Goal: Contribute content: Contribute content

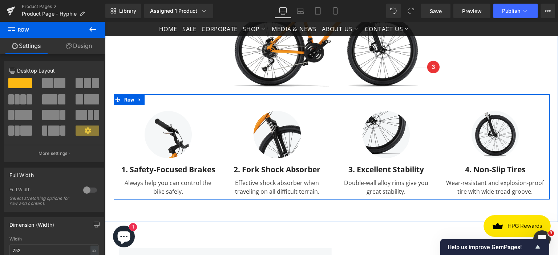
scroll to position [727, 0]
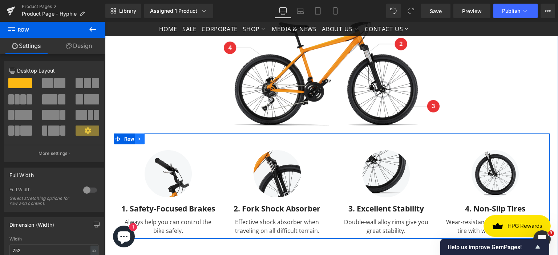
click at [137, 139] on icon at bounding box center [139, 139] width 5 height 5
click at [158, 139] on icon at bounding box center [158, 139] width 5 height 5
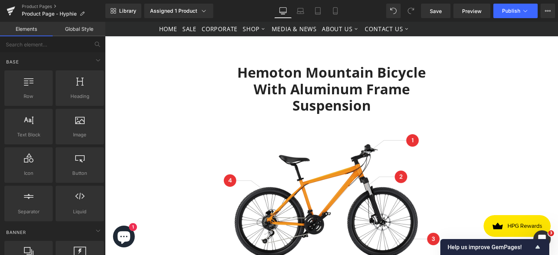
scroll to position [581, 0]
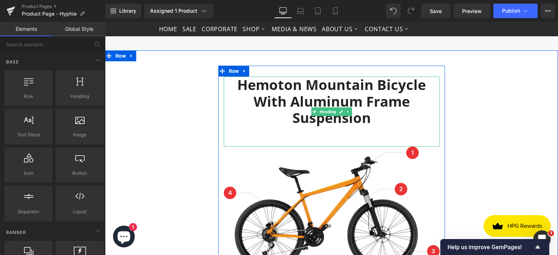
click at [372, 118] on h2 "Hemoton Mountain Bicycle with Aluminum Frame Suspension" at bounding box center [332, 102] width 216 height 50
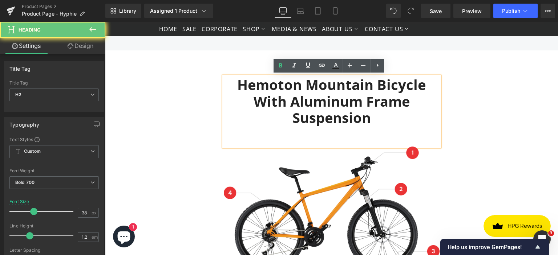
click at [366, 116] on h2 "Hemoton Mountain Bicycle with Aluminum Frame Suspension" at bounding box center [332, 102] width 216 height 50
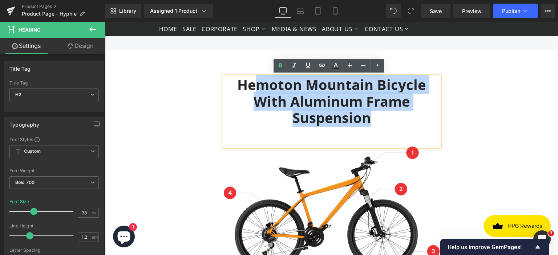
drag, startPoint x: 368, startPoint y: 116, endPoint x: 251, endPoint y: 89, distance: 119.8
click at [251, 89] on h2 "Hemoton Mountain Bicycle with Aluminum Frame Suspension" at bounding box center [332, 102] width 216 height 50
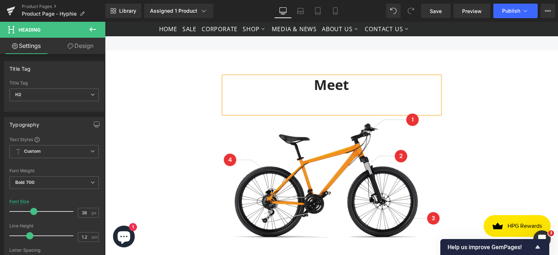
click at [487, 93] on div "Meet Heading Image Row" at bounding box center [332, 156] width 436 height 180
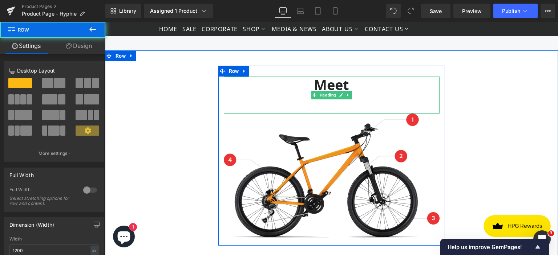
click at [349, 92] on h2 "Meet" at bounding box center [332, 85] width 216 height 17
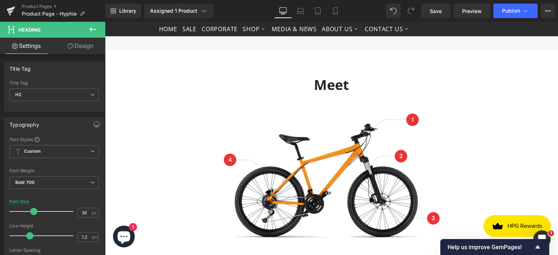
click at [84, 50] on link "Design" at bounding box center [80, 46] width 53 height 16
click at [28, 48] on link "Settings" at bounding box center [26, 46] width 53 height 16
type input "100"
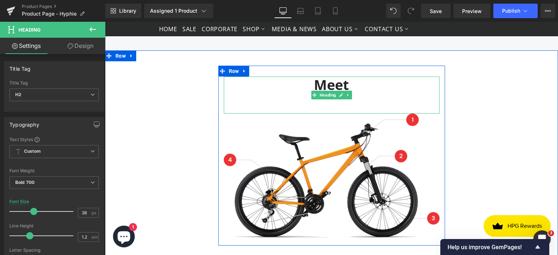
click at [247, 77] on h2 "Meet" at bounding box center [332, 85] width 216 height 17
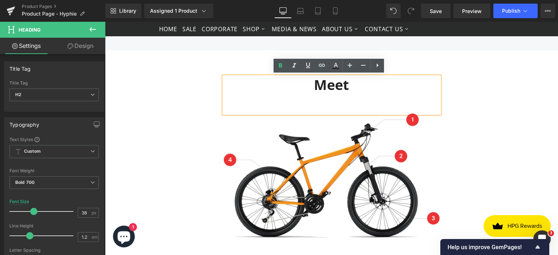
click at [187, 100] on div "Meet Heading Image Row" at bounding box center [332, 156] width 436 height 180
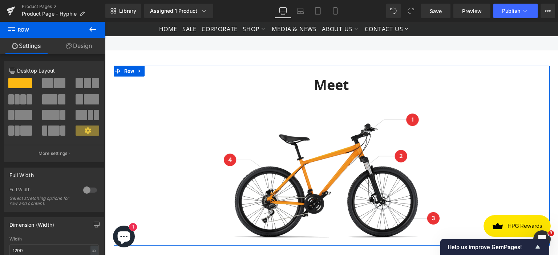
click at [60, 85] on span at bounding box center [59, 83] width 11 height 10
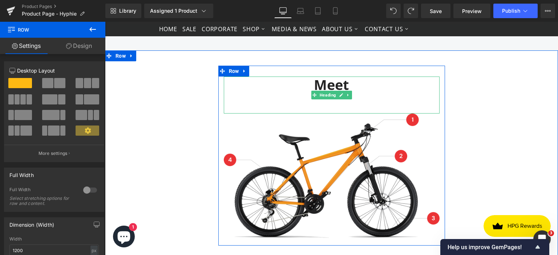
click at [342, 84] on h2 "Meet" at bounding box center [332, 85] width 216 height 17
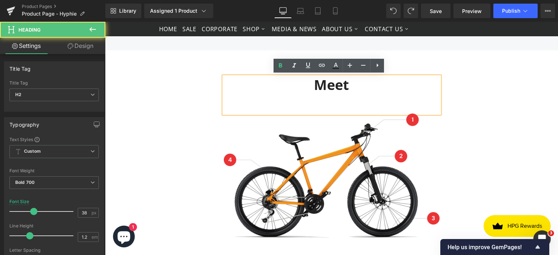
click at [376, 96] on div "Meet" at bounding box center [332, 95] width 216 height 37
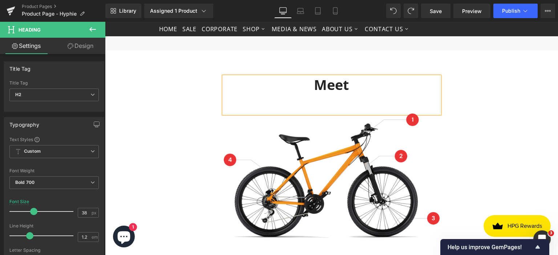
click at [514, 106] on div "Meet Heading Image Row" at bounding box center [332, 156] width 436 height 180
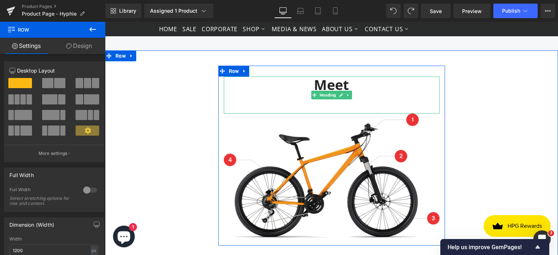
click at [258, 101] on div "Meet" at bounding box center [332, 95] width 216 height 37
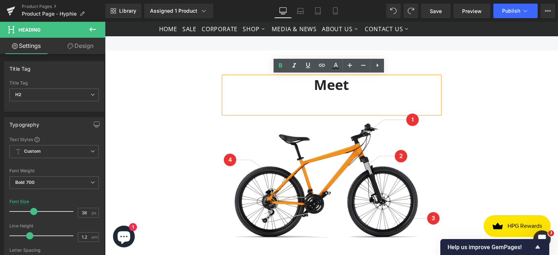
click at [477, 100] on div "Meet Heading Image Row" at bounding box center [332, 156] width 436 height 180
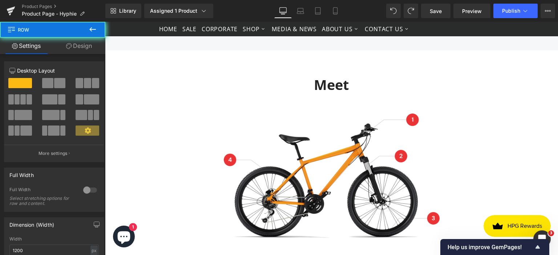
click at [448, 100] on div "Meet Heading Image Row" at bounding box center [332, 156] width 436 height 180
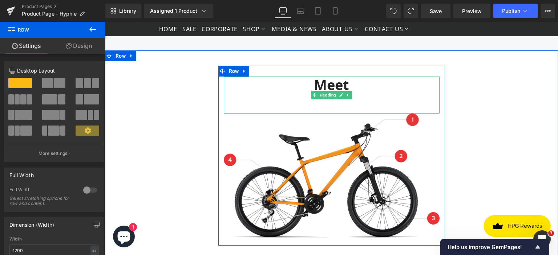
click at [307, 81] on h2 "Meet" at bounding box center [332, 85] width 216 height 17
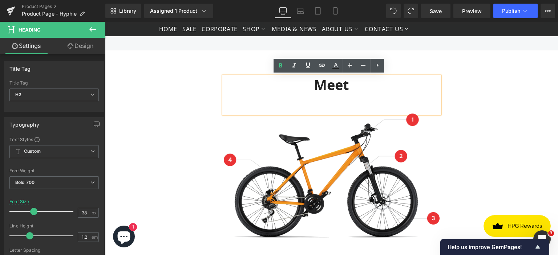
click at [226, 67] on div "Meet Heading Image Row" at bounding box center [331, 156] width 227 height 180
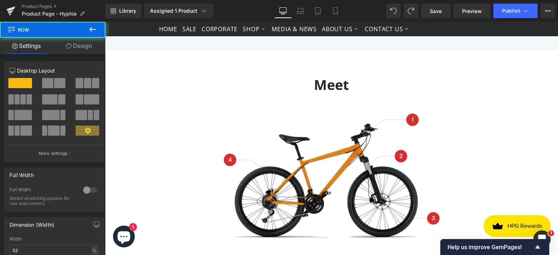
click at [236, 140] on img at bounding box center [332, 178] width 216 height 129
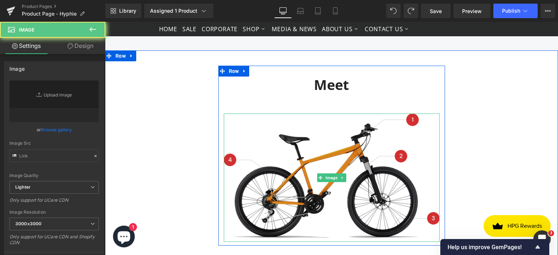
type input "[URL][DOMAIN_NAME]"
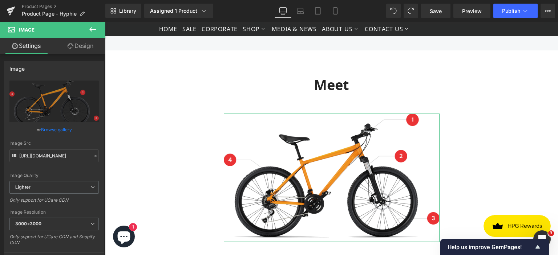
drag, startPoint x: 94, startPoint y: 49, endPoint x: 144, endPoint y: 94, distance: 67.9
click at [94, 49] on link "Design" at bounding box center [80, 46] width 53 height 16
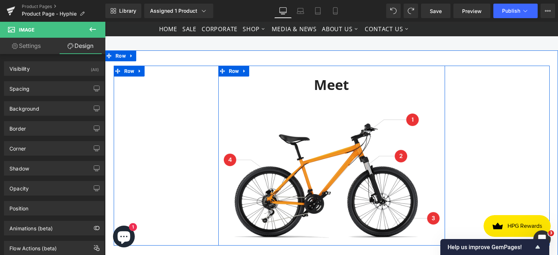
click at [218, 115] on div "Meet Heading Image" at bounding box center [331, 160] width 227 height 166
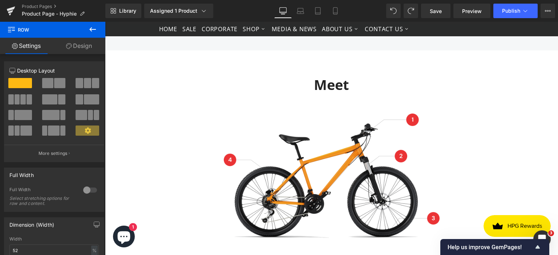
click at [93, 29] on icon at bounding box center [92, 29] width 9 height 9
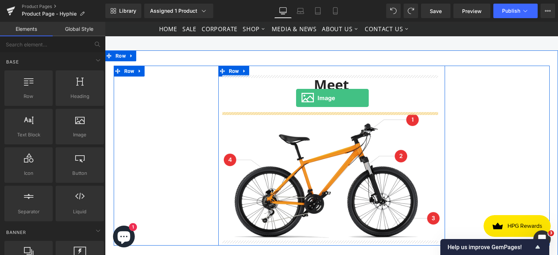
drag, startPoint x: 183, startPoint y: 153, endPoint x: 296, endPoint y: 98, distance: 125.1
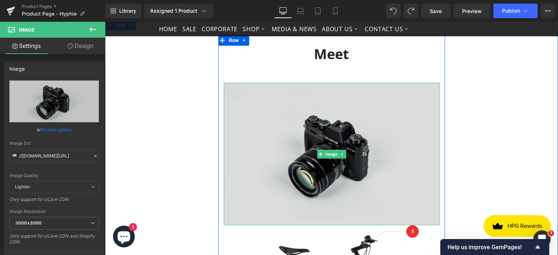
scroll to position [654, 0]
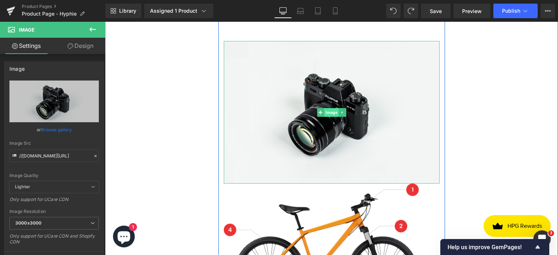
click at [327, 111] on span "Image" at bounding box center [331, 112] width 15 height 9
click at [340, 112] on icon at bounding box center [342, 112] width 4 height 4
click at [343, 112] on link at bounding box center [347, 112] width 8 height 9
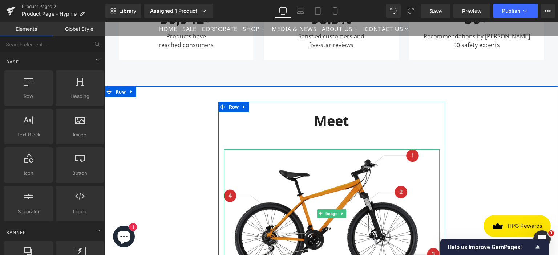
scroll to position [545, 0]
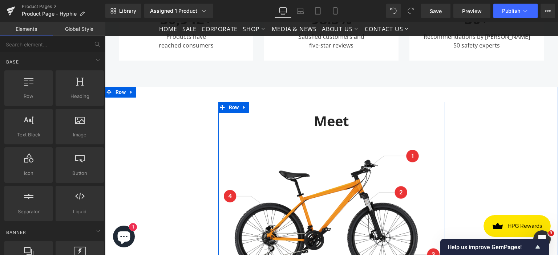
click at [355, 124] on h2 "Meet" at bounding box center [332, 121] width 216 height 17
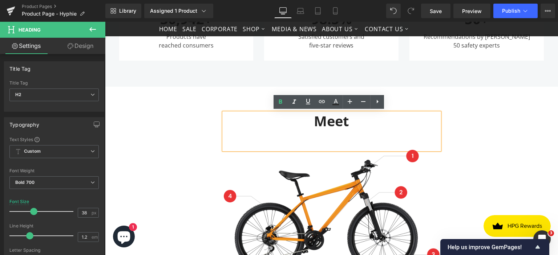
click at [397, 125] on h2 "Meet" at bounding box center [332, 121] width 216 height 17
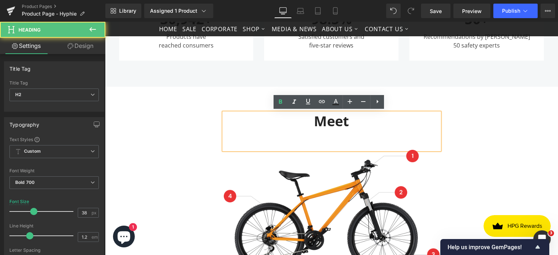
click at [461, 125] on div "Meet Heading Image Row" at bounding box center [332, 192] width 436 height 180
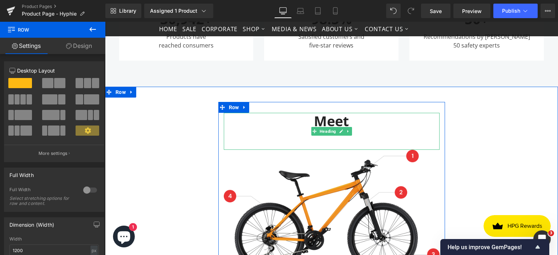
click at [380, 123] on h2 "Meet" at bounding box center [332, 121] width 216 height 17
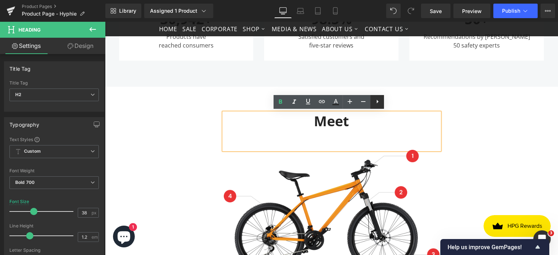
click at [376, 103] on icon at bounding box center [377, 101] width 9 height 9
click at [364, 133] on div "Meet" at bounding box center [332, 131] width 216 height 37
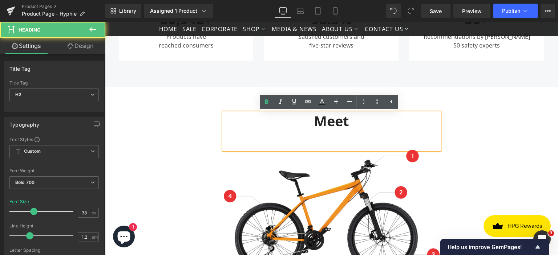
click at [292, 135] on div "Meet" at bounding box center [332, 131] width 216 height 37
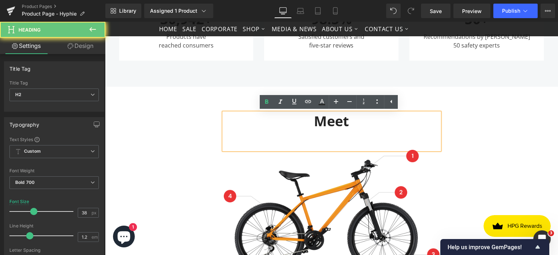
click at [447, 136] on div "Meet Heading Image Row" at bounding box center [332, 192] width 436 height 180
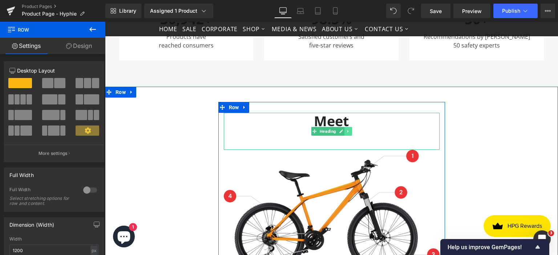
click at [347, 130] on icon at bounding box center [347, 131] width 1 height 3
click at [350, 130] on icon at bounding box center [352, 131] width 4 height 4
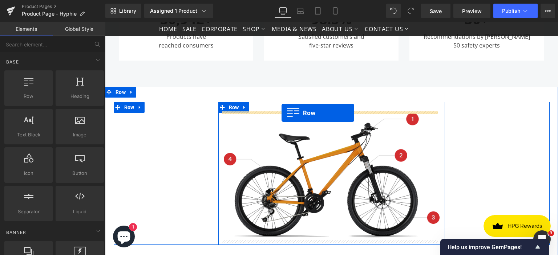
drag, startPoint x: 134, startPoint y: 113, endPoint x: 282, endPoint y: 113, distance: 147.5
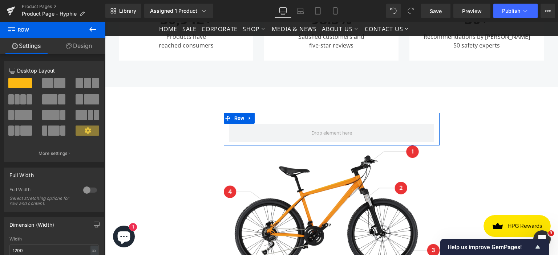
click at [60, 100] on span at bounding box center [61, 99] width 7 height 10
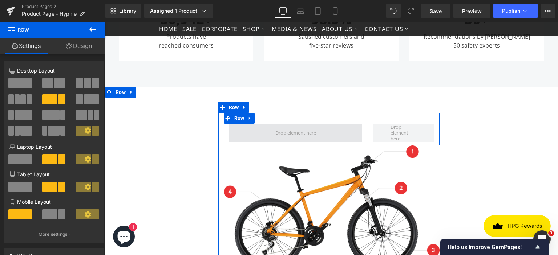
click at [291, 129] on span at bounding box center [296, 132] width 46 height 9
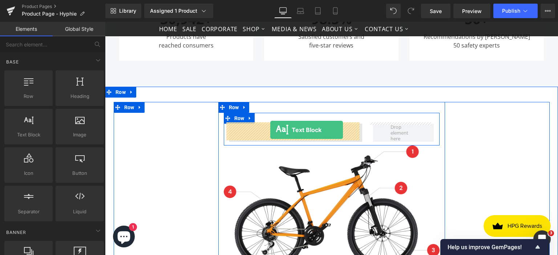
drag, startPoint x: 130, startPoint y: 144, endPoint x: 267, endPoint y: 131, distance: 137.6
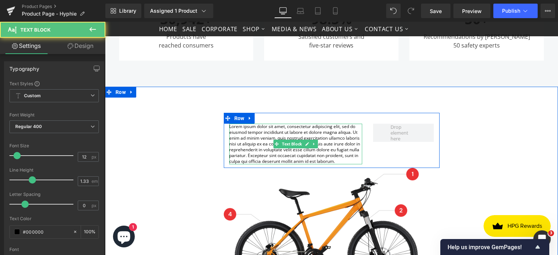
click at [334, 139] on p "Lorem ipsum dolor sit amet, consectetur adipiscing elit, sed do eiusmod tempor …" at bounding box center [295, 144] width 133 height 41
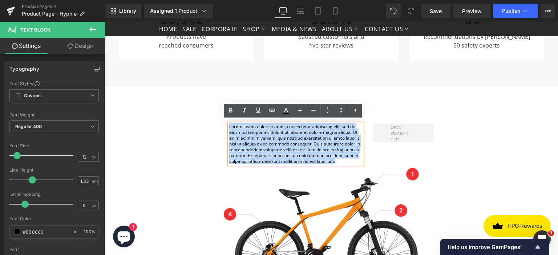
drag, startPoint x: 337, startPoint y: 161, endPoint x: 213, endPoint y: 123, distance: 130.6
click at [213, 123] on div "Lorem ipsum dolor sit amet, consectetur adipiscing elit, sed do eiusmod tempor …" at bounding box center [332, 201] width 436 height 198
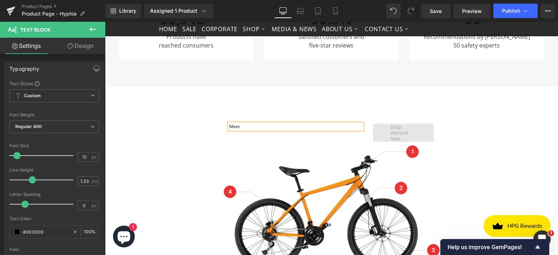
click at [404, 133] on span at bounding box center [403, 132] width 31 height 21
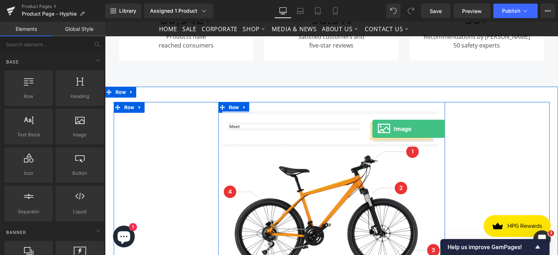
drag, startPoint x: 188, startPoint y: 147, endPoint x: 372, endPoint y: 129, distance: 185.4
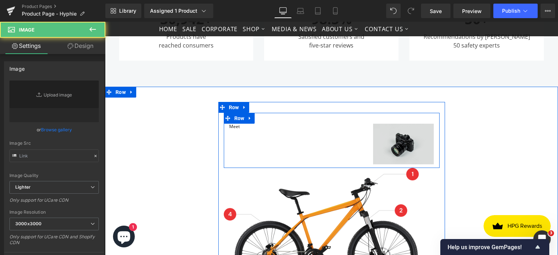
type input "//[DOMAIN_NAME][URL]"
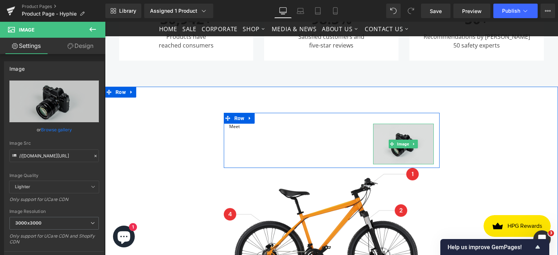
click at [404, 140] on span "Image" at bounding box center [403, 144] width 15 height 9
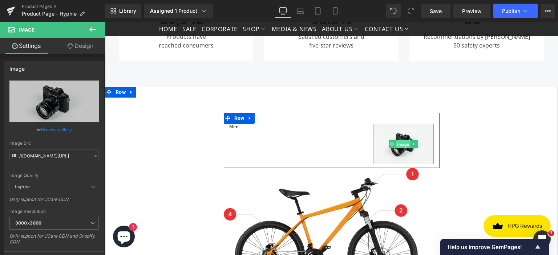
click at [401, 143] on span "Image" at bounding box center [403, 144] width 15 height 9
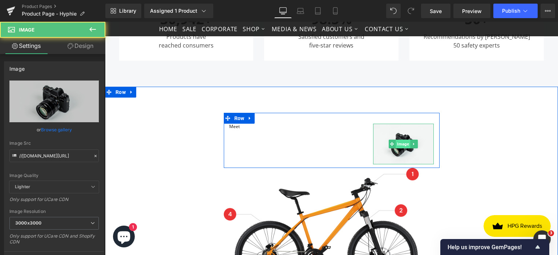
click at [401, 143] on span "Image" at bounding box center [403, 144] width 15 height 9
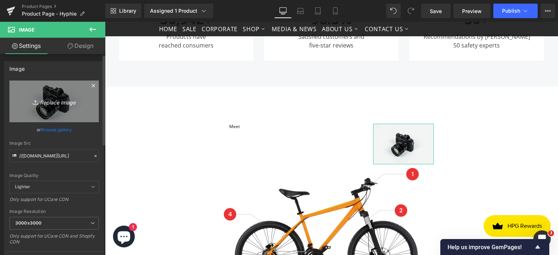
click at [50, 103] on icon "Replace Image" at bounding box center [54, 101] width 58 height 9
click at [57, 96] on link "Replace Image" at bounding box center [53, 102] width 89 height 42
type input "C:\fakepath\Untitled design - 2025-09-30T141721.966.png"
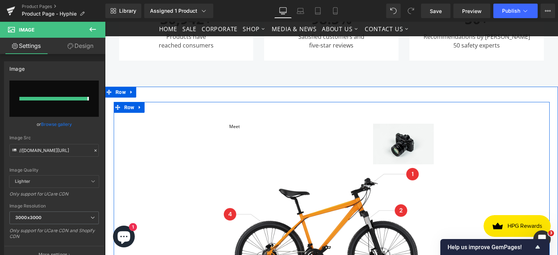
type input "[URL][DOMAIN_NAME]"
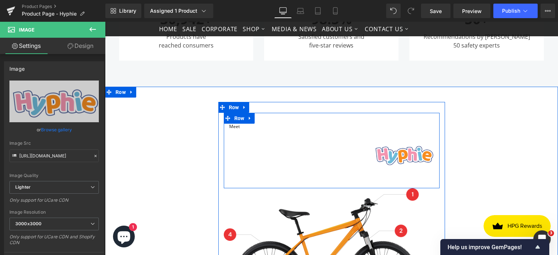
click at [245, 129] on div "Meet Text Block Image Row" at bounding box center [332, 151] width 216 height 76
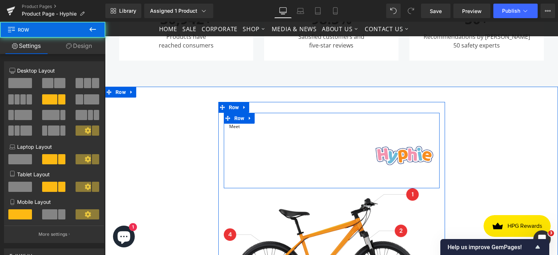
click at [105, 22] on div at bounding box center [105, 22] width 0 height 0
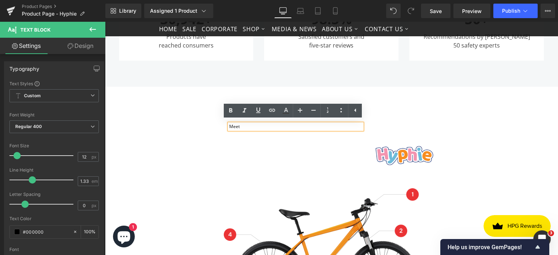
click at [275, 164] on div "Meet Text Block Image Row" at bounding box center [332, 151] width 216 height 76
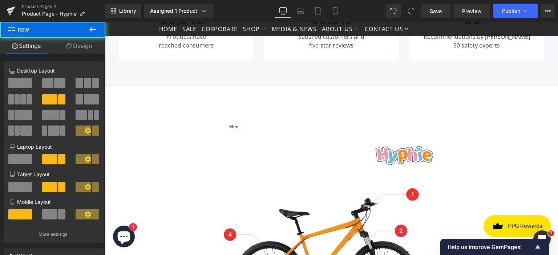
click at [282, 147] on div "Meet Text Block Image Row" at bounding box center [332, 151] width 216 height 76
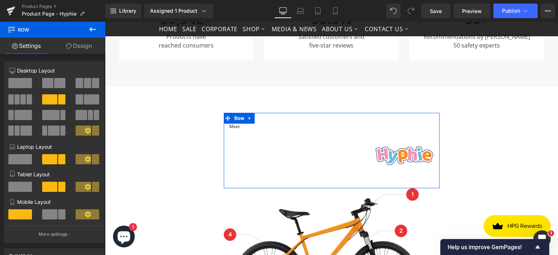
click at [61, 84] on span at bounding box center [59, 83] width 11 height 10
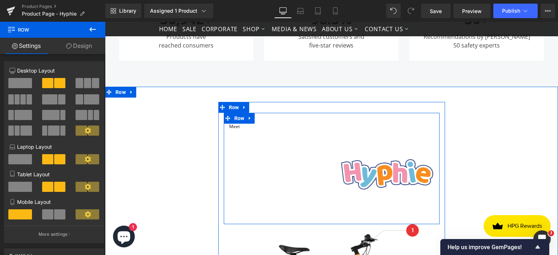
click at [105, 22] on div at bounding box center [105, 22] width 0 height 0
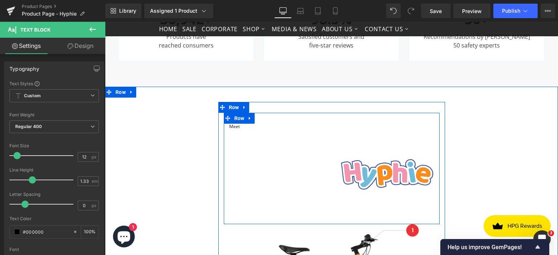
click at [295, 186] on div "Meet Text Block Image Row" at bounding box center [332, 169] width 216 height 112
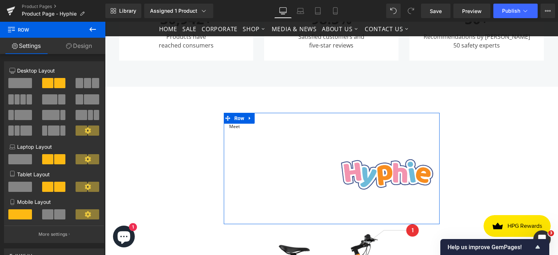
click at [23, 116] on span at bounding box center [23, 115] width 17 height 10
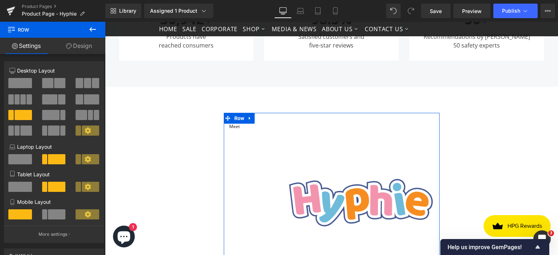
click at [50, 84] on span at bounding box center [47, 83] width 11 height 10
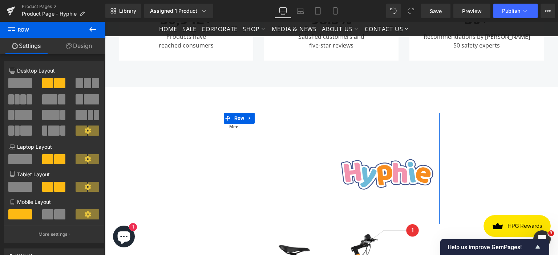
click at [54, 97] on span at bounding box center [49, 99] width 15 height 10
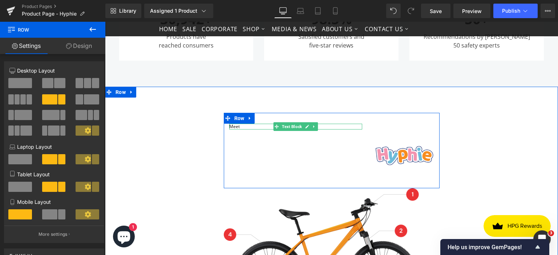
click at [238, 126] on p "Meet" at bounding box center [295, 127] width 133 height 6
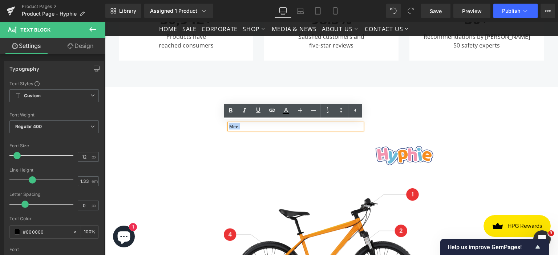
drag, startPoint x: 239, startPoint y: 126, endPoint x: 226, endPoint y: 128, distance: 12.9
click at [229, 128] on p "Meet" at bounding box center [295, 127] width 133 height 6
click at [301, 113] on icon at bounding box center [300, 110] width 9 height 9
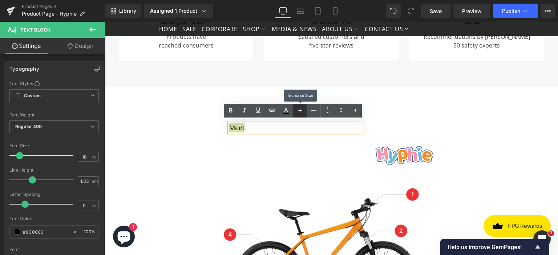
click at [301, 113] on icon at bounding box center [300, 110] width 9 height 9
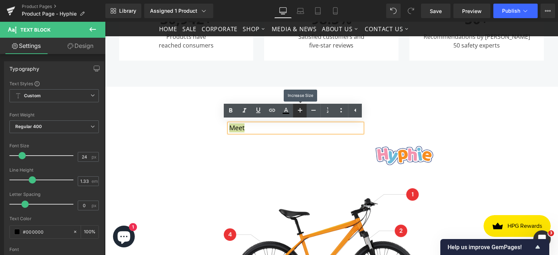
click at [301, 113] on icon at bounding box center [300, 110] width 9 height 9
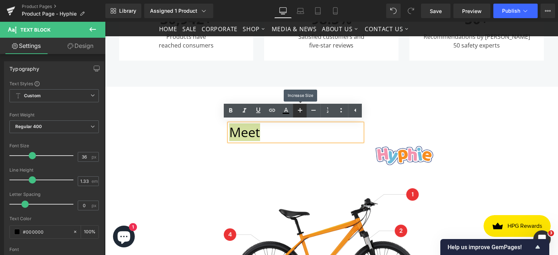
click at [301, 113] on icon at bounding box center [300, 110] width 9 height 9
type input "40"
click at [231, 112] on icon at bounding box center [230, 110] width 3 height 4
click at [296, 141] on p "Meet" at bounding box center [295, 133] width 133 height 19
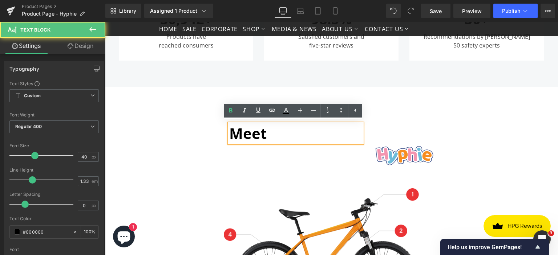
click at [445, 142] on div "Meet Text Block Image Row Image Row" at bounding box center [332, 211] width 436 height 219
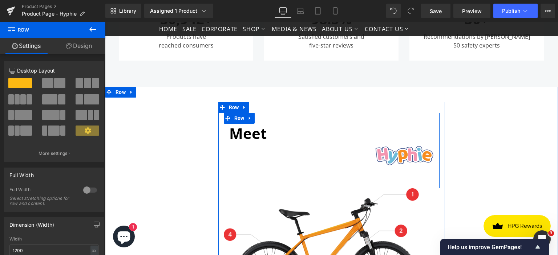
click at [285, 161] on div "Meet Text Block Image Row" at bounding box center [332, 151] width 216 height 76
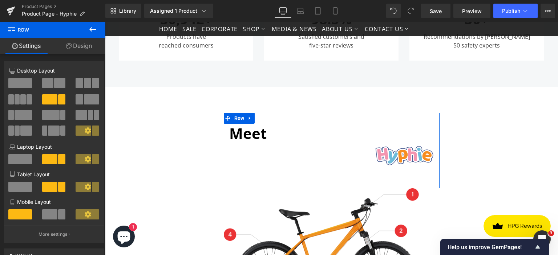
click at [25, 85] on span at bounding box center [20, 83] width 24 height 10
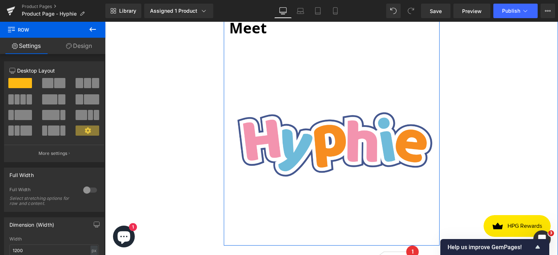
scroll to position [654, 0]
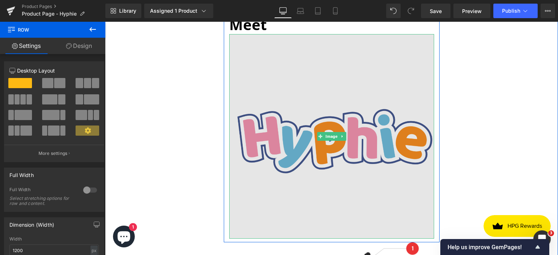
click at [315, 110] on img at bounding box center [331, 136] width 205 height 205
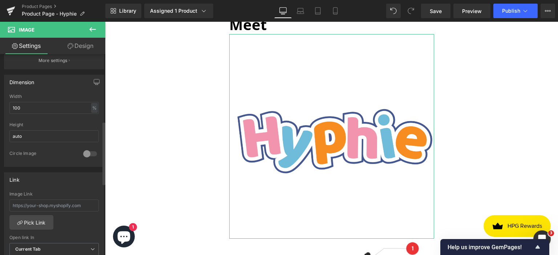
scroll to position [218, 0]
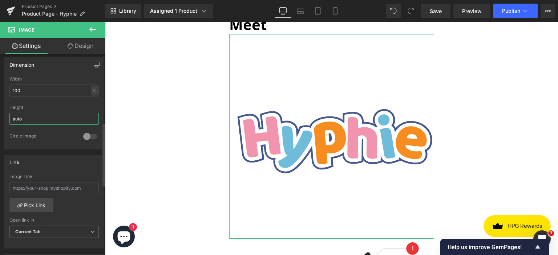
click at [41, 120] on input "auto" at bounding box center [53, 119] width 89 height 12
drag, startPoint x: 44, startPoint y: 119, endPoint x: 0, endPoint y: 119, distance: 43.6
click at [0, 119] on div "Dimension 100% Width 100 % % px auto Height auto 0 Circle Image" at bounding box center [54, 101] width 109 height 98
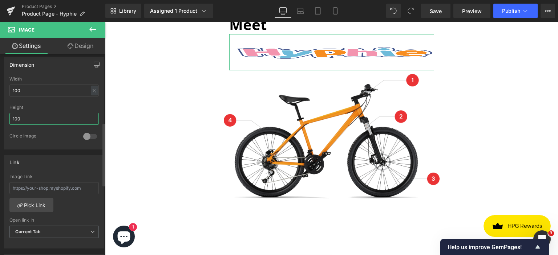
drag, startPoint x: 26, startPoint y: 116, endPoint x: 0, endPoint y: 116, distance: 25.8
click at [0, 116] on div "Dimension 100% Width 100 % % px 100px Height 100 0 Circle Image" at bounding box center [54, 101] width 109 height 98
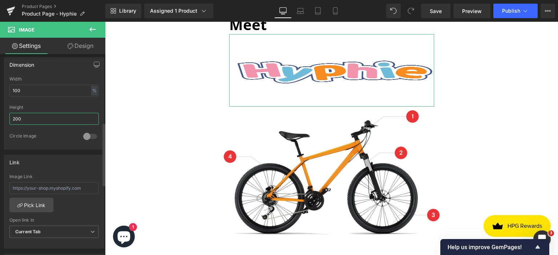
drag, startPoint x: 30, startPoint y: 115, endPoint x: 3, endPoint y: 114, distance: 27.3
click at [3, 114] on div "Dimension 100% Width 100 % % px 200px Height 200 0 Circle Image" at bounding box center [54, 101] width 109 height 98
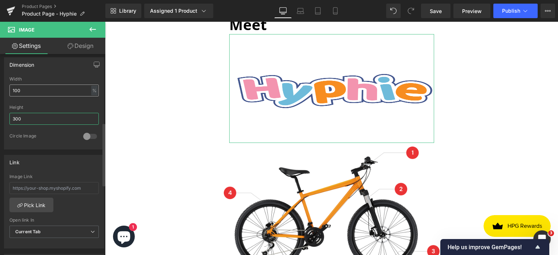
type input "300"
drag, startPoint x: 33, startPoint y: 92, endPoint x: 1, endPoint y: 92, distance: 32.0
click at [1, 92] on div "Dimension 100% Width 100 % % px 300px Height 300 0 Circle Image" at bounding box center [54, 101] width 109 height 98
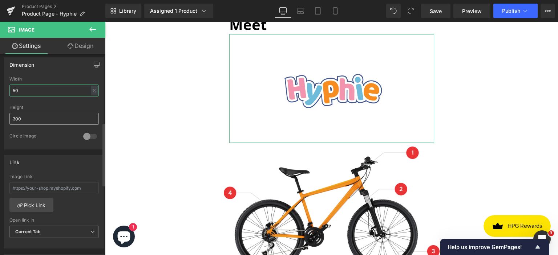
type input "50"
drag, startPoint x: 32, startPoint y: 116, endPoint x: 0, endPoint y: 116, distance: 31.6
click at [0, 116] on div "Dimension 50% Width 50 % % px 300px Height 300 0 Circle Image" at bounding box center [54, 101] width 109 height 98
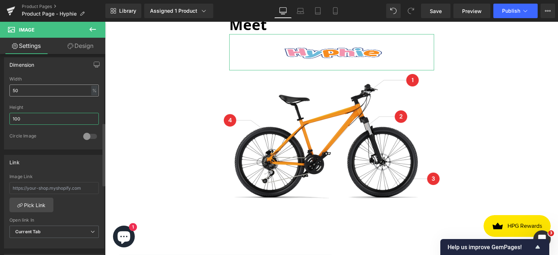
type input "100"
drag, startPoint x: 20, startPoint y: 86, endPoint x: 0, endPoint y: 86, distance: 20.0
click at [0, 86] on div "Dimension 50% Width 50 % % px 100px Height 100 0 Circle Image" at bounding box center [54, 101] width 109 height 98
drag, startPoint x: 28, startPoint y: 89, endPoint x: 0, endPoint y: 89, distance: 27.6
click at [0, 89] on div "Dimension 20% Width 20 % % px 100px Height 100 0 Circle Image" at bounding box center [54, 101] width 109 height 98
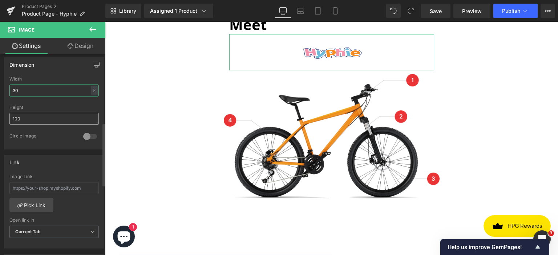
type input "30"
drag, startPoint x: 29, startPoint y: 119, endPoint x: 3, endPoint y: 118, distance: 26.2
click at [3, 118] on div "Dimension 30% Width 30 % % px 100px Height 100 0 Circle Image" at bounding box center [54, 101] width 109 height 98
type input "150"
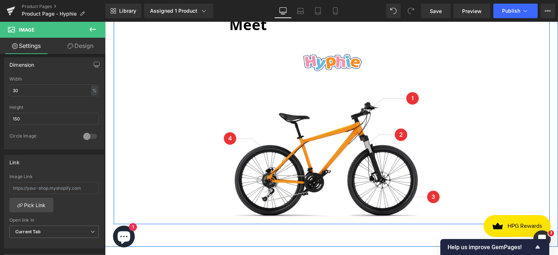
click at [513, 121] on div "Meet Text Block Image Row Image Row" at bounding box center [332, 108] width 436 height 231
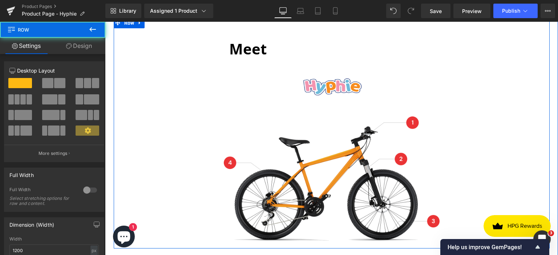
scroll to position [618, 0]
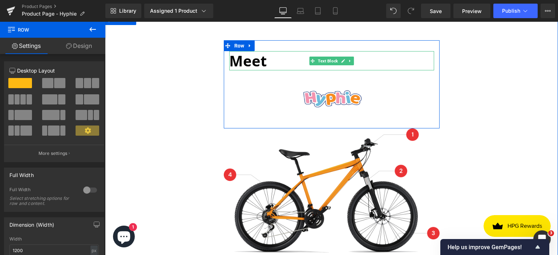
click at [246, 60] on strong "Meet" at bounding box center [247, 61] width 37 height 20
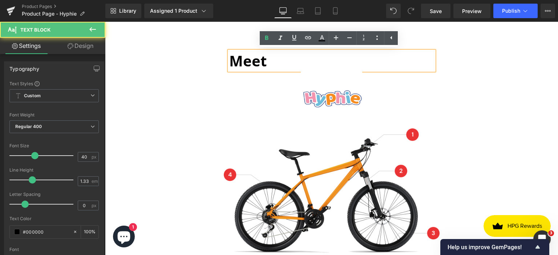
click at [281, 58] on p "Meet" at bounding box center [331, 60] width 205 height 19
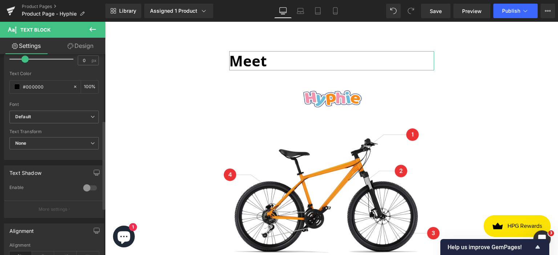
scroll to position [218, 0]
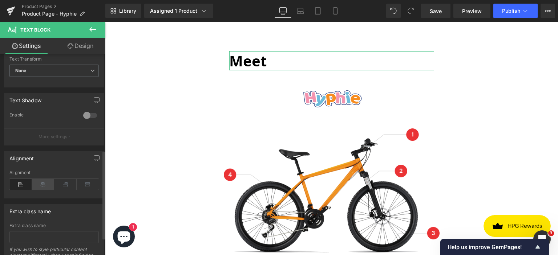
click at [43, 184] on icon at bounding box center [43, 184] width 23 height 11
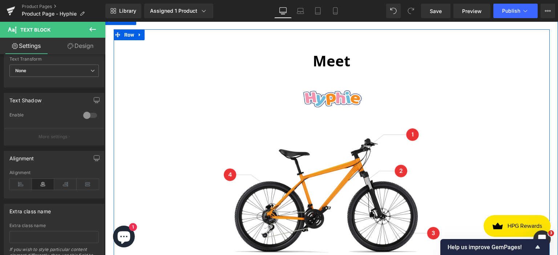
click at [517, 110] on div "Meet Text Block Image Row Image Row" at bounding box center [332, 144] width 436 height 231
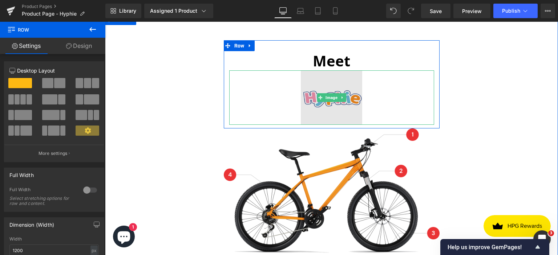
click at [336, 87] on img at bounding box center [331, 97] width 61 height 54
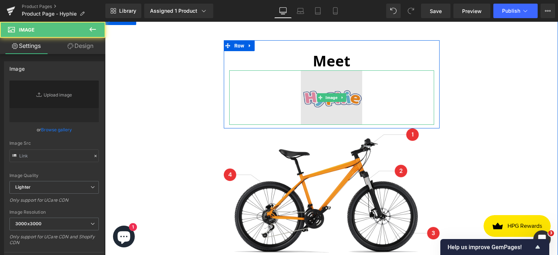
type input "[URL][DOMAIN_NAME]"
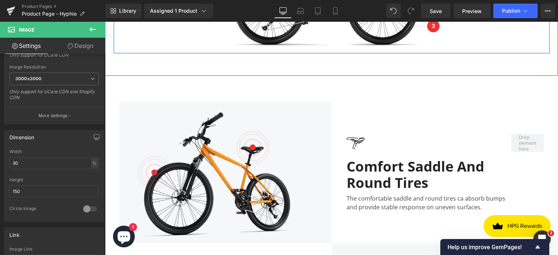
scroll to position [836, 0]
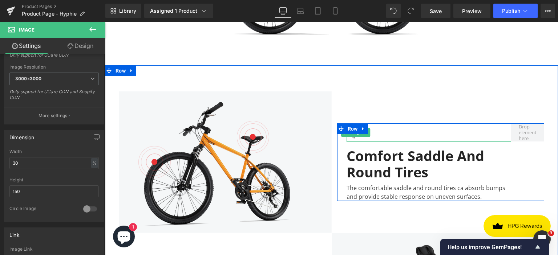
click at [388, 131] on div at bounding box center [429, 133] width 165 height 19
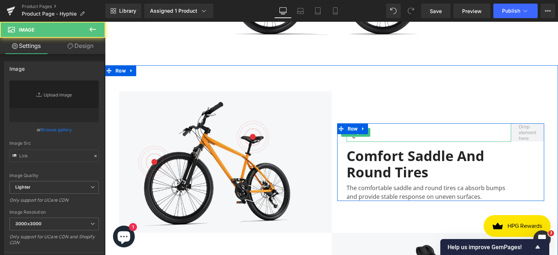
type input "[URL][DOMAIN_NAME]"
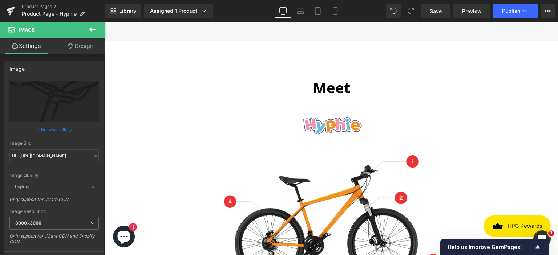
scroll to position [654, 0]
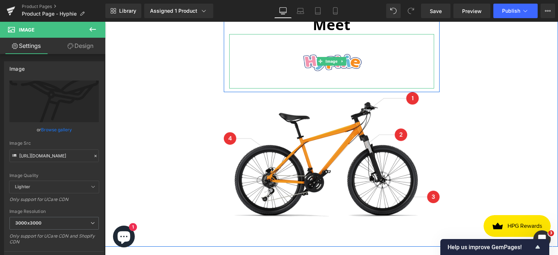
click at [379, 69] on div at bounding box center [331, 61] width 205 height 54
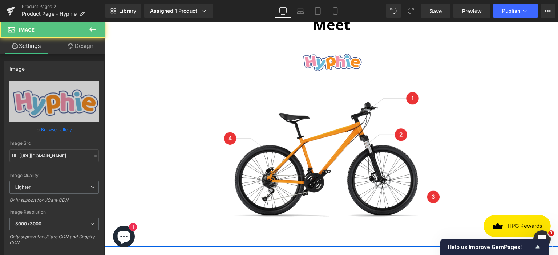
click at [518, 100] on div "Meet Text Block Image Row Image Row" at bounding box center [332, 108] width 436 height 231
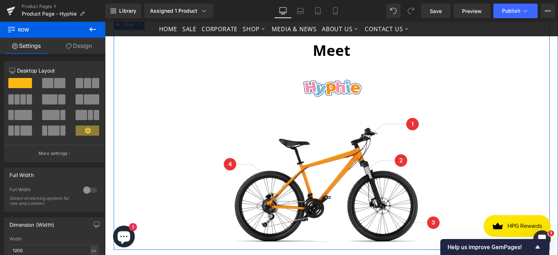
scroll to position [581, 0]
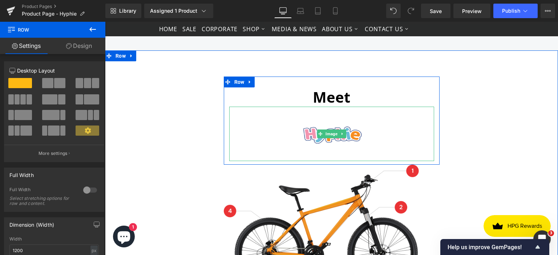
click at [376, 118] on div at bounding box center [331, 134] width 205 height 54
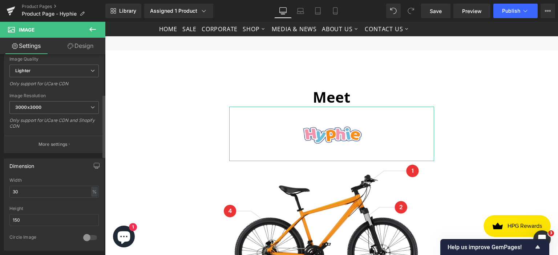
scroll to position [115, 0]
click at [78, 48] on link "Design" at bounding box center [80, 46] width 53 height 16
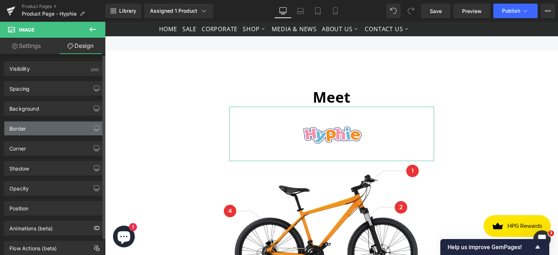
click at [55, 128] on div "Border" at bounding box center [54, 129] width 100 height 14
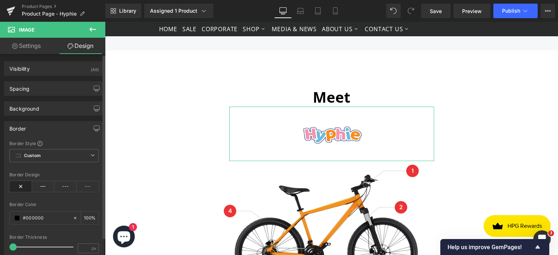
type input "0"
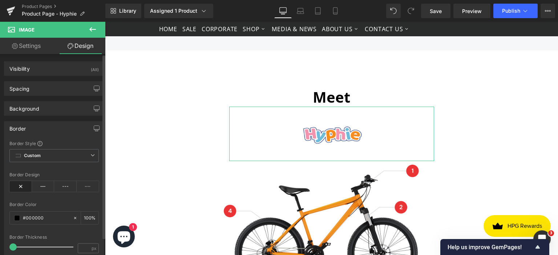
type input "0"
type input "#000000"
type input "100"
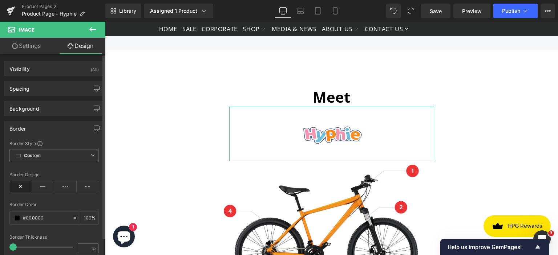
type input "0"
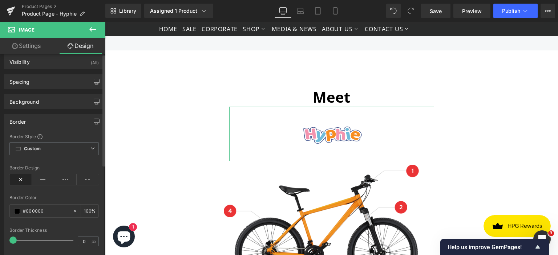
scroll to position [0, 0]
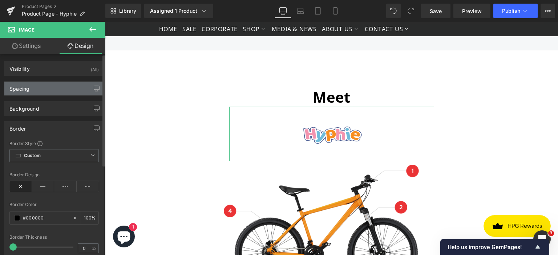
click at [65, 89] on div "Spacing" at bounding box center [54, 89] width 100 height 14
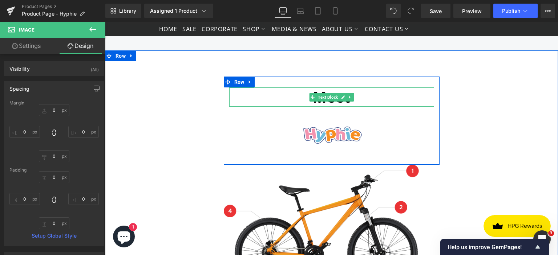
click at [368, 98] on p "Meet" at bounding box center [331, 97] width 205 height 19
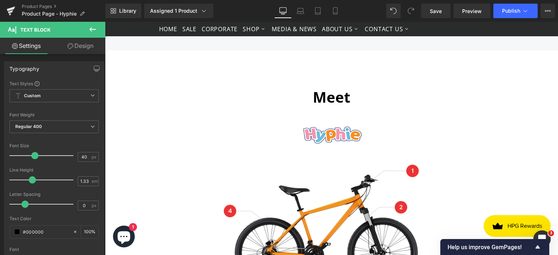
click at [79, 48] on link "Design" at bounding box center [80, 46] width 53 height 16
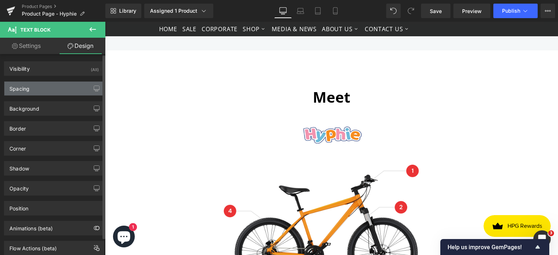
type input "0"
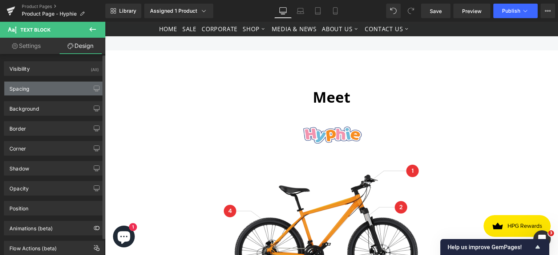
type input "0"
click at [52, 87] on div "Spacing" at bounding box center [54, 89] width 100 height 14
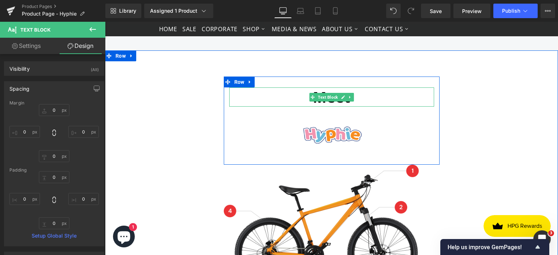
click at [365, 98] on p "Meet" at bounding box center [331, 97] width 205 height 19
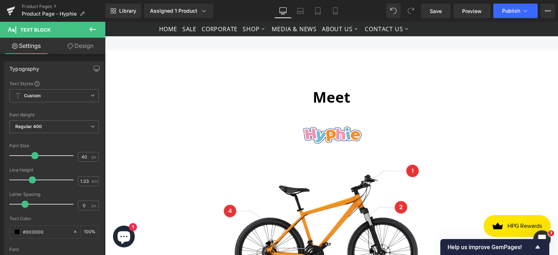
click at [81, 47] on link "Design" at bounding box center [80, 46] width 53 height 16
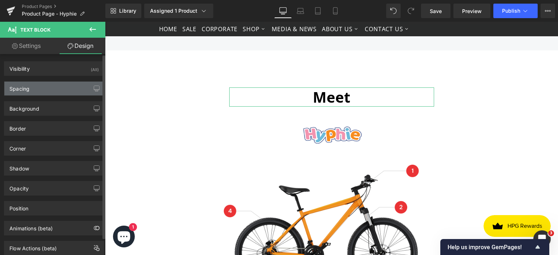
click at [54, 87] on div "Spacing" at bounding box center [54, 89] width 100 height 14
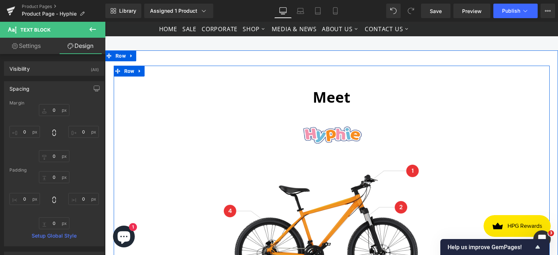
click at [472, 98] on div "Meet Text Block Image Row Image Row" at bounding box center [332, 181] width 436 height 231
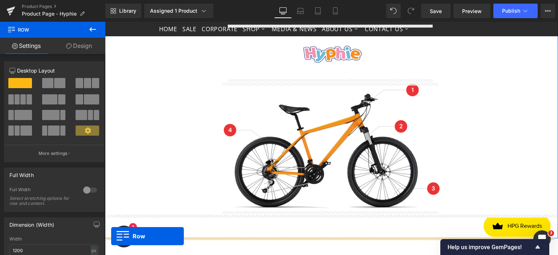
scroll to position [574, 0]
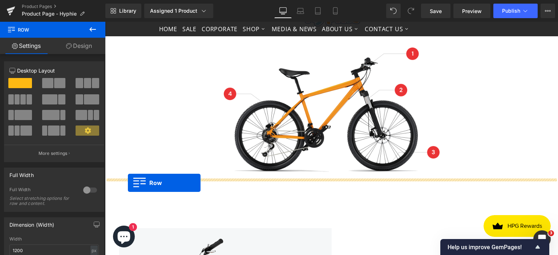
drag, startPoint x: 107, startPoint y: 58, endPoint x: 128, endPoint y: 183, distance: 127.0
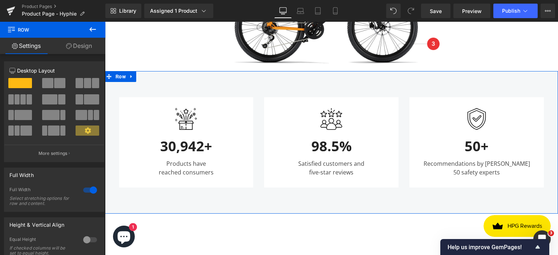
scroll to position [665, 0]
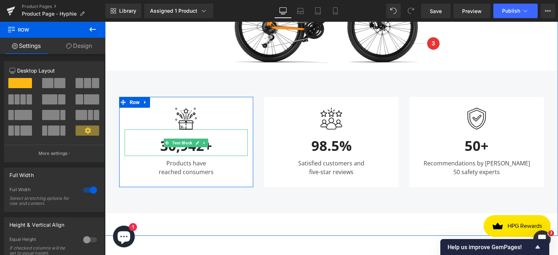
click at [209, 146] on div "30,942+" at bounding box center [187, 143] width 124 height 27
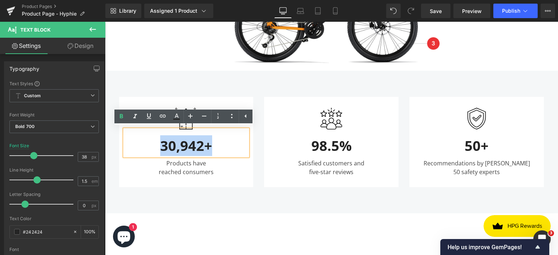
drag, startPoint x: 210, startPoint y: 145, endPoint x: 158, endPoint y: 144, distance: 52.0
click at [158, 144] on div "30,942+" at bounding box center [187, 143] width 124 height 27
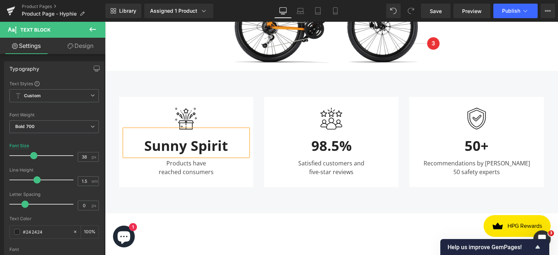
click at [243, 84] on div "Image Sunny Spirit Text Block Products have reached consumers Text Block Row Im…" at bounding box center [331, 142] width 453 height 143
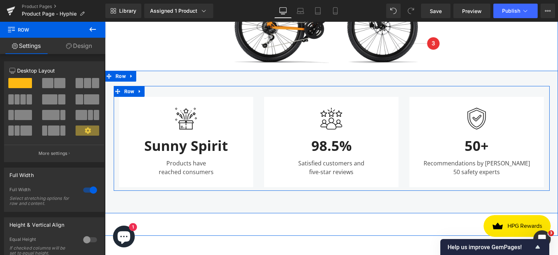
click at [251, 177] on div "Image Sunny Spirit Text Block Products have reached consumers Text Block Row" at bounding box center [186, 142] width 145 height 90
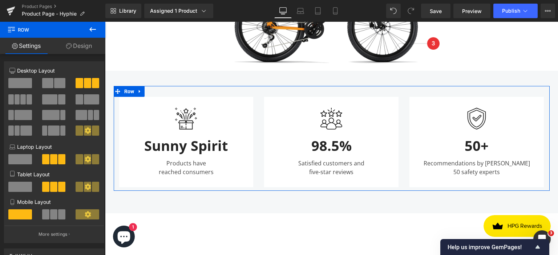
click at [52, 219] on span at bounding box center [53, 215] width 7 height 10
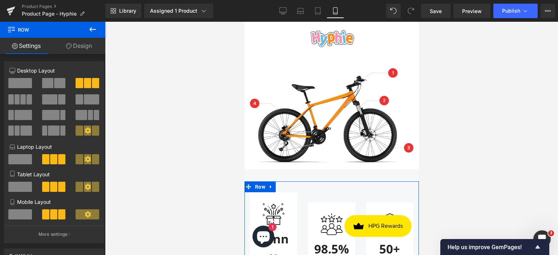
scroll to position [739, 0]
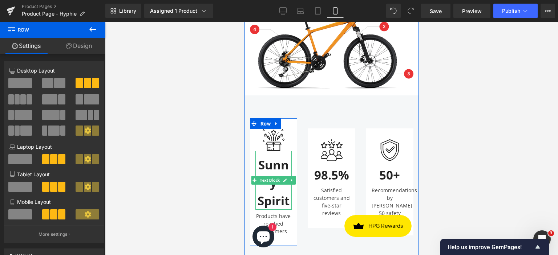
click at [274, 192] on div "Sunny Spirit" at bounding box center [273, 180] width 36 height 59
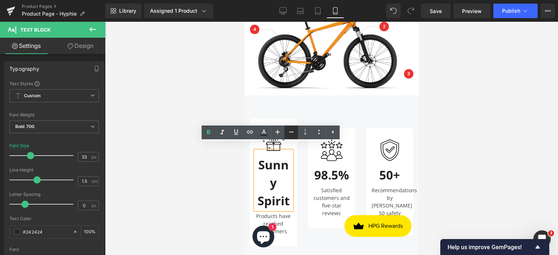
click at [288, 132] on icon at bounding box center [291, 132] width 9 height 9
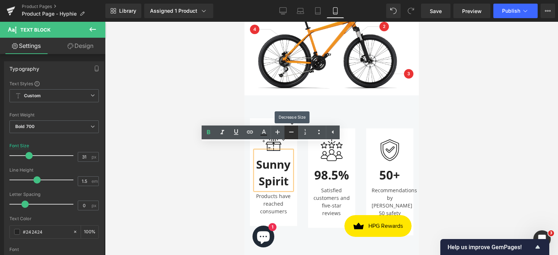
click at [288, 132] on icon at bounding box center [291, 132] width 9 height 9
type input "25"
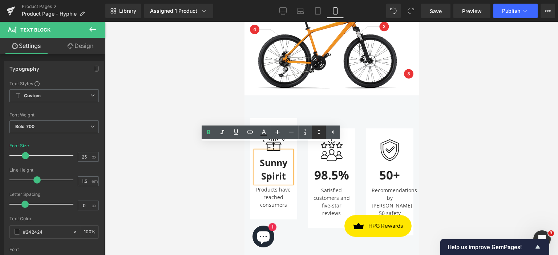
click at [321, 130] on icon at bounding box center [319, 132] width 9 height 9
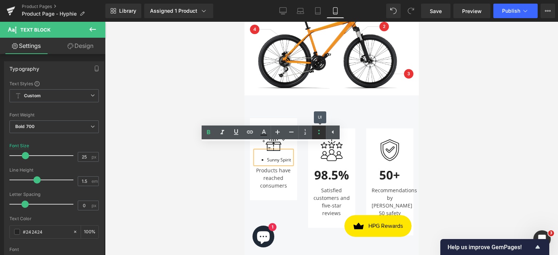
click at [321, 130] on icon at bounding box center [319, 132] width 9 height 9
click at [494, 146] on div at bounding box center [331, 139] width 453 height 234
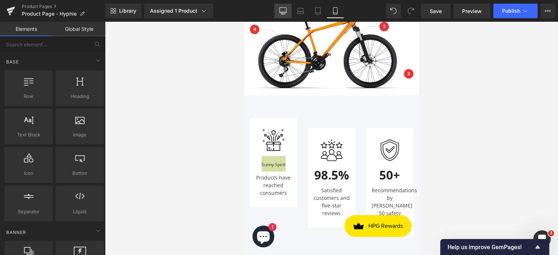
click at [284, 14] on icon at bounding box center [283, 13] width 2 height 1
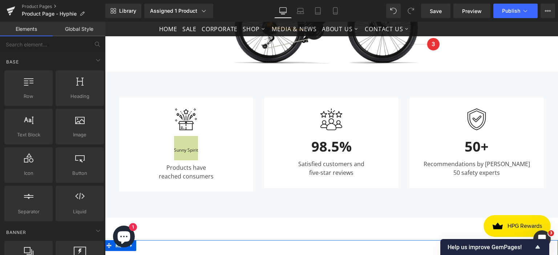
scroll to position [664, 0]
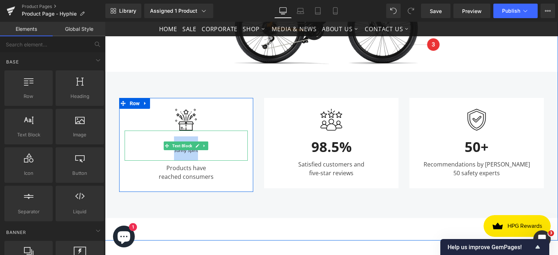
click at [189, 153] on div "Sunny Spirit" at bounding box center [187, 146] width 124 height 30
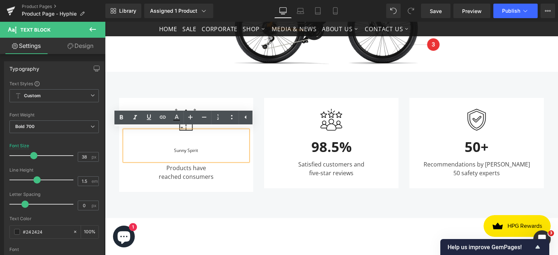
click at [213, 149] on div "Sunny Spirit" at bounding box center [187, 146] width 124 height 30
drag, startPoint x: 213, startPoint y: 150, endPoint x: 172, endPoint y: 149, distance: 40.3
click at [172, 149] on div "Sunny Spirit" at bounding box center [187, 146] width 124 height 30
click at [209, 174] on div "reached consumers" at bounding box center [187, 177] width 124 height 9
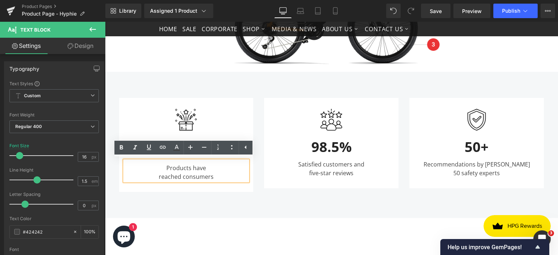
click at [133, 99] on div "Image Sunny Spirit Text Block Products have reached consumers Text Block Row" at bounding box center [186, 145] width 134 height 94
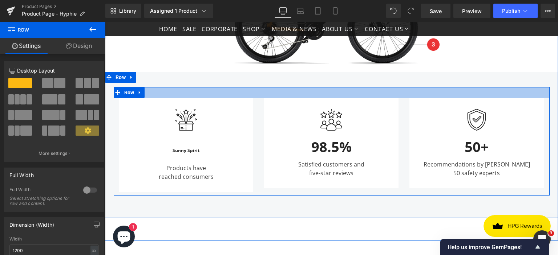
click at [156, 93] on div at bounding box center [332, 92] width 436 height 11
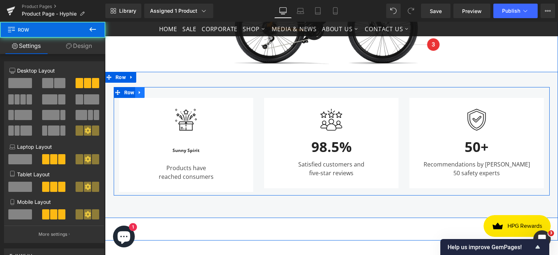
click at [139, 93] on icon at bounding box center [139, 92] width 5 height 5
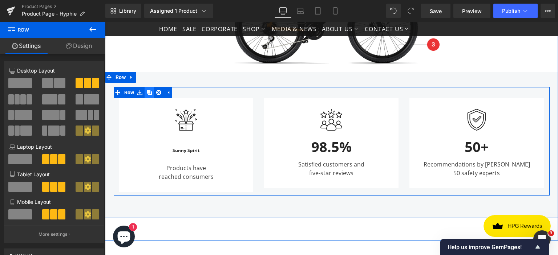
click at [149, 92] on link at bounding box center [149, 92] width 9 height 11
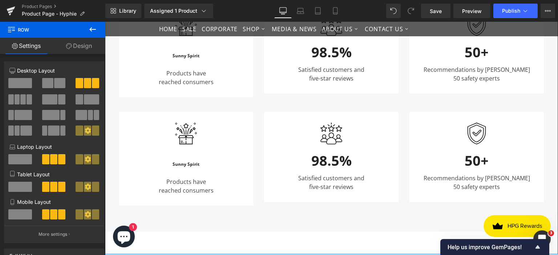
scroll to position [699, 0]
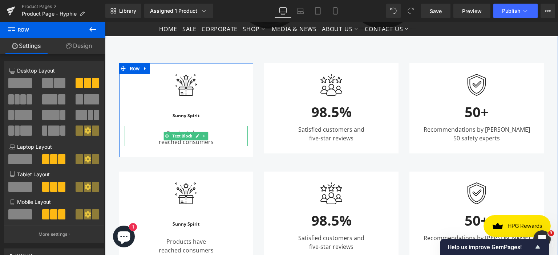
click at [209, 139] on div "reached consumers" at bounding box center [187, 142] width 124 height 9
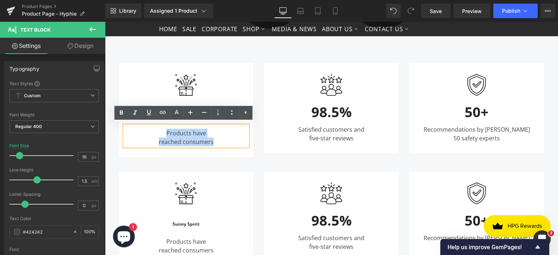
drag, startPoint x: 214, startPoint y: 139, endPoint x: 163, endPoint y: 129, distance: 51.8
click at [163, 129] on div "Products have reached consumers" at bounding box center [187, 136] width 124 height 20
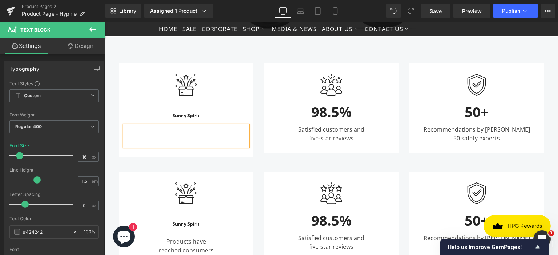
click at [205, 139] on div at bounding box center [187, 136] width 124 height 20
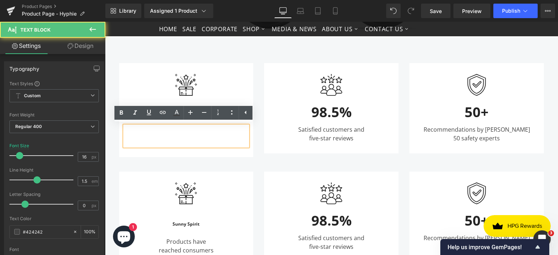
click at [274, 144] on div "Image 98.5% Text Block Satisfied customers and five-star reviews Text Block Row" at bounding box center [331, 108] width 134 height 90
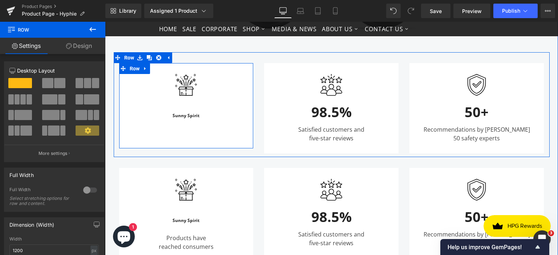
click at [197, 134] on link at bounding box center [198, 136] width 8 height 9
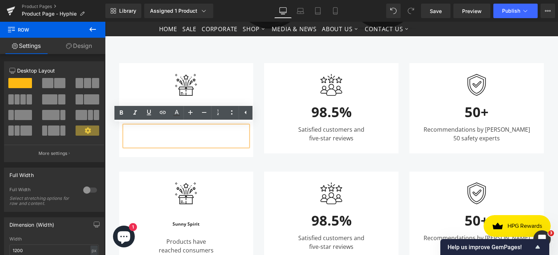
click at [328, 130] on div "Satisfied customers and five-star reviews Text Block" at bounding box center [332, 132] width 124 height 20
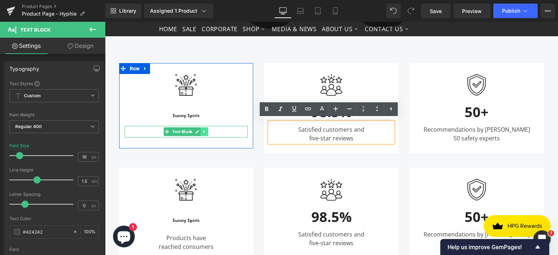
click at [203, 130] on icon at bounding box center [205, 132] width 4 height 4
click at [205, 130] on link at bounding box center [209, 132] width 8 height 9
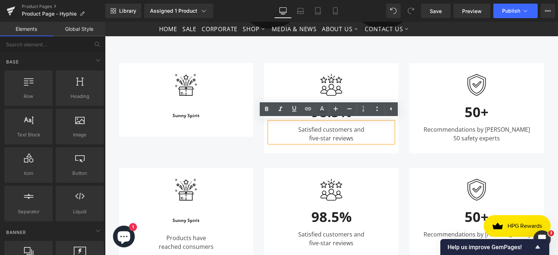
click at [348, 130] on div "Satisfied customers and" at bounding box center [332, 129] width 124 height 9
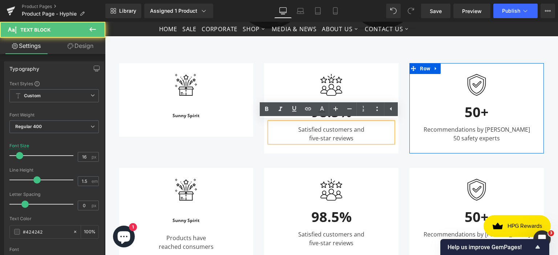
click at [414, 143] on div "Image 50+ Text Block Recommendations by over 50 safety experts Text Block Row" at bounding box center [476, 108] width 134 height 90
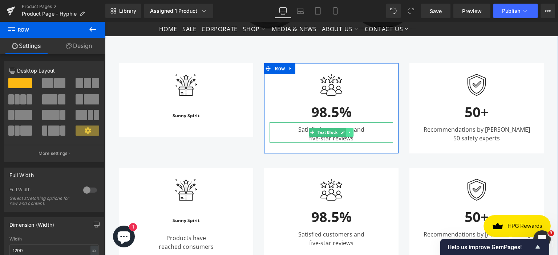
click at [348, 134] on link at bounding box center [350, 132] width 8 height 9
click at [352, 131] on icon at bounding box center [354, 133] width 4 height 4
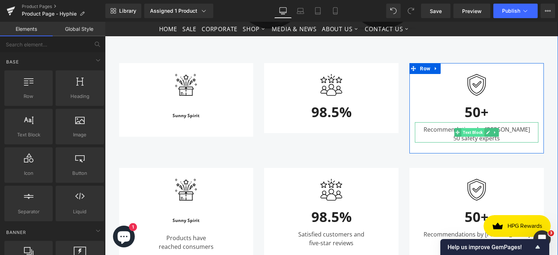
click at [481, 130] on span "Text Block" at bounding box center [472, 132] width 23 height 9
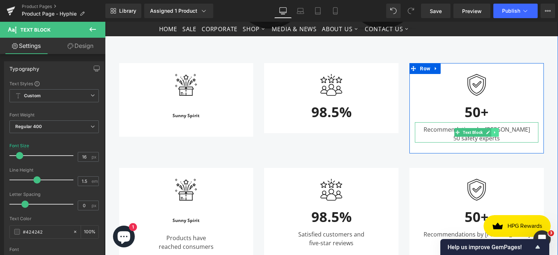
click at [493, 130] on icon at bounding box center [495, 132] width 4 height 4
click at [497, 131] on icon at bounding box center [499, 132] width 4 height 4
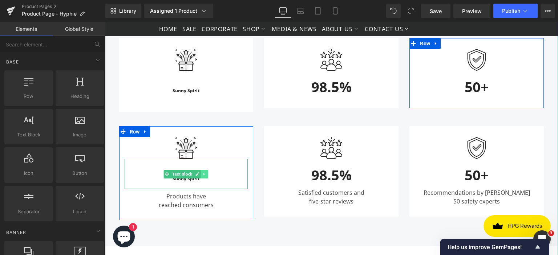
scroll to position [735, 0]
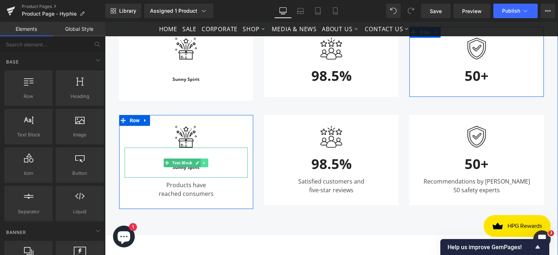
click at [203, 162] on icon at bounding box center [205, 163] width 4 height 4
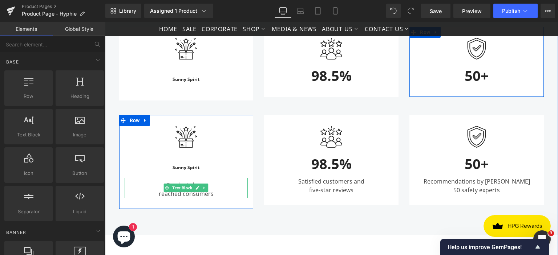
click at [203, 194] on div "reached consumers" at bounding box center [187, 194] width 124 height 9
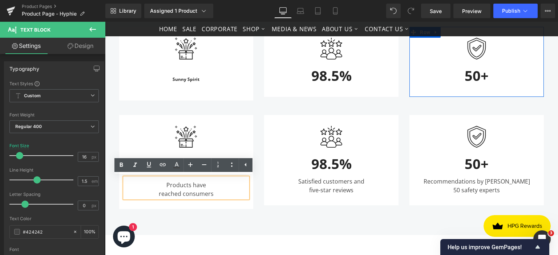
click at [264, 194] on div "Image 98.5% Text Block Satisfied customers and five-star reviews Text Block Row" at bounding box center [331, 160] width 134 height 90
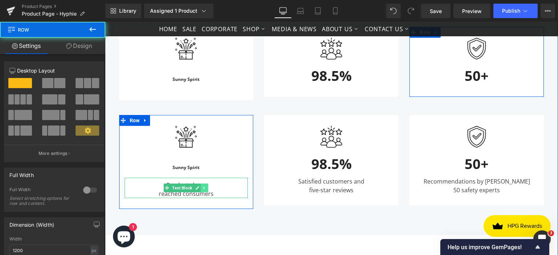
click at [203, 188] on icon at bounding box center [205, 188] width 4 height 4
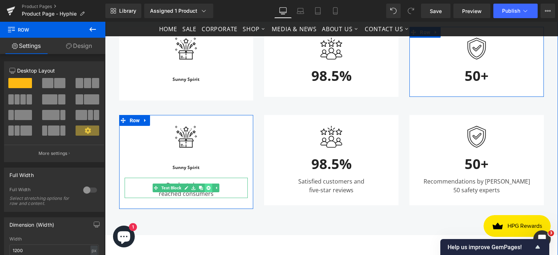
click at [207, 187] on icon at bounding box center [209, 188] width 4 height 4
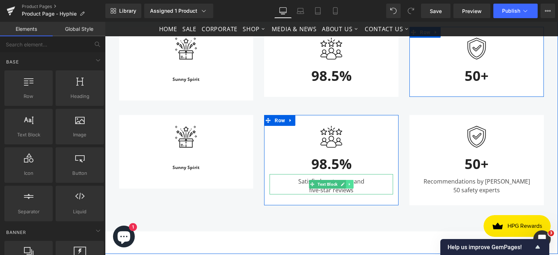
click at [348, 184] on icon at bounding box center [350, 184] width 4 height 4
click at [352, 185] on icon at bounding box center [354, 185] width 4 height 4
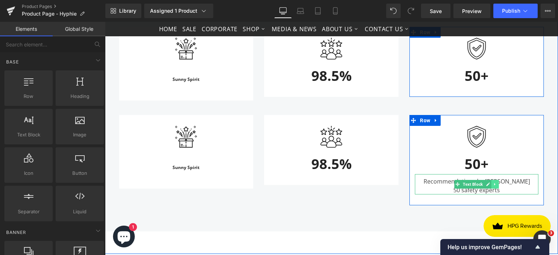
click at [493, 184] on icon at bounding box center [495, 184] width 4 height 4
click at [497, 183] on icon at bounding box center [499, 185] width 4 height 4
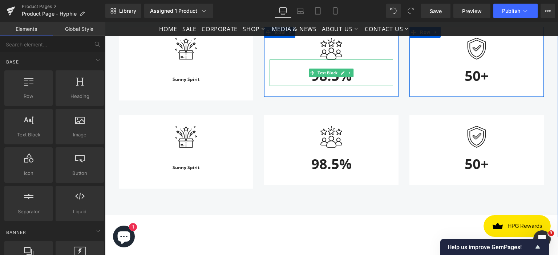
click at [318, 77] on div "98.5%" at bounding box center [332, 73] width 124 height 27
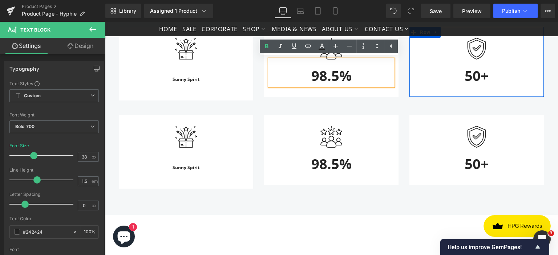
click at [333, 79] on div "98.5%" at bounding box center [332, 73] width 124 height 27
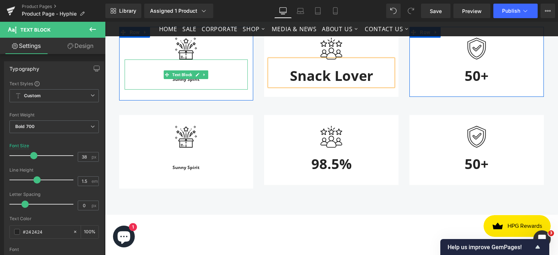
click at [185, 81] on span "Sunny Spirit" at bounding box center [186, 79] width 27 height 6
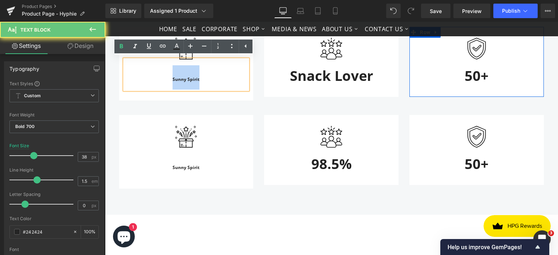
drag, startPoint x: 201, startPoint y: 80, endPoint x: 170, endPoint y: 80, distance: 30.5
click at [170, 80] on div "Sunny Spirit" at bounding box center [187, 75] width 124 height 30
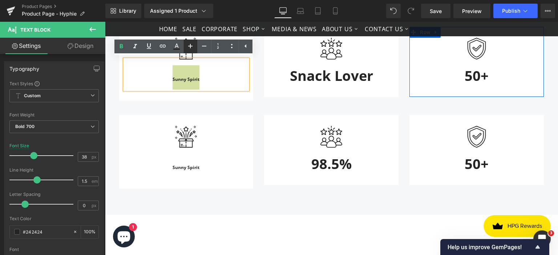
click at [190, 45] on icon at bounding box center [190, 46] width 4 height 4
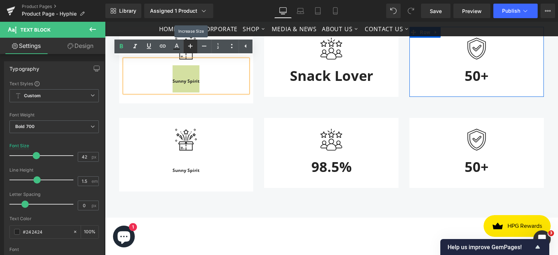
click at [190, 45] on icon at bounding box center [190, 46] width 4 height 4
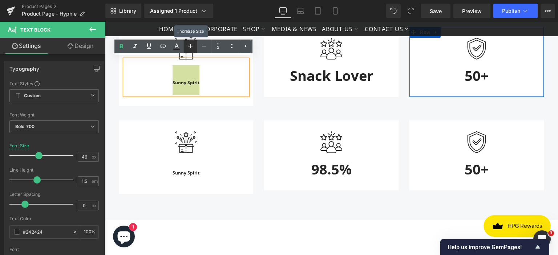
click at [190, 45] on icon at bounding box center [190, 46] width 4 height 4
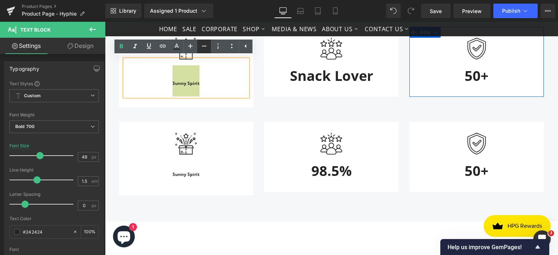
click at [201, 47] on icon at bounding box center [204, 46] width 9 height 9
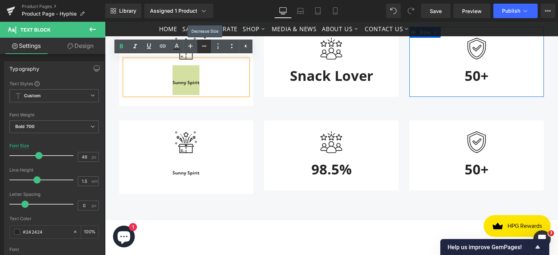
click at [201, 47] on icon at bounding box center [204, 46] width 9 height 9
type input "42"
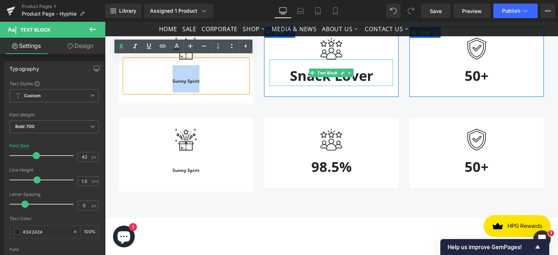
click at [321, 77] on div "Snack Lover" at bounding box center [332, 73] width 124 height 27
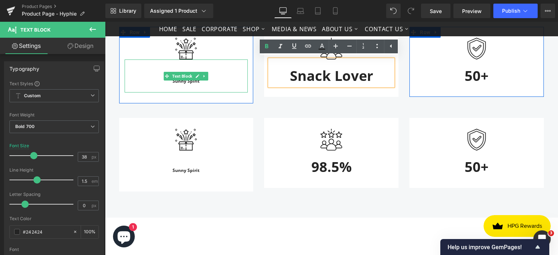
click at [209, 80] on div "Sunny Spirit" at bounding box center [187, 76] width 124 height 33
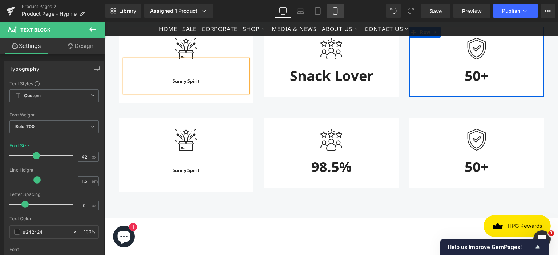
click at [340, 13] on link "Mobile" at bounding box center [335, 11] width 17 height 15
type input "25"
type input "100"
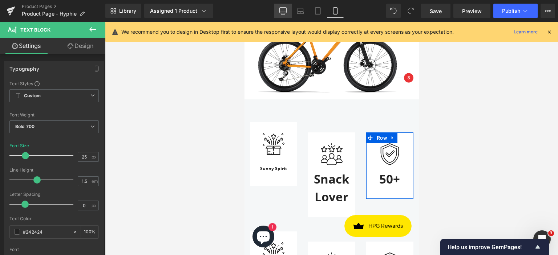
scroll to position [840, 0]
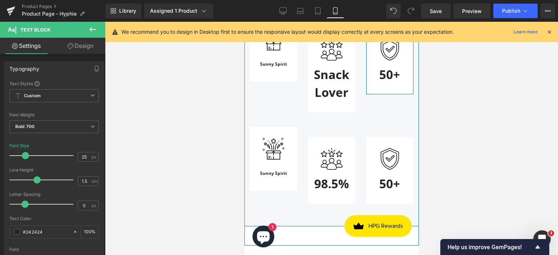
click at [331, 86] on div "Snack Lover" at bounding box center [331, 81] width 36 height 41
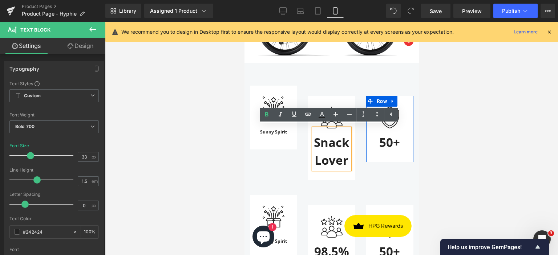
scroll to position [767, 0]
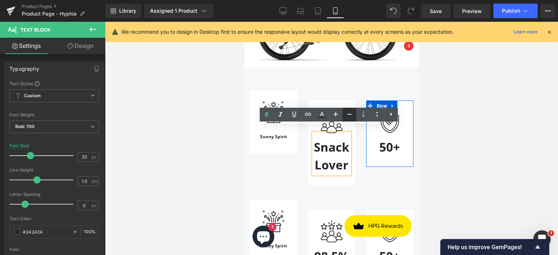
click at [349, 114] on icon at bounding box center [349, 114] width 4 height 1
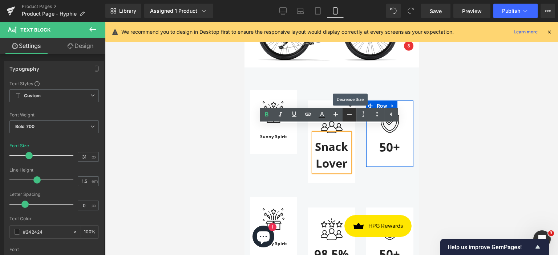
click at [349, 114] on icon at bounding box center [349, 114] width 4 height 1
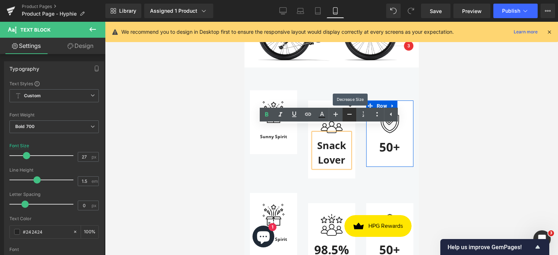
click at [349, 114] on icon at bounding box center [349, 114] width 4 height 1
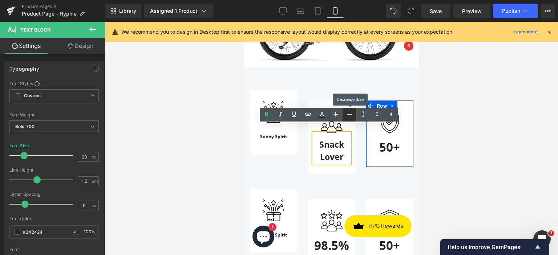
click at [349, 114] on icon at bounding box center [349, 114] width 4 height 1
type input "21"
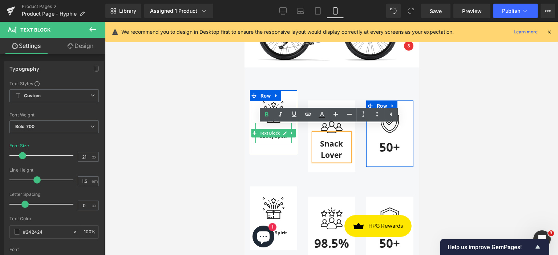
click at [280, 134] on span "Sunny Spirit" at bounding box center [273, 137] width 27 height 6
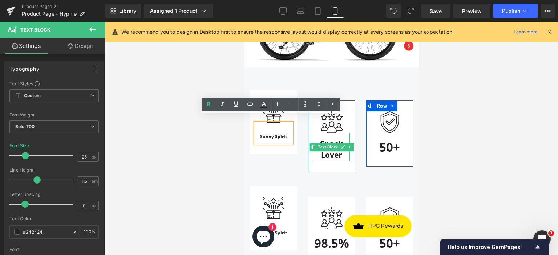
click at [335, 150] on div "Snack Lover" at bounding box center [331, 147] width 36 height 28
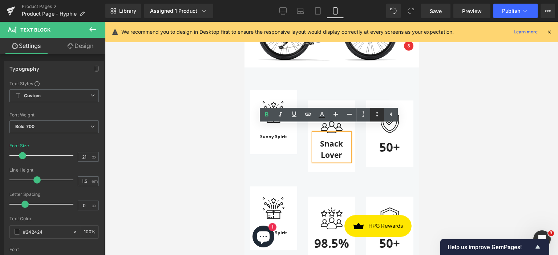
click at [376, 114] on icon at bounding box center [377, 114] width 9 height 9
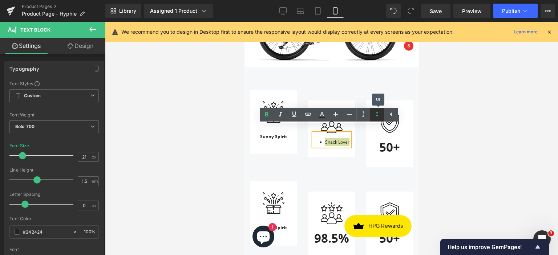
click at [378, 113] on icon at bounding box center [377, 114] width 9 height 9
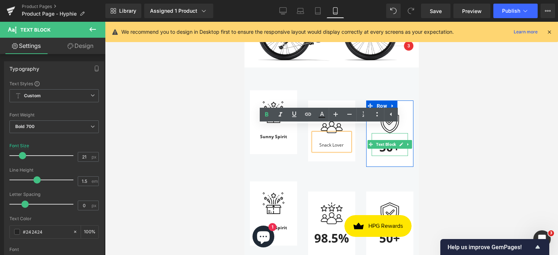
click at [385, 145] on div "50+" at bounding box center [389, 144] width 36 height 23
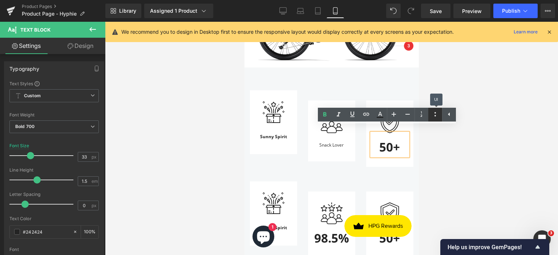
click at [436, 116] on icon at bounding box center [435, 114] width 9 height 9
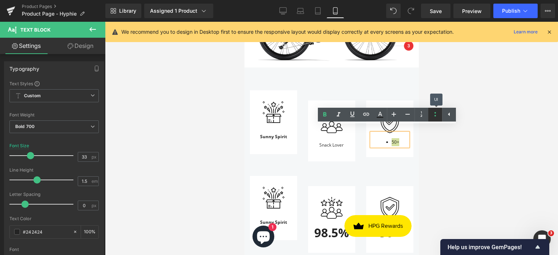
click at [436, 116] on icon at bounding box center [435, 114] width 9 height 9
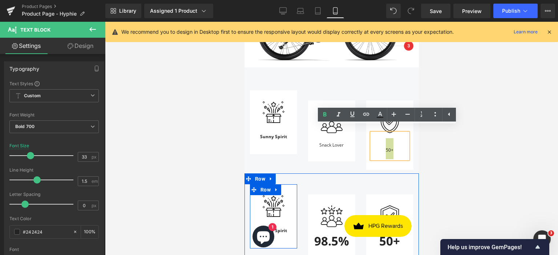
scroll to position [803, 0]
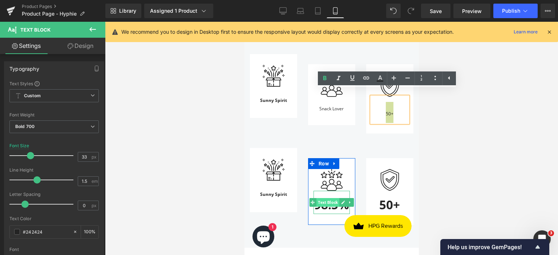
click at [323, 199] on span "Text Block" at bounding box center [327, 202] width 23 height 9
click at [332, 204] on div "98.5%" at bounding box center [331, 202] width 36 height 23
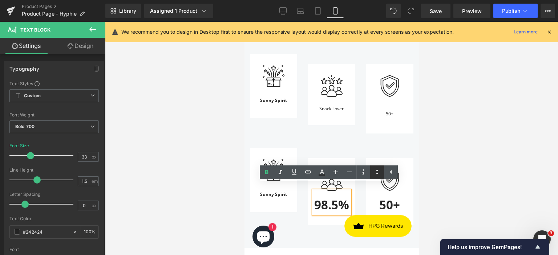
click at [375, 172] on icon at bounding box center [377, 172] width 9 height 9
click at [376, 172] on icon at bounding box center [377, 172] width 9 height 9
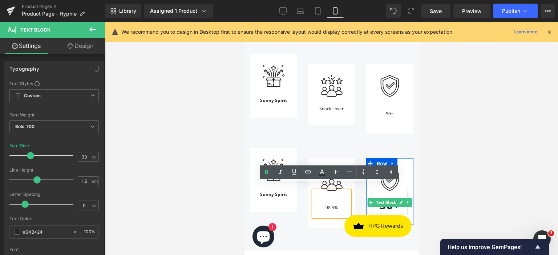
click at [385, 205] on div "50+" at bounding box center [389, 202] width 36 height 23
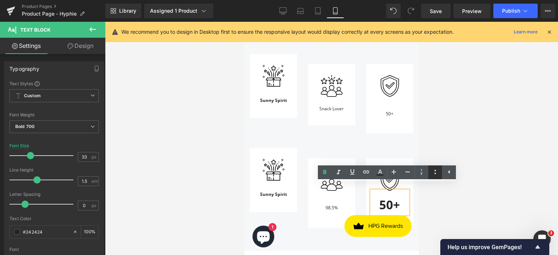
click at [435, 171] on icon at bounding box center [434, 172] width 1 height 4
click at [435, 175] on icon at bounding box center [435, 172] width 9 height 9
click at [475, 167] on div at bounding box center [331, 139] width 453 height 234
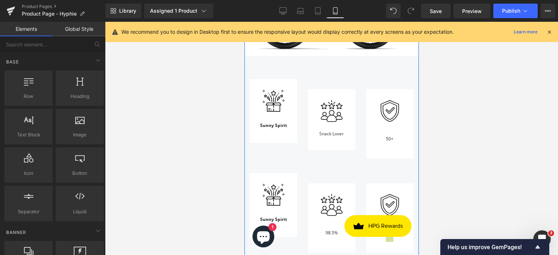
scroll to position [767, 0]
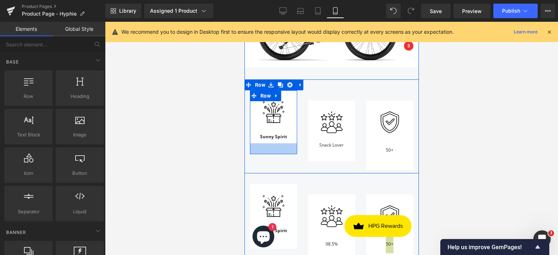
click at [272, 143] on div at bounding box center [273, 148] width 47 height 11
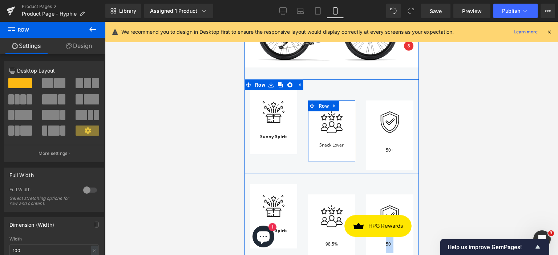
click at [333, 149] on div "Image Snack Lover Text Block Row" at bounding box center [331, 131] width 47 height 61
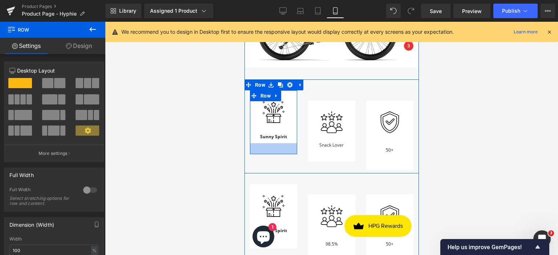
click at [272, 143] on div at bounding box center [273, 148] width 47 height 11
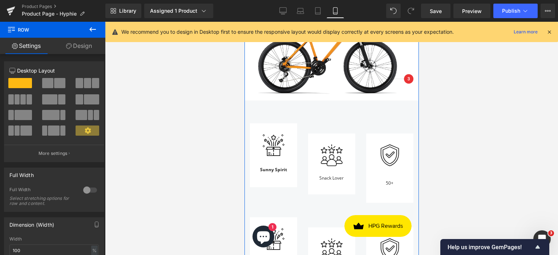
scroll to position [731, 0]
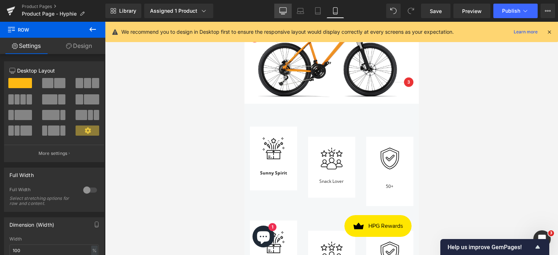
click at [280, 10] on icon at bounding box center [282, 10] width 7 height 7
type input "1200"
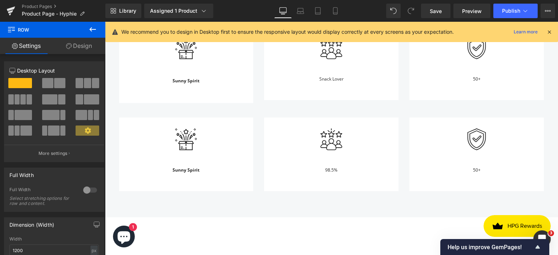
scroll to position [741, 0]
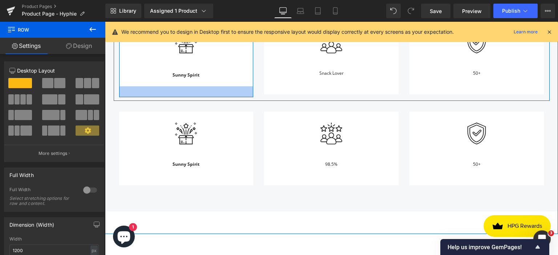
click at [222, 88] on div at bounding box center [186, 91] width 134 height 11
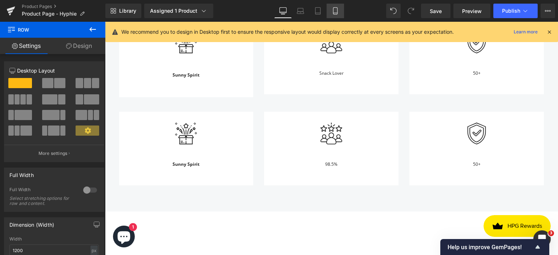
click at [336, 16] on link "Mobile" at bounding box center [335, 11] width 17 height 15
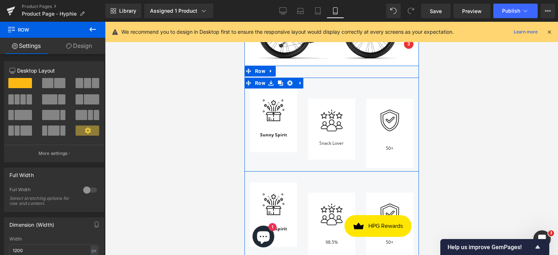
scroll to position [786, 0]
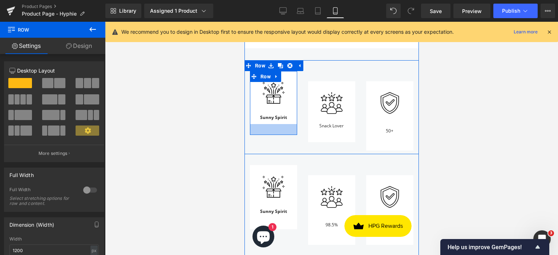
click at [281, 124] on div at bounding box center [273, 129] width 47 height 11
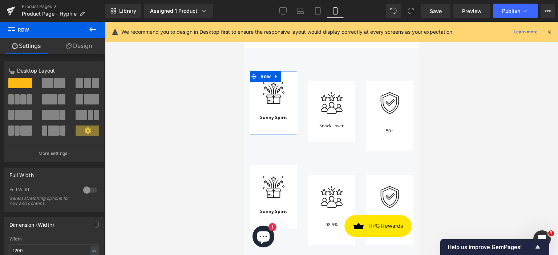
click at [82, 47] on link "Design" at bounding box center [79, 46] width 53 height 16
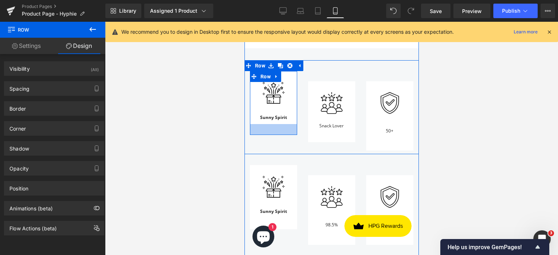
click at [269, 124] on div at bounding box center [273, 129] width 47 height 11
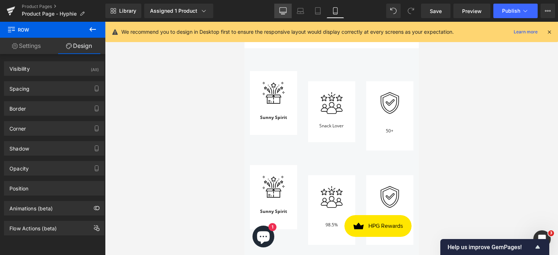
click at [282, 10] on icon at bounding box center [282, 10] width 7 height 7
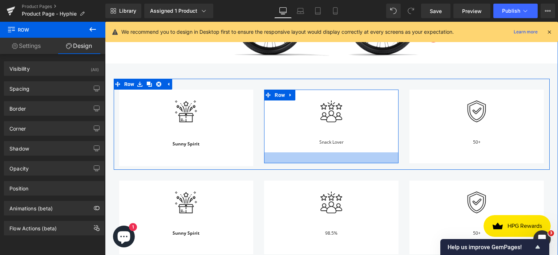
scroll to position [660, 0]
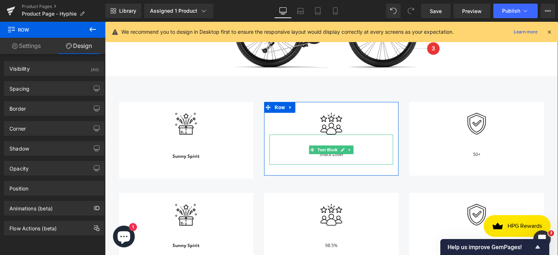
click at [327, 156] on span "Snack Lover" at bounding box center [331, 154] width 24 height 6
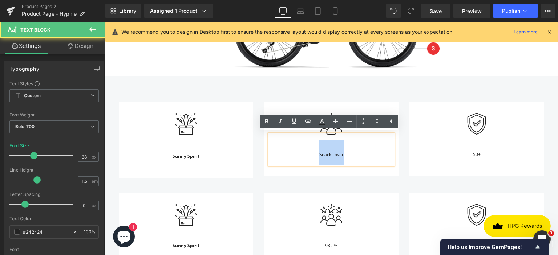
drag, startPoint x: 317, startPoint y: 154, endPoint x: 345, endPoint y: 154, distance: 28.0
click at [345, 154] on div "Snack Lover" at bounding box center [332, 150] width 124 height 30
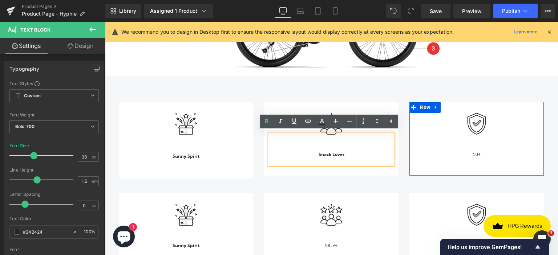
click at [475, 155] on span "50+" at bounding box center [477, 154] width 8 height 6
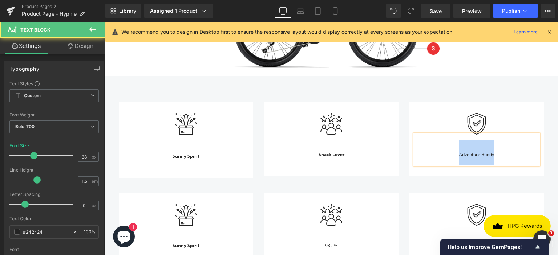
drag, startPoint x: 456, startPoint y: 151, endPoint x: 498, endPoint y: 155, distance: 43.1
click at [498, 155] on div "Adventure Buddy" at bounding box center [477, 150] width 124 height 30
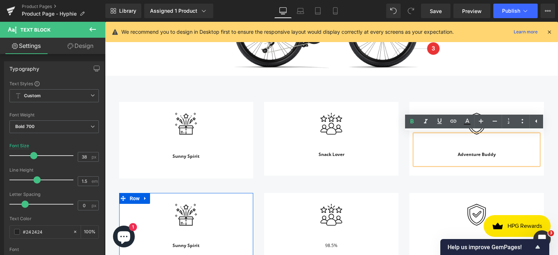
scroll to position [696, 0]
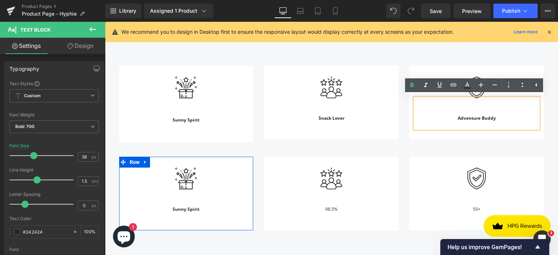
click at [185, 209] on span "Sunny Spirit" at bounding box center [186, 209] width 27 height 6
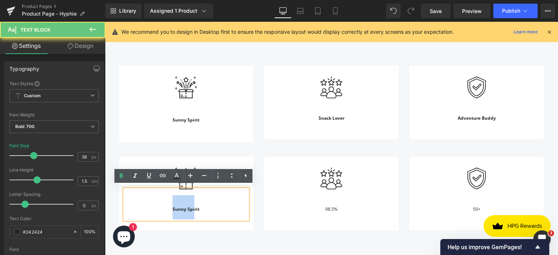
drag, startPoint x: 191, startPoint y: 209, endPoint x: 168, endPoint y: 208, distance: 23.3
click at [168, 208] on div "Sunny Spirit" at bounding box center [187, 205] width 124 height 30
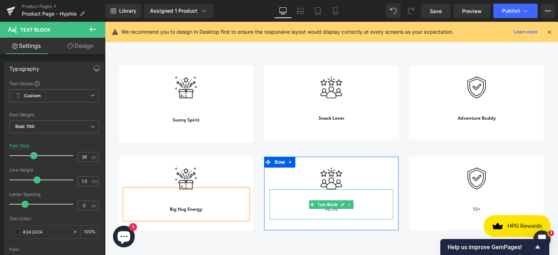
click at [331, 209] on span "98.5%" at bounding box center [331, 209] width 12 height 6
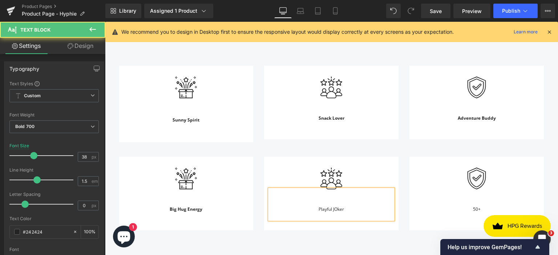
click at [333, 209] on span "Playful JOker" at bounding box center [331, 209] width 25 height 6
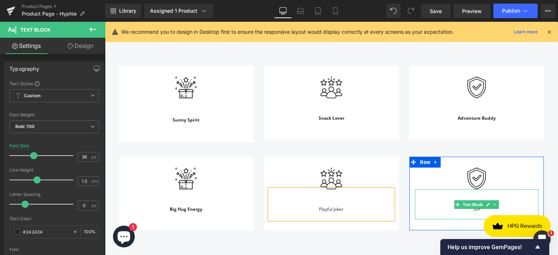
click at [473, 211] on div "50+" at bounding box center [477, 205] width 124 height 30
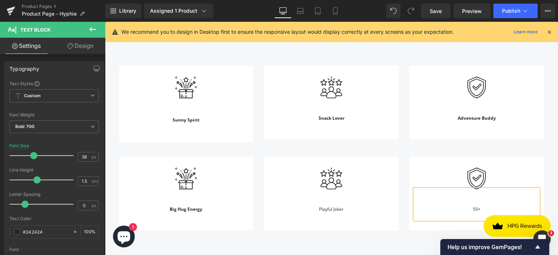
click at [462, 210] on div "50+" at bounding box center [477, 205] width 124 height 30
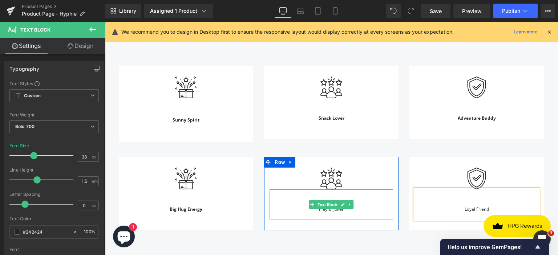
click at [325, 212] on div "Playful Joker" at bounding box center [332, 205] width 124 height 30
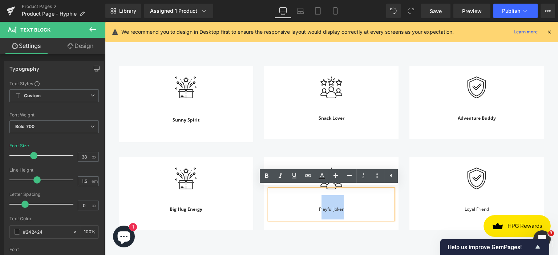
drag, startPoint x: 318, startPoint y: 210, endPoint x: 346, endPoint y: 210, distance: 27.6
click at [346, 210] on div "Playful Joker" at bounding box center [332, 205] width 124 height 30
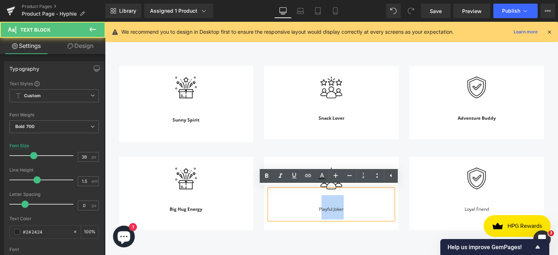
click at [321, 210] on span "Playful Joker" at bounding box center [331, 209] width 25 height 6
drag, startPoint x: 314, startPoint y: 209, endPoint x: 345, endPoint y: 209, distance: 31.2
click at [345, 209] on div "Playful Joker" at bounding box center [332, 205] width 124 height 30
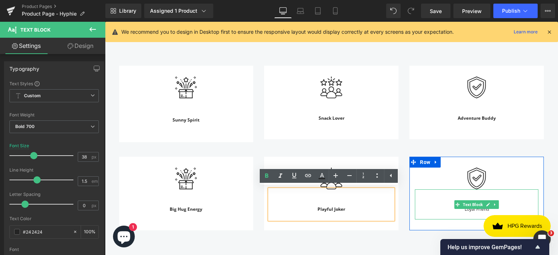
click at [474, 209] on span "Loyal Friend" at bounding box center [477, 209] width 24 height 6
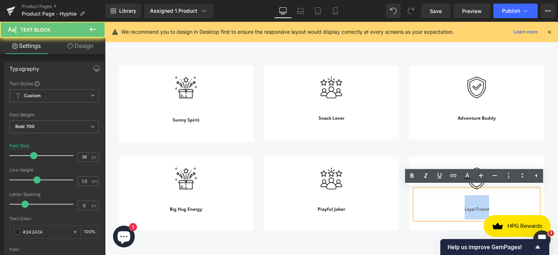
drag, startPoint x: 460, startPoint y: 211, endPoint x: 492, endPoint y: 211, distance: 32.7
click at [492, 211] on div "Loyal Friend" at bounding box center [477, 205] width 124 height 30
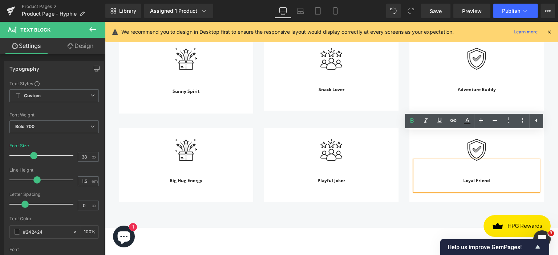
scroll to position [769, 0]
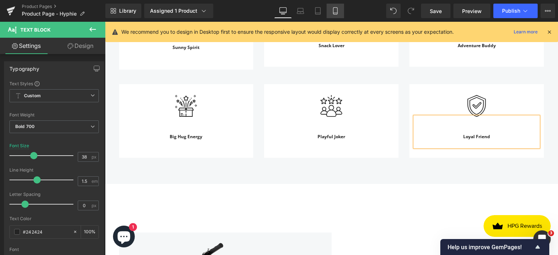
click at [336, 13] on icon at bounding box center [335, 10] width 7 height 7
type input "33"
type input "100"
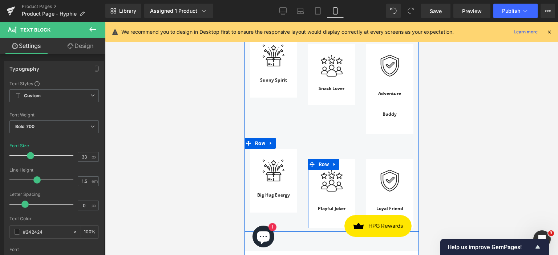
scroll to position [784, 0]
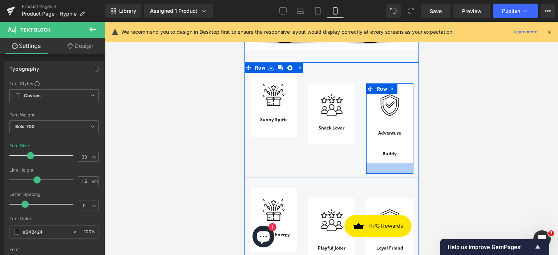
click at [400, 164] on div at bounding box center [389, 168] width 47 height 11
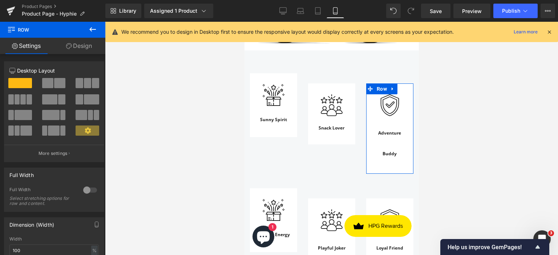
click at [77, 51] on link "Design" at bounding box center [79, 46] width 53 height 16
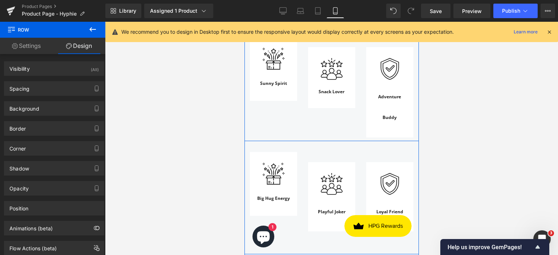
scroll to position [893, 0]
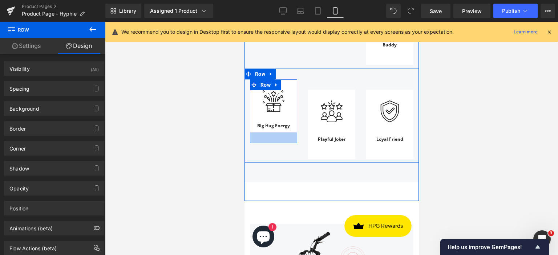
click at [290, 133] on div at bounding box center [273, 138] width 47 height 11
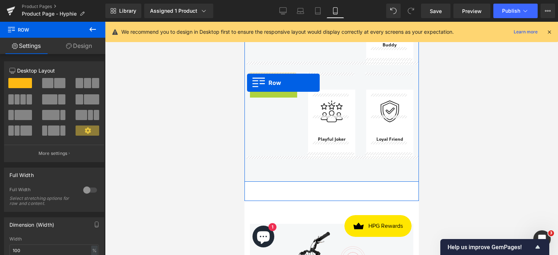
drag, startPoint x: 249, startPoint y: 78, endPoint x: 247, endPoint y: 83, distance: 5.0
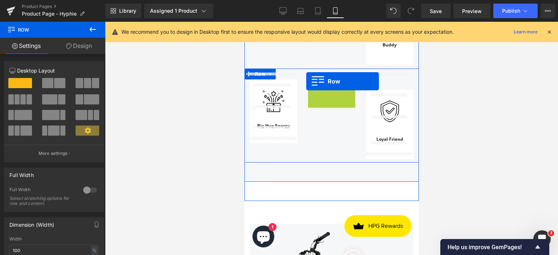
drag, startPoint x: 306, startPoint y: 88, endPoint x: 306, endPoint y: 81, distance: 7.3
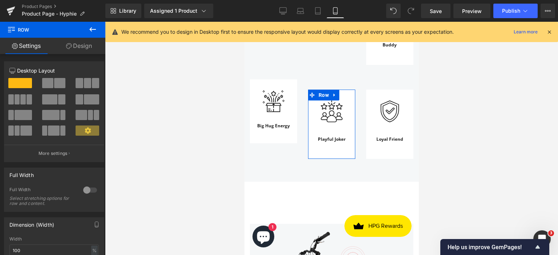
click at [82, 45] on link "Design" at bounding box center [79, 46] width 53 height 16
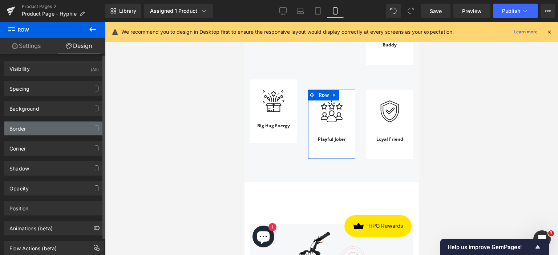
click at [45, 126] on div "Border" at bounding box center [54, 129] width 100 height 14
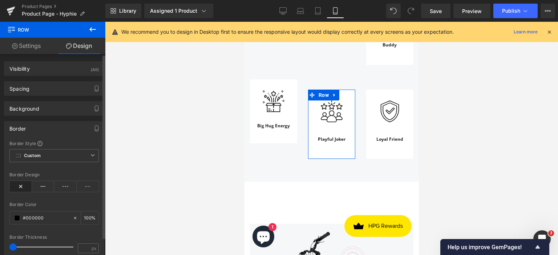
type input "28"
type input "0"
type input "30"
type input "0"
type input "30"
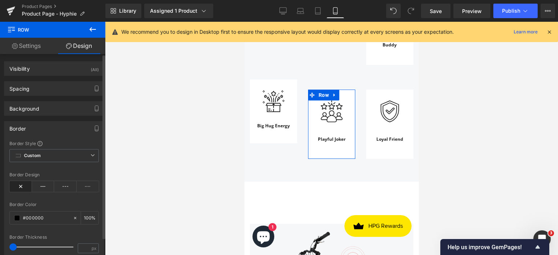
type input "0"
type input "#000000"
type input "100"
type input "0"
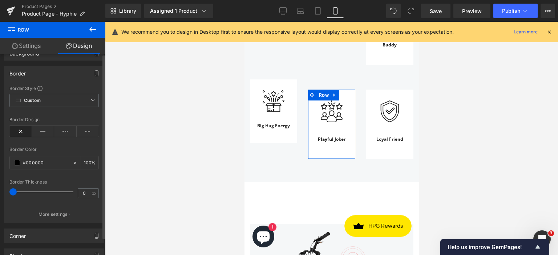
scroll to position [0, 0]
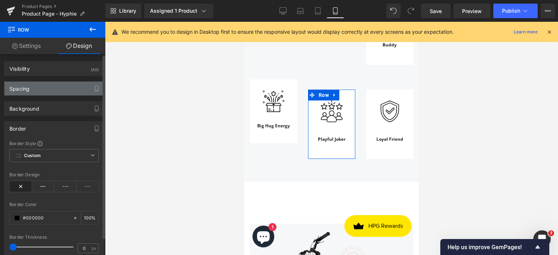
click at [46, 91] on div "Spacing" at bounding box center [54, 89] width 100 height 14
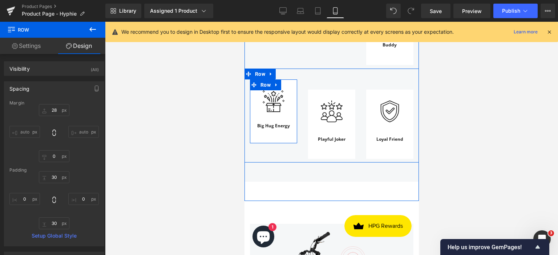
click at [291, 93] on div "Image Big Hug Energy Text Block" at bounding box center [273, 111] width 47 height 43
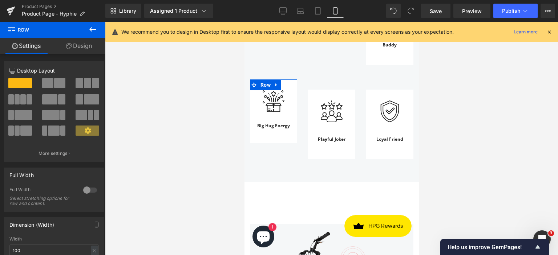
click at [81, 47] on link "Design" at bounding box center [79, 46] width 53 height 16
click at [0, 0] on div "Spacing" at bounding box center [0, 0] width 0 height 0
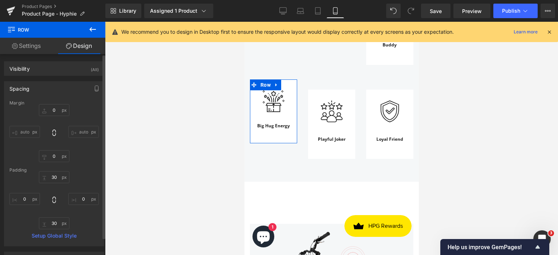
type input "0"
type input "30"
type input "0"
type input "30"
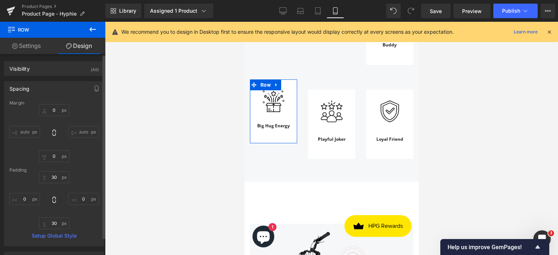
type input "0"
click at [55, 108] on input "0" at bounding box center [54, 110] width 31 height 12
type input "28"
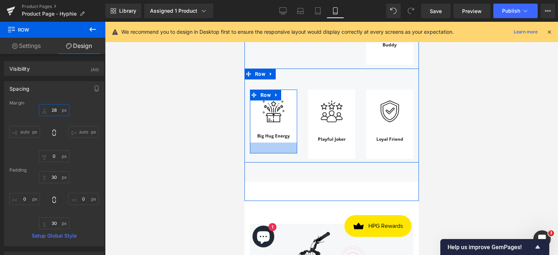
click at [288, 143] on div at bounding box center [273, 148] width 47 height 11
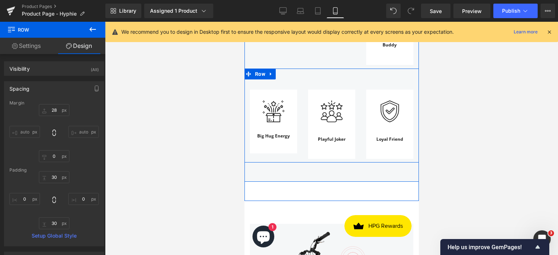
click at [302, 121] on div "Image Playful Joker Text Block Row" at bounding box center [331, 120] width 58 height 80
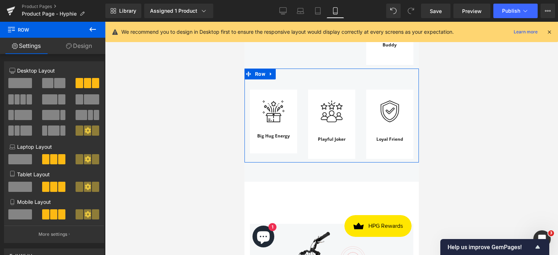
drag, startPoint x: 82, startPoint y: 47, endPoint x: 80, endPoint y: 118, distance: 70.9
click at [82, 47] on link "Design" at bounding box center [79, 46] width 53 height 16
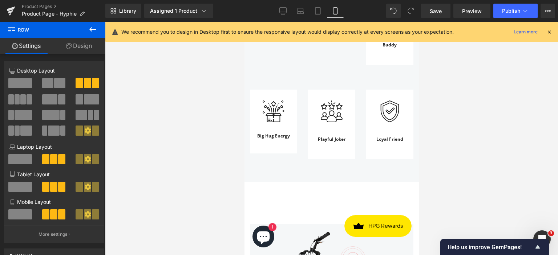
click at [324, 139] on div "Playful Joker Text Block" at bounding box center [331, 135] width 36 height 26
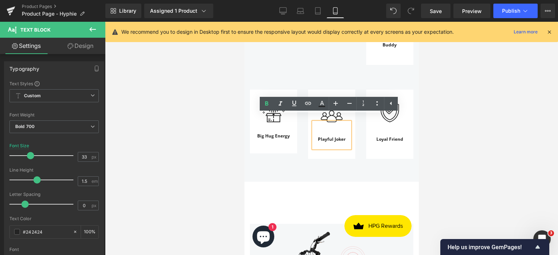
click at [351, 146] on div "Image Playful Joker Text Block Row" at bounding box center [331, 125] width 47 height 70
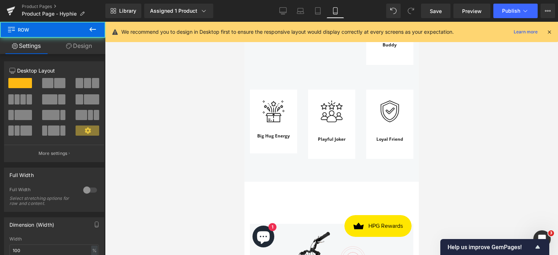
click at [343, 146] on div "Image Playful Joker Text Block Row" at bounding box center [331, 125] width 47 height 70
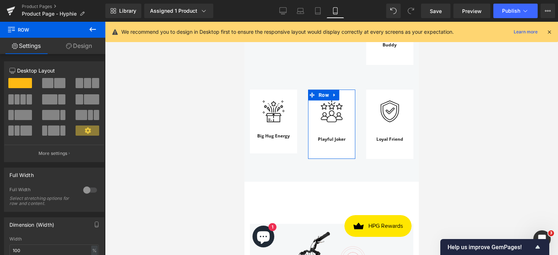
click at [74, 46] on link "Design" at bounding box center [79, 46] width 53 height 16
click at [0, 0] on div "Spacing" at bounding box center [0, 0] width 0 height 0
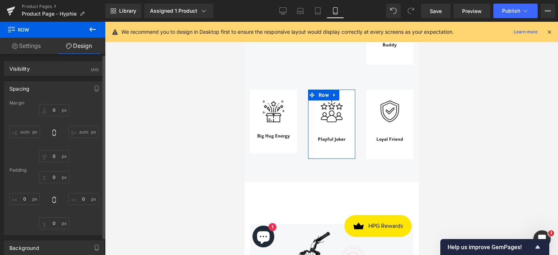
type input "28"
type input "0"
type input "30"
type input "0"
type input "30"
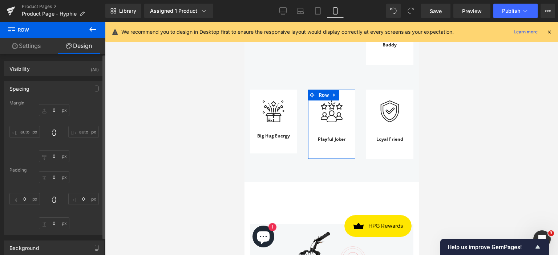
type input "0"
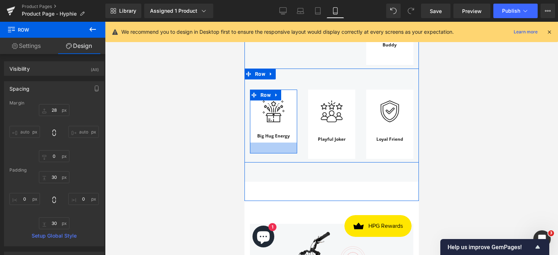
click at [284, 143] on div at bounding box center [273, 148] width 47 height 11
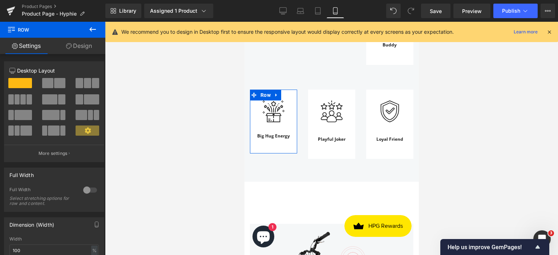
click at [78, 50] on link "Design" at bounding box center [79, 46] width 53 height 16
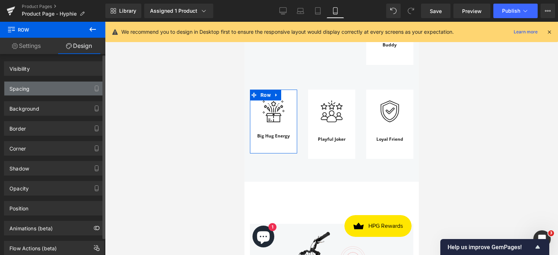
click at [43, 87] on div "Spacing" at bounding box center [54, 89] width 100 height 14
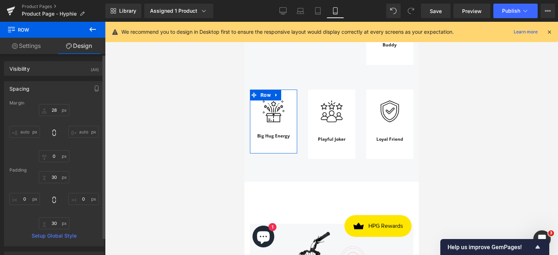
type input "28"
type input "0"
type input "30"
type input "0"
type input "30"
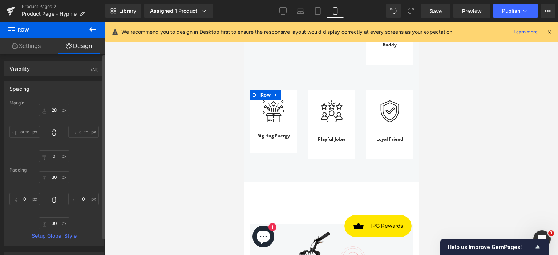
type input "0"
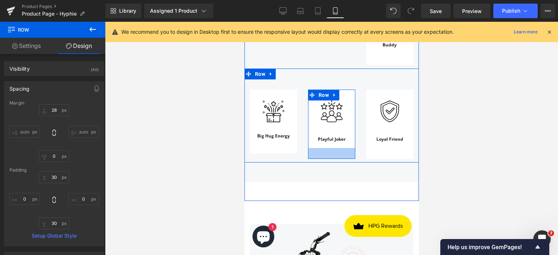
click at [339, 148] on div at bounding box center [331, 153] width 47 height 11
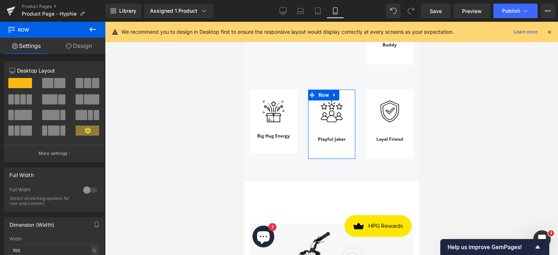
click at [83, 48] on link "Design" at bounding box center [79, 46] width 53 height 16
click at [0, 0] on div "Spacing" at bounding box center [0, 0] width 0 height 0
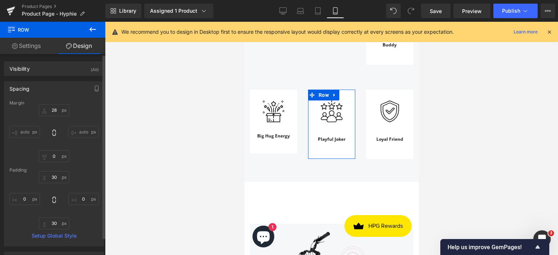
type input "28"
type input "0"
type input "30"
type input "0"
type input "30"
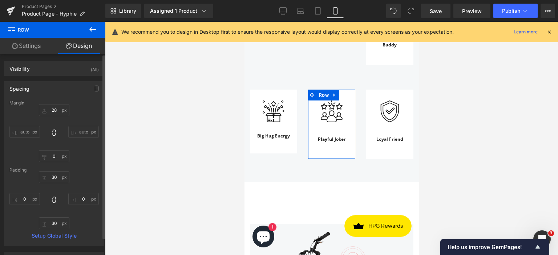
type input "0"
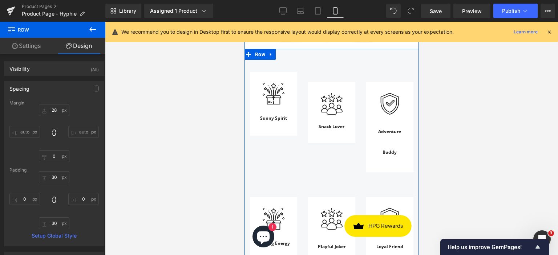
scroll to position [784, 0]
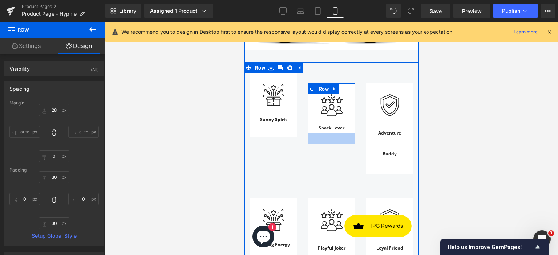
click at [315, 134] on div at bounding box center [331, 139] width 47 height 11
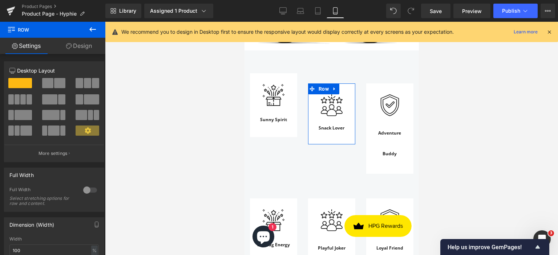
click at [78, 49] on link "Design" at bounding box center [79, 46] width 53 height 16
click at [0, 0] on div "Spacing" at bounding box center [0, 0] width 0 height 0
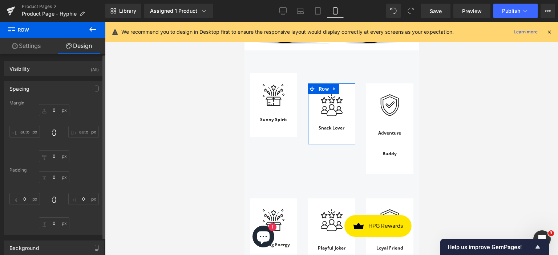
type input "28"
type input "0"
type input "30"
type input "0"
type input "30"
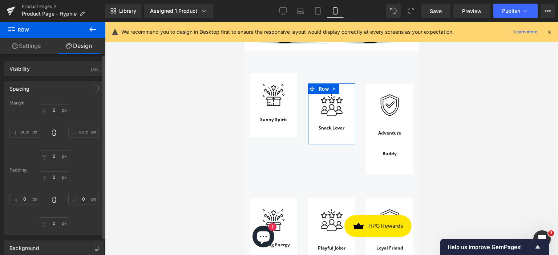
type input "0"
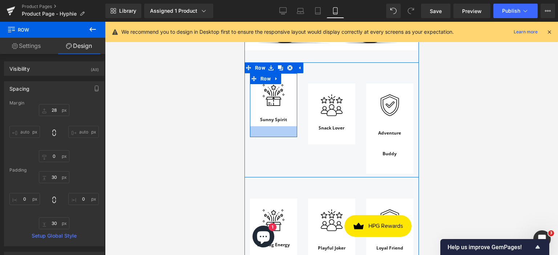
click at [284, 126] on div at bounding box center [273, 131] width 47 height 11
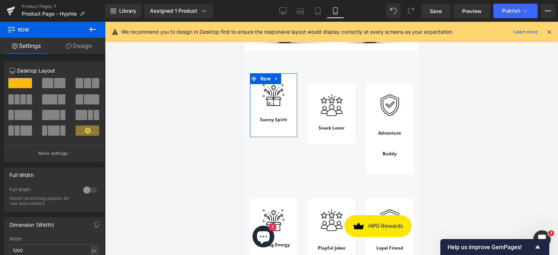
click at [78, 46] on link "Design" at bounding box center [79, 46] width 53 height 16
click at [0, 0] on div "Spacing" at bounding box center [0, 0] width 0 height 0
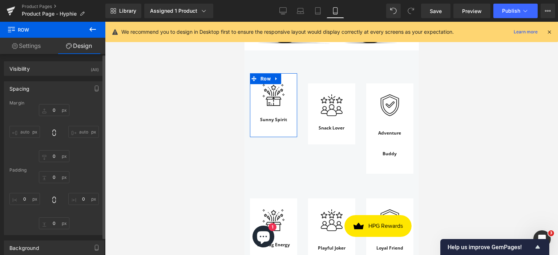
type input "0"
type input "30"
type input "0"
type input "30"
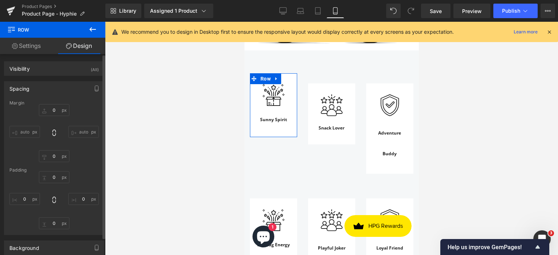
type input "0"
click at [56, 109] on input "0" at bounding box center [54, 110] width 31 height 12
type input "28"
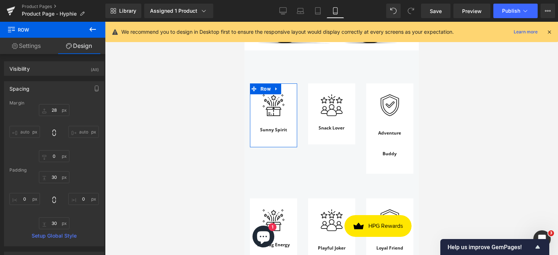
click at [132, 113] on div at bounding box center [331, 139] width 453 height 234
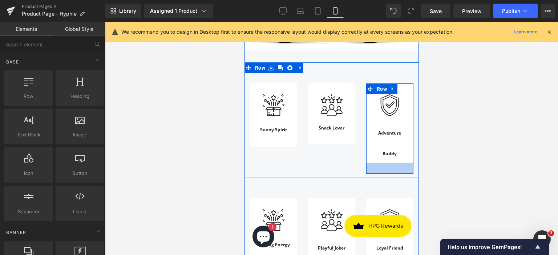
click at [391, 163] on div at bounding box center [389, 168] width 47 height 11
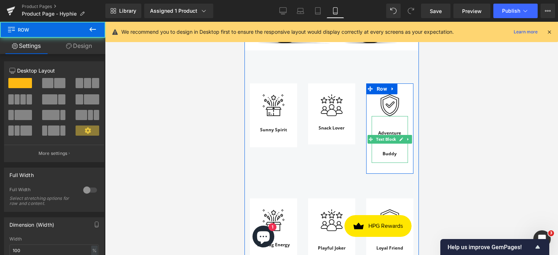
click at [389, 139] on div "Adventure Buddy" at bounding box center [389, 139] width 36 height 47
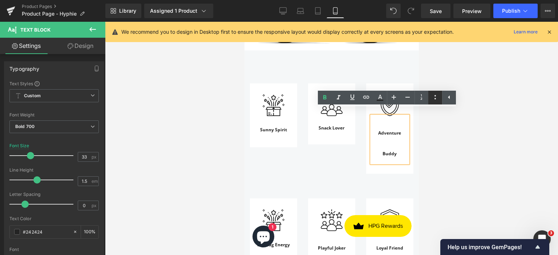
click at [433, 100] on icon at bounding box center [435, 97] width 9 height 9
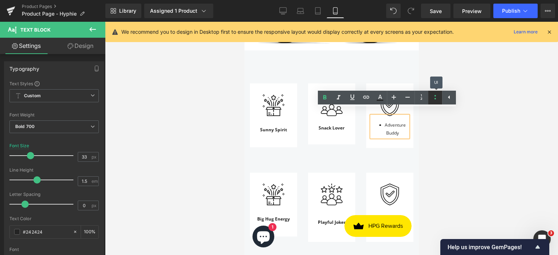
click at [433, 99] on icon at bounding box center [435, 97] width 9 height 9
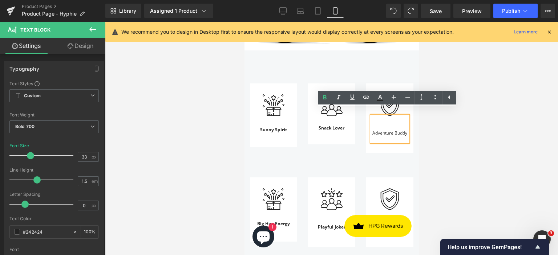
click at [395, 130] on span "Adventure Buddy" at bounding box center [389, 133] width 35 height 6
drag, startPoint x: 383, startPoint y: 126, endPoint x: 404, endPoint y: 126, distance: 20.7
click at [404, 126] on div "Adventure Buddy" at bounding box center [389, 129] width 36 height 26
click at [323, 96] on icon at bounding box center [324, 97] width 9 height 9
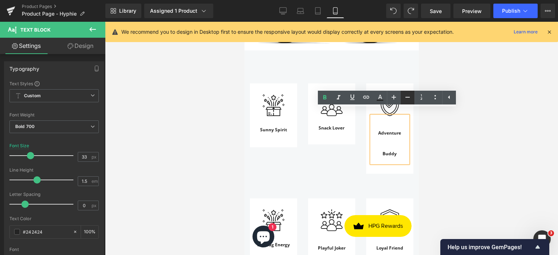
click at [405, 100] on icon at bounding box center [407, 97] width 9 height 9
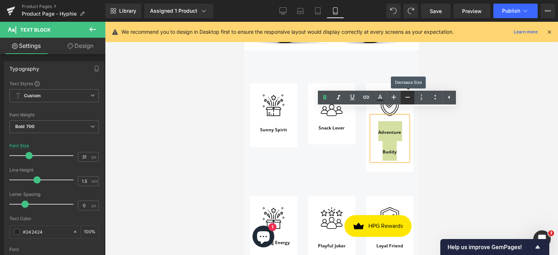
click at [405, 100] on icon at bounding box center [407, 97] width 9 height 9
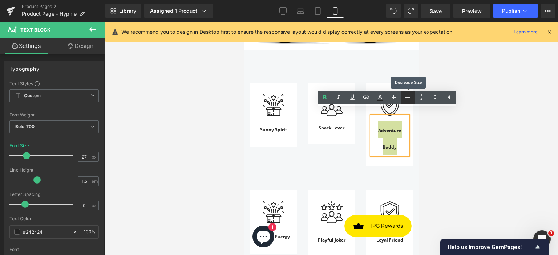
click at [405, 100] on icon at bounding box center [407, 97] width 9 height 9
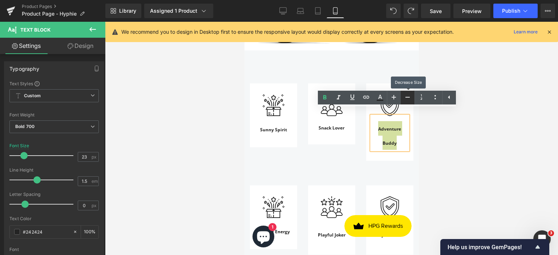
click at [405, 100] on icon at bounding box center [407, 97] width 9 height 9
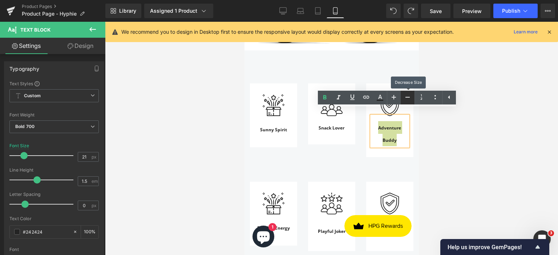
click at [405, 100] on icon at bounding box center [407, 97] width 9 height 9
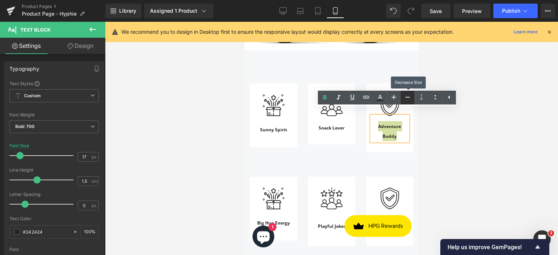
click at [405, 100] on icon at bounding box center [407, 97] width 9 height 9
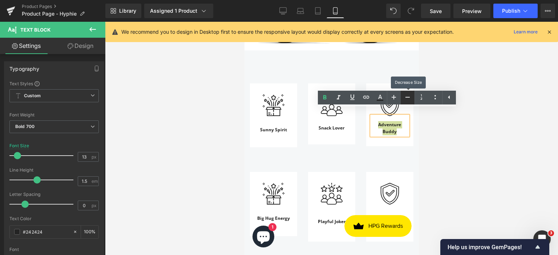
click at [405, 100] on icon at bounding box center [407, 97] width 9 height 9
type input "11"
click at [456, 143] on div at bounding box center [331, 139] width 453 height 234
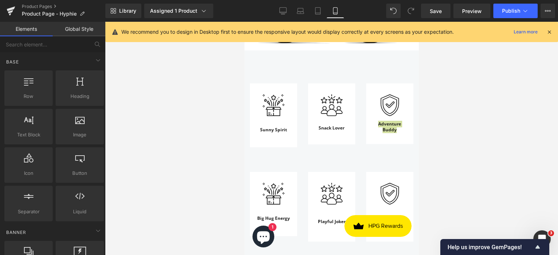
click at [456, 143] on div at bounding box center [331, 139] width 453 height 234
click at [339, 162] on div "Image Playful Joker Text Block Row" at bounding box center [331, 202] width 58 height 80
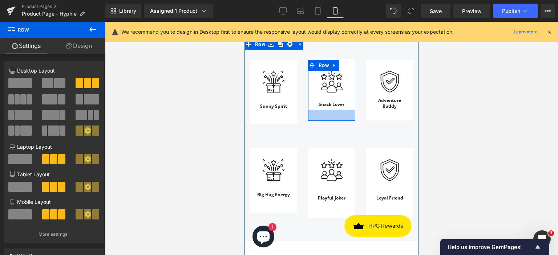
scroll to position [820, 0]
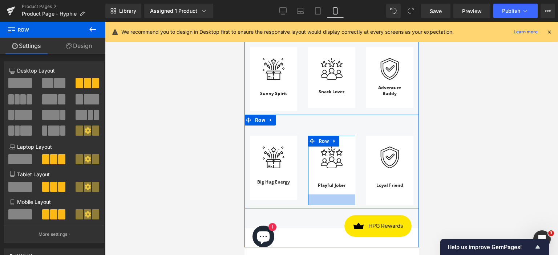
click at [331, 195] on div at bounding box center [331, 200] width 47 height 11
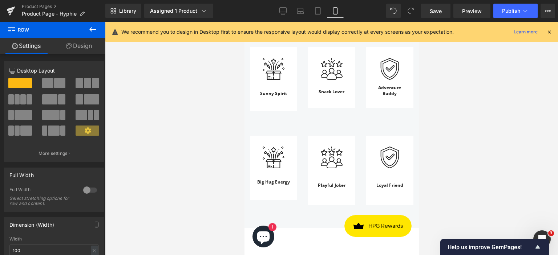
click at [474, 181] on div at bounding box center [331, 139] width 453 height 234
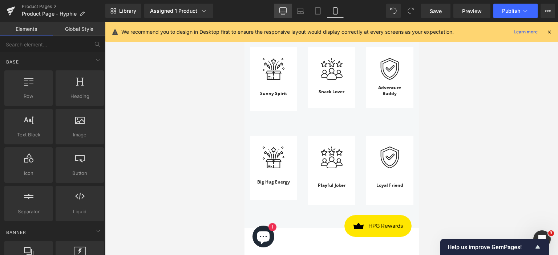
click at [290, 11] on link "Desktop" at bounding box center [282, 11] width 17 height 15
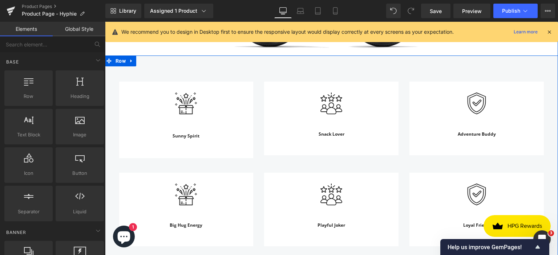
scroll to position [690, 0]
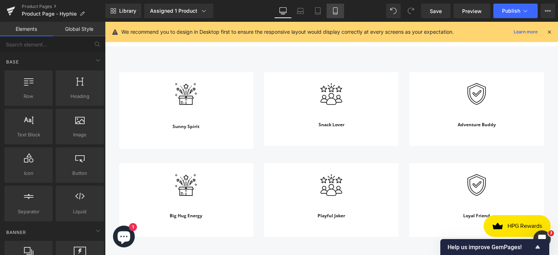
click at [332, 9] on icon at bounding box center [335, 10] width 7 height 7
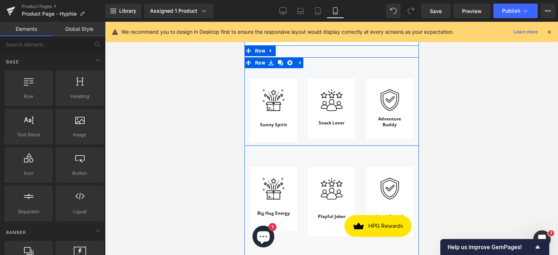
scroll to position [821, 0]
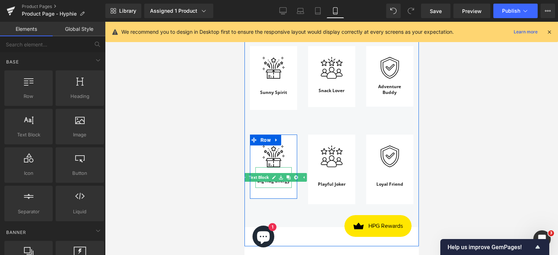
click at [258, 178] on div "Big Hug Energy" at bounding box center [273, 177] width 36 height 21
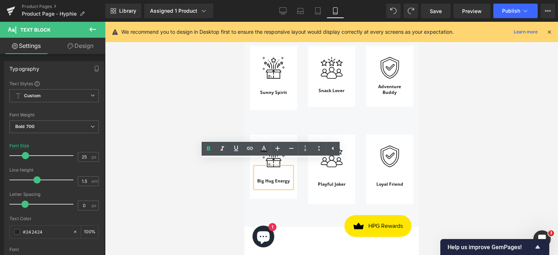
click at [462, 161] on div at bounding box center [331, 139] width 453 height 234
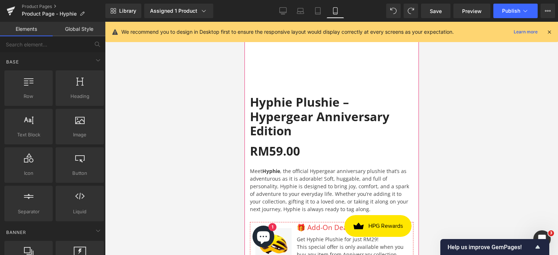
scroll to position [0, 0]
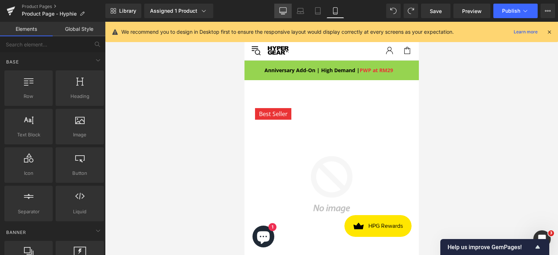
click at [280, 8] on icon at bounding box center [283, 10] width 7 height 5
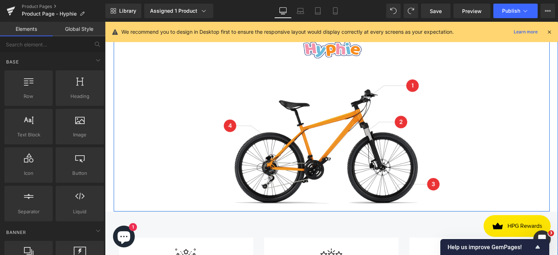
scroll to position [511, 0]
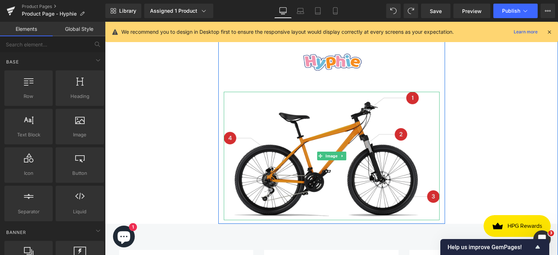
click at [331, 127] on img at bounding box center [332, 156] width 216 height 129
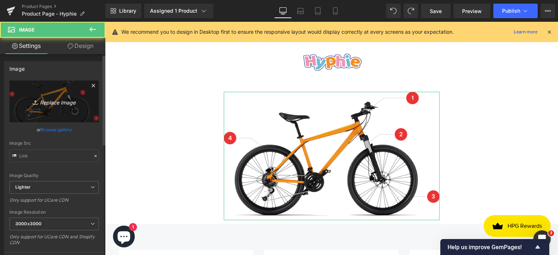
type input "[URL][DOMAIN_NAME]"
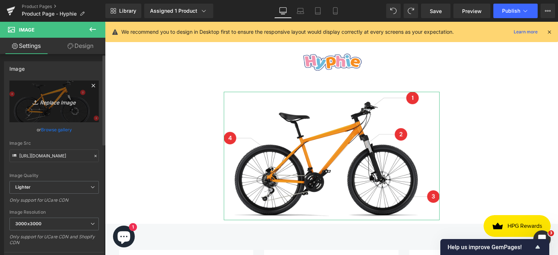
click at [57, 100] on icon "Replace Image" at bounding box center [54, 101] width 58 height 9
type input "C:\fakepath\Untitled design - 2025-09-30T143931.403.png"
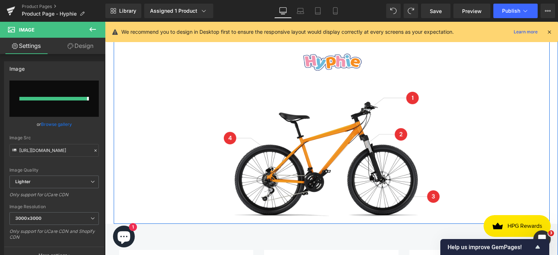
type input "[URL][DOMAIN_NAME]"
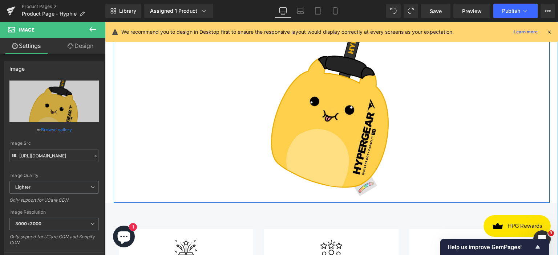
scroll to position [620, 0]
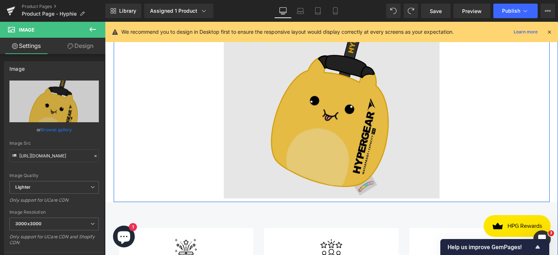
click at [383, 122] on img at bounding box center [332, 91] width 216 height 216
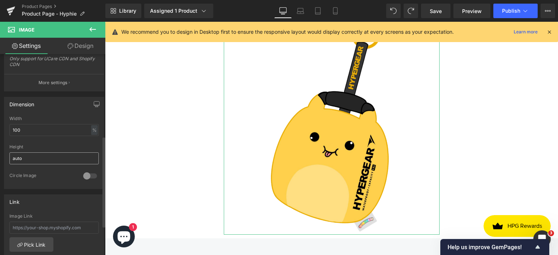
scroll to position [182, 0]
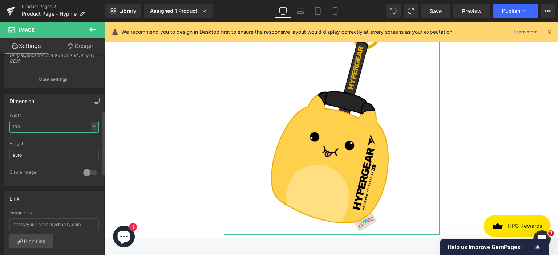
drag, startPoint x: 37, startPoint y: 126, endPoint x: 5, endPoint y: 126, distance: 32.3
click at [5, 126] on div "100% Width 100 % % px auto Height auto 0 Circle Image" at bounding box center [54, 149] width 100 height 73
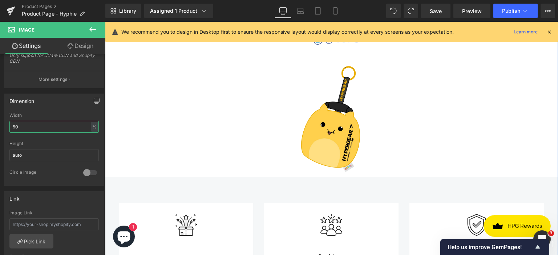
scroll to position [475, 0]
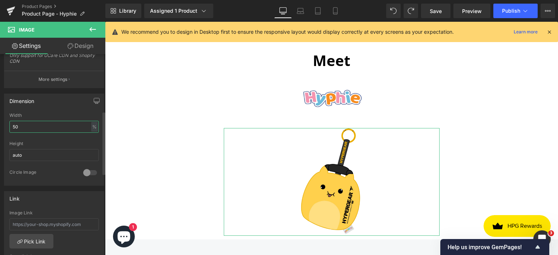
drag, startPoint x: 37, startPoint y: 125, endPoint x: 0, endPoint y: 125, distance: 36.7
click at [0, 125] on div "Dimension 50% Width 50 % % px auto Height auto 0 Circle Image" at bounding box center [54, 137] width 109 height 98
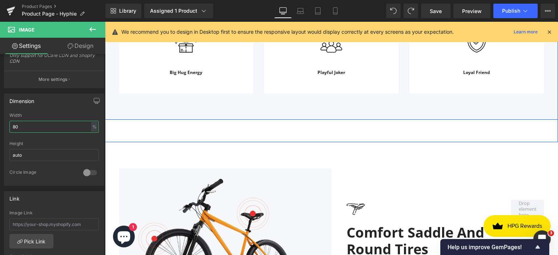
scroll to position [984, 0]
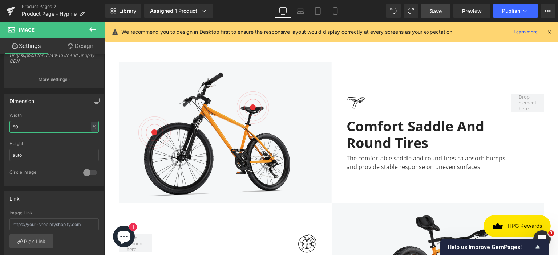
type input "80"
click at [441, 12] on span "Save" at bounding box center [436, 11] width 12 height 8
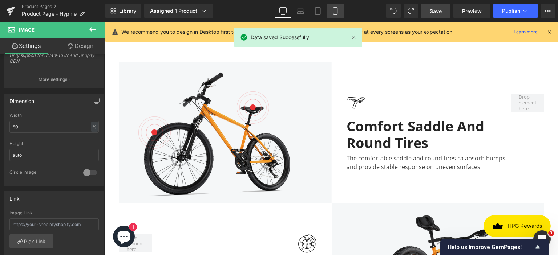
click at [339, 10] on link "Mobile" at bounding box center [335, 11] width 17 height 15
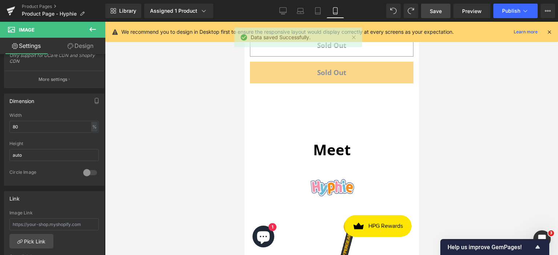
scroll to position [553, 0]
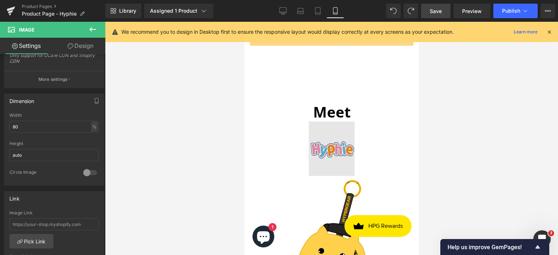
click at [336, 141] on div "Image" at bounding box center [331, 149] width 153 height 54
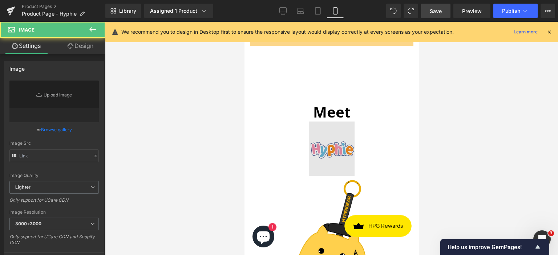
type input "[URL][DOMAIN_NAME]"
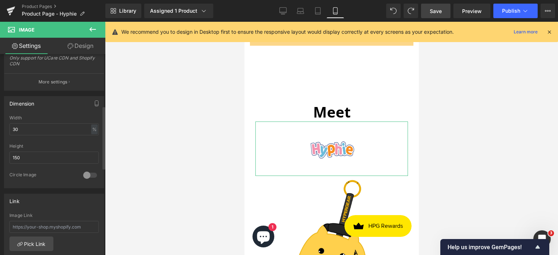
scroll to position [182, 0]
drag, startPoint x: 32, startPoint y: 125, endPoint x: 7, endPoint y: 126, distance: 25.5
click at [7, 126] on div "30% Width 30 % % px 150px Height 150 0 Circle Image" at bounding box center [54, 149] width 100 height 73
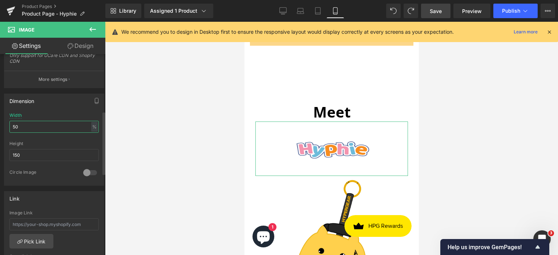
drag, startPoint x: 24, startPoint y: 124, endPoint x: 0, endPoint y: 124, distance: 24.0
click at [0, 124] on div "Dimension 50% Width 50 % % px 150px Height 150 0 Circle Image" at bounding box center [54, 137] width 109 height 98
type input "40"
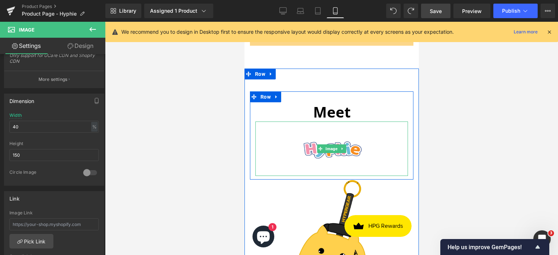
click at [485, 121] on div at bounding box center [331, 139] width 453 height 234
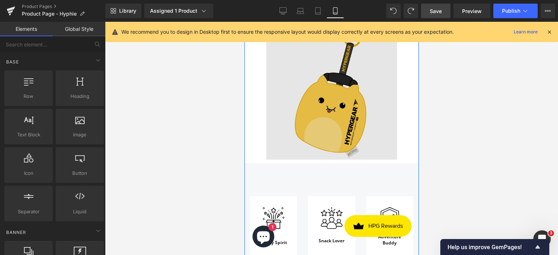
scroll to position [735, 0]
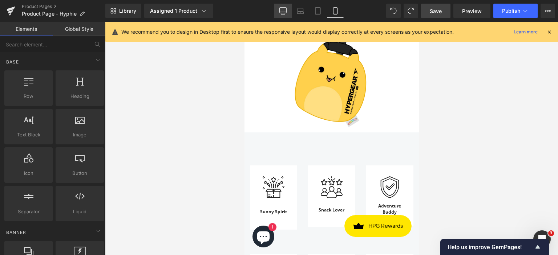
click at [283, 9] on icon at bounding box center [282, 10] width 7 height 7
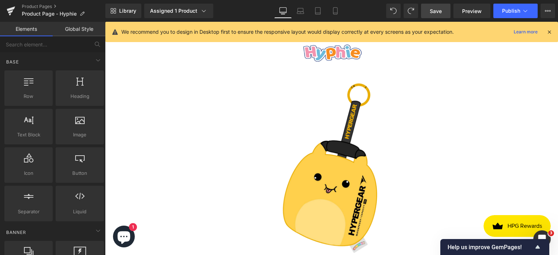
scroll to position [452, 0]
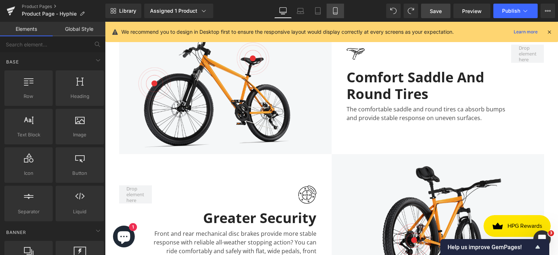
click at [334, 12] on icon at bounding box center [335, 10] width 7 height 7
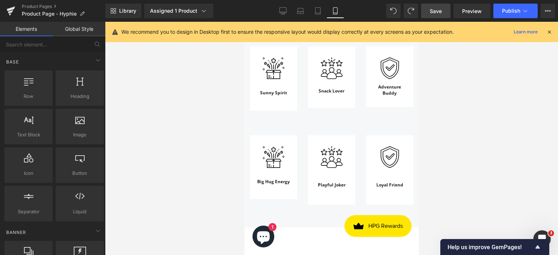
scroll to position [745, 0]
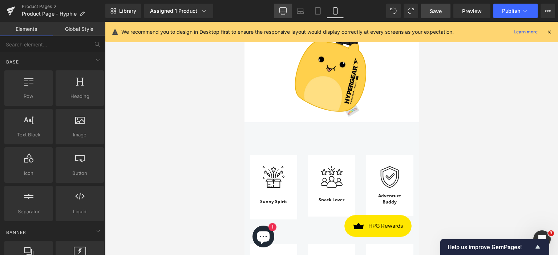
click at [282, 8] on icon at bounding box center [282, 10] width 7 height 7
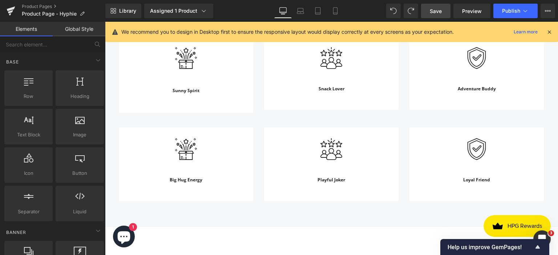
scroll to position [733, 0]
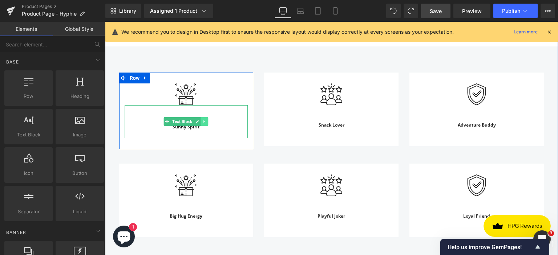
click at [203, 122] on icon at bounding box center [205, 122] width 4 height 4
click at [208, 121] on link at bounding box center [209, 121] width 8 height 9
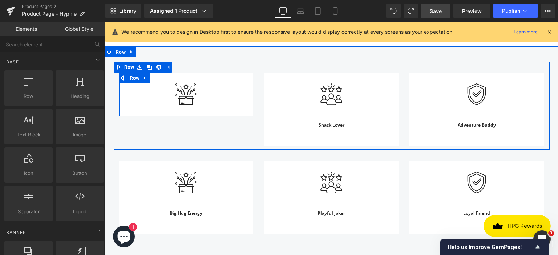
click at [188, 98] on img at bounding box center [186, 95] width 22 height 22
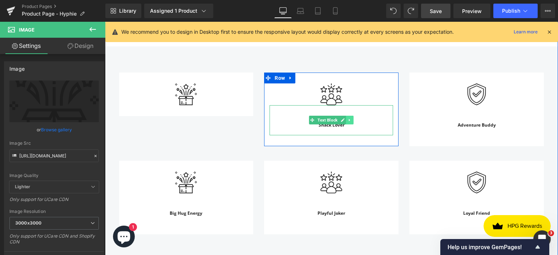
click at [349, 120] on icon at bounding box center [350, 120] width 4 height 4
click at [352, 120] on icon at bounding box center [354, 120] width 4 height 4
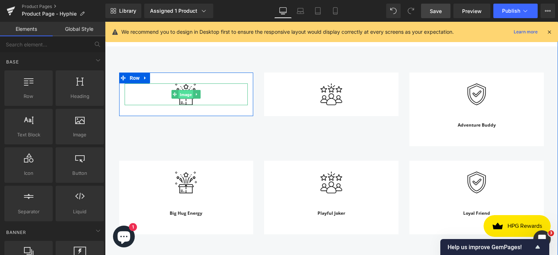
click at [179, 93] on span "Image" at bounding box center [186, 94] width 15 height 9
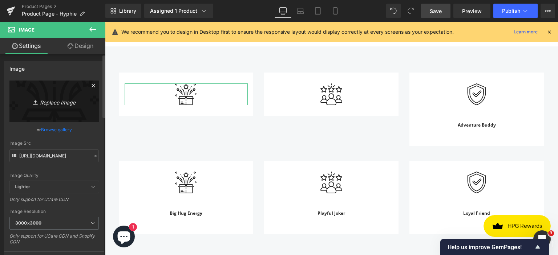
click at [54, 108] on link "Replace Image" at bounding box center [53, 102] width 89 height 42
type input "C:\fakepath\7.png"
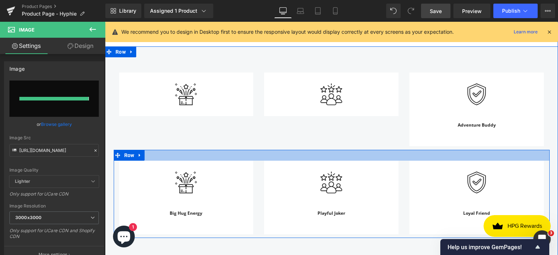
type input "[URL][DOMAIN_NAME]"
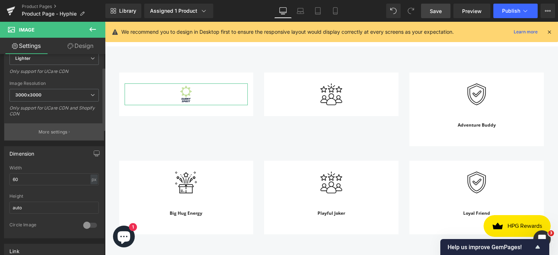
scroll to position [145, 0]
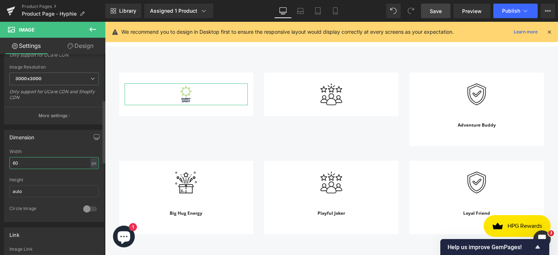
drag, startPoint x: 44, startPoint y: 163, endPoint x: 5, endPoint y: 162, distance: 39.2
click at [5, 162] on div "60px Width 60 px % px auto Height auto 0 Circle Image" at bounding box center [54, 185] width 100 height 73
type input "1"
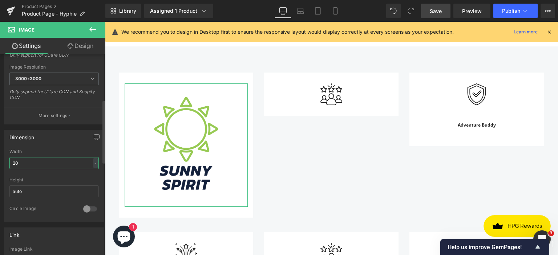
type input "200"
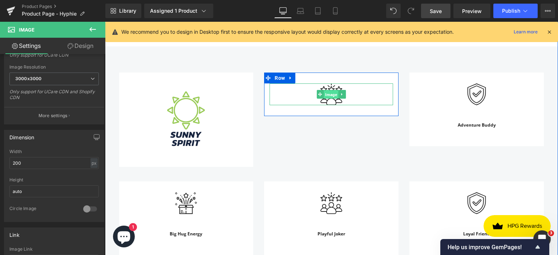
click at [327, 92] on span "Image" at bounding box center [331, 94] width 15 height 9
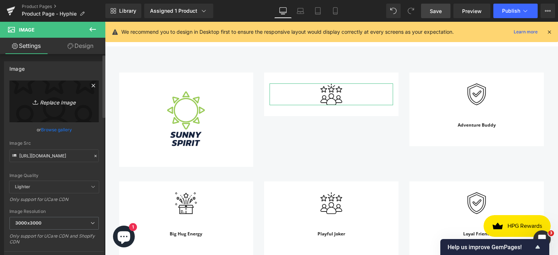
click at [52, 102] on icon "Replace Image" at bounding box center [54, 101] width 58 height 9
type input "C:\fakepath\8.png"
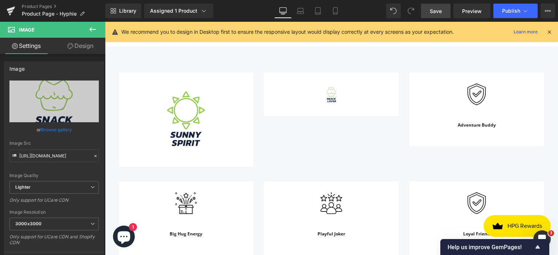
type input "[URL][DOMAIN_NAME]"
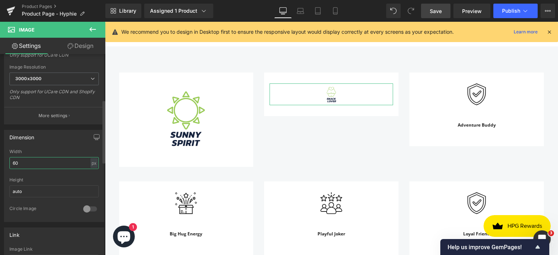
drag, startPoint x: 31, startPoint y: 161, endPoint x: 4, endPoint y: 161, distance: 26.9
click at [4, 161] on div "Dimension 60px Width 60 px % px auto Height auto 0 Circle Image" at bounding box center [54, 176] width 100 height 92
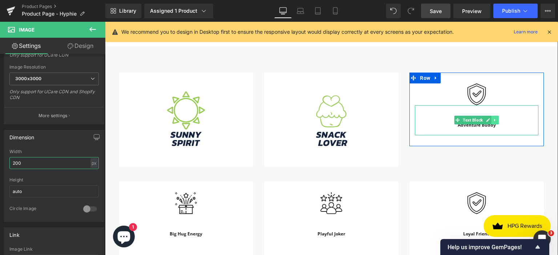
type input "200"
click at [493, 119] on icon at bounding box center [495, 120] width 4 height 4
click at [497, 120] on icon at bounding box center [499, 120] width 4 height 4
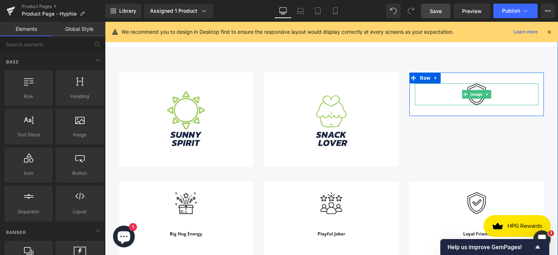
click at [477, 93] on span "Image" at bounding box center [476, 94] width 15 height 9
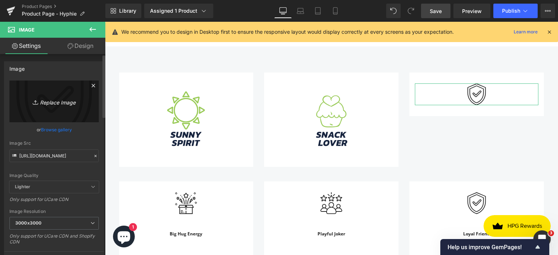
click at [57, 105] on icon "Replace Image" at bounding box center [54, 101] width 58 height 9
type input "C:\fakepath\9.png"
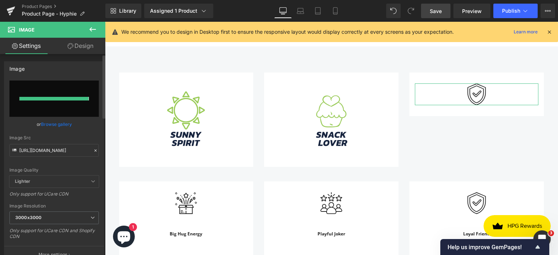
type input "[URL][DOMAIN_NAME]"
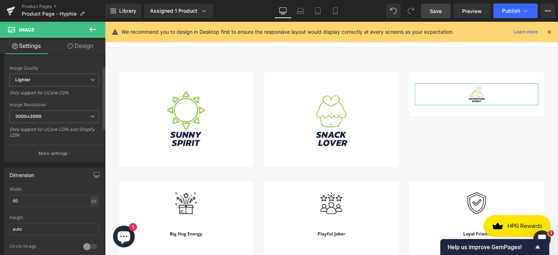
scroll to position [109, 0]
drag, startPoint x: 32, startPoint y: 194, endPoint x: 8, endPoint y: 194, distance: 24.3
click at [8, 194] on div "60px Width 60 px % px auto Height auto 0 Circle Image" at bounding box center [54, 222] width 100 height 73
type input "200"
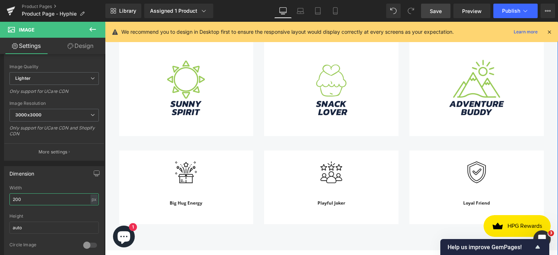
scroll to position [806, 0]
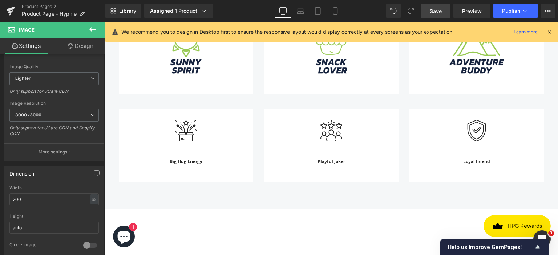
click at [191, 163] on div "Big Hug Energy" at bounding box center [187, 157] width 124 height 30
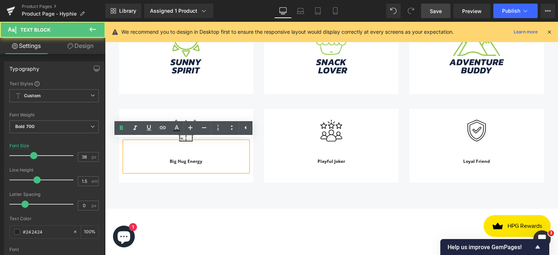
click at [187, 142] on div "Big Hug Energy" at bounding box center [187, 157] width 124 height 30
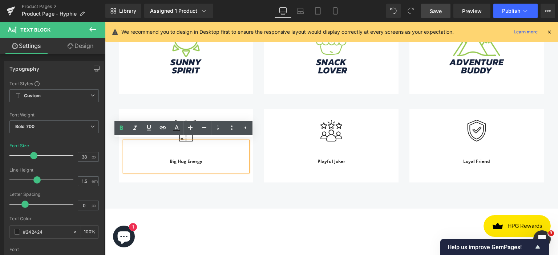
click at [196, 161] on span "Big Hug Energy" at bounding box center [186, 161] width 33 height 6
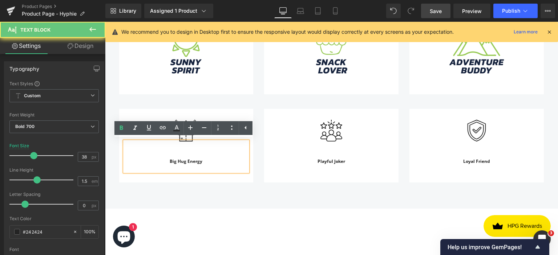
click at [213, 162] on div "Big Hug Energy" at bounding box center [187, 157] width 124 height 30
click at [282, 179] on div "Image Playful Joker Text Block Row" at bounding box center [331, 146] width 134 height 74
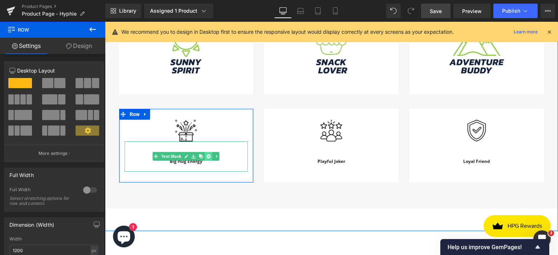
click at [208, 156] on icon at bounding box center [209, 157] width 4 height 4
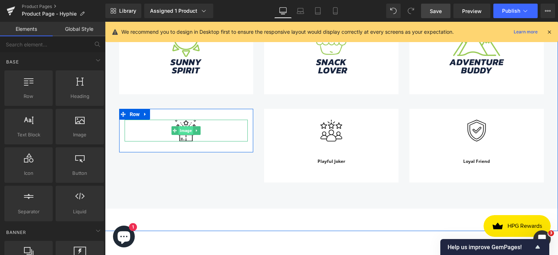
click at [183, 131] on span "Image" at bounding box center [186, 130] width 15 height 9
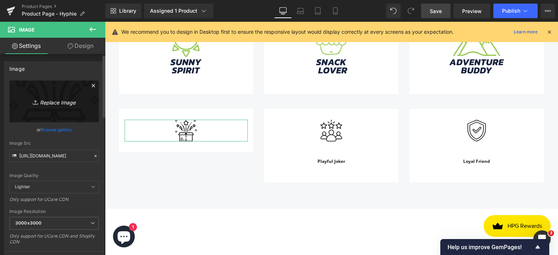
click at [53, 103] on icon "Replace Image" at bounding box center [54, 101] width 58 height 9
type input "C:\fakepath\10.png"
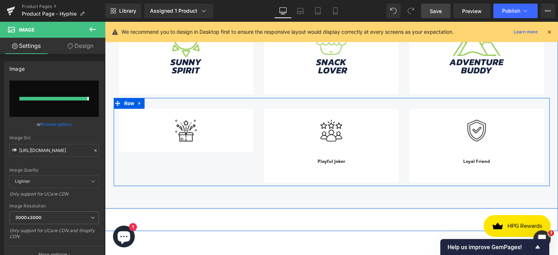
type input "[URL][DOMAIN_NAME]"
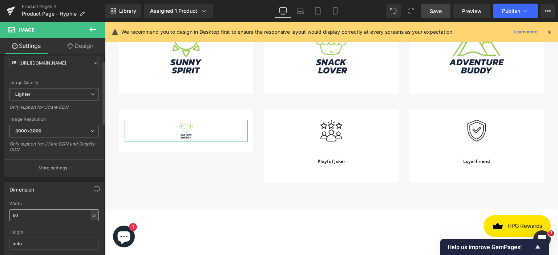
scroll to position [109, 0]
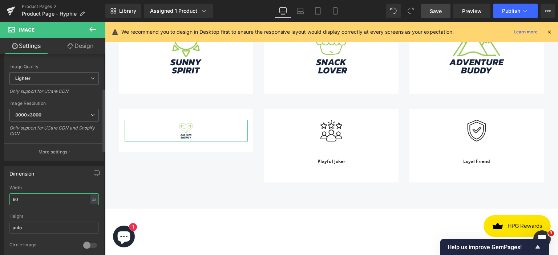
drag, startPoint x: 33, startPoint y: 200, endPoint x: 0, endPoint y: 198, distance: 33.1
click at [0, 198] on div "Dimension 60px Width 60 px % px auto Height auto 0 Circle Image" at bounding box center [54, 210] width 109 height 98
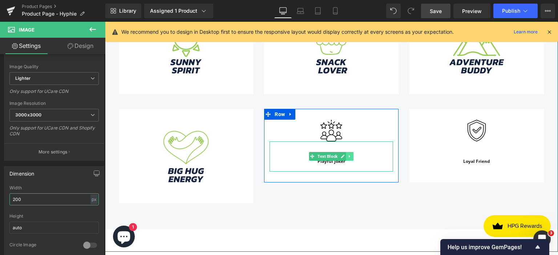
type input "200"
click at [348, 155] on icon at bounding box center [350, 156] width 4 height 4
click at [352, 155] on icon at bounding box center [354, 157] width 4 height 4
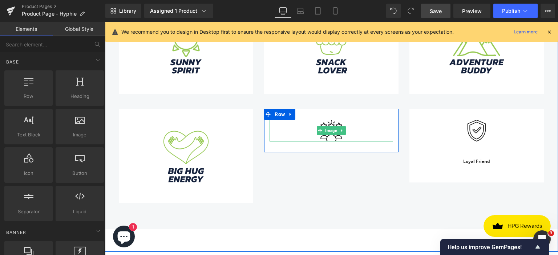
click at [330, 134] on img at bounding box center [331, 131] width 22 height 22
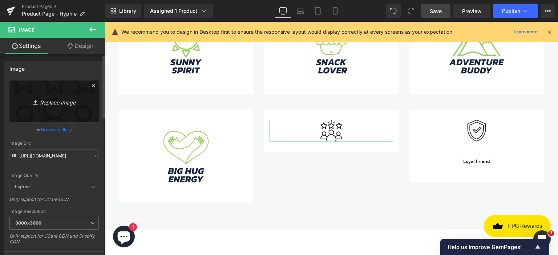
click at [63, 108] on link "Replace Image" at bounding box center [53, 102] width 89 height 42
type input "C:\fakepath\11.png"
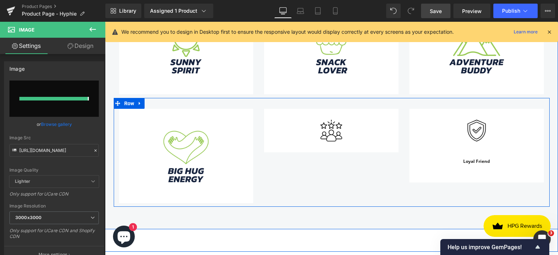
type input "[URL][DOMAIN_NAME]"
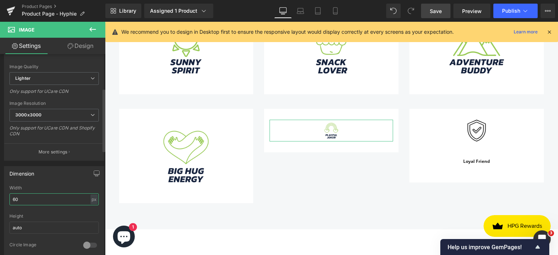
drag, startPoint x: 32, startPoint y: 197, endPoint x: 0, endPoint y: 197, distance: 32.3
click at [0, 197] on div "Dimension 60px Width 60 px % px auto Height auto 0 Circle Image" at bounding box center [54, 210] width 109 height 98
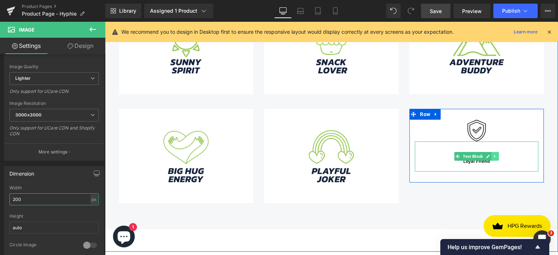
type input "200"
click at [494, 155] on icon at bounding box center [494, 156] width 1 height 3
click at [497, 155] on icon at bounding box center [499, 157] width 4 height 4
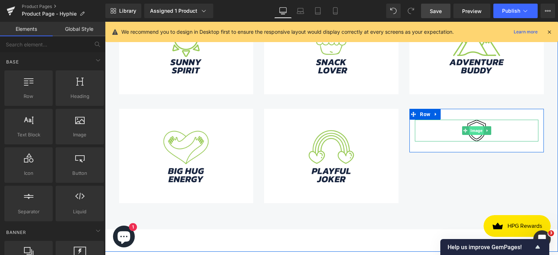
click at [477, 129] on span "Image" at bounding box center [476, 130] width 15 height 9
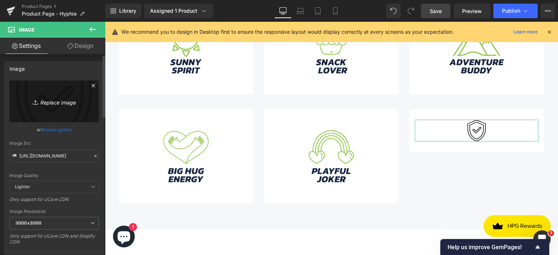
click at [62, 106] on link "Replace Image" at bounding box center [53, 102] width 89 height 42
type input "C:\fakepath\12.png"
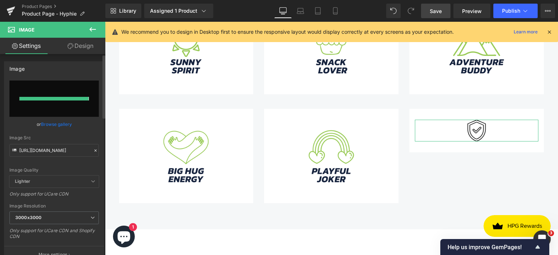
type input "[URL][DOMAIN_NAME]"
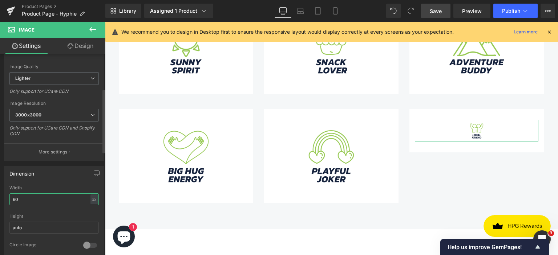
drag, startPoint x: 25, startPoint y: 198, endPoint x: 4, endPoint y: 199, distance: 21.4
click at [4, 199] on div "Dimension 60px Width 60 px % px auto Height auto 0 Circle Image" at bounding box center [54, 212] width 100 height 92
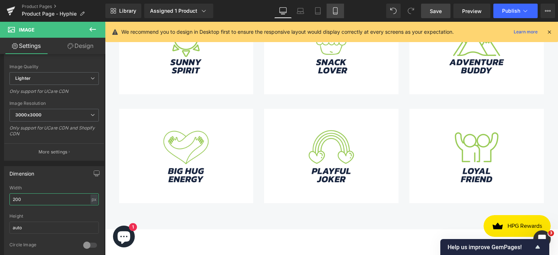
type input "200"
click at [336, 8] on icon at bounding box center [335, 10] width 7 height 7
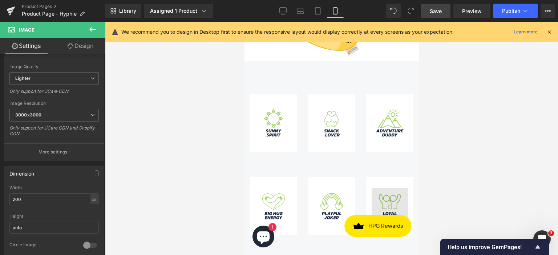
scroll to position [869, 0]
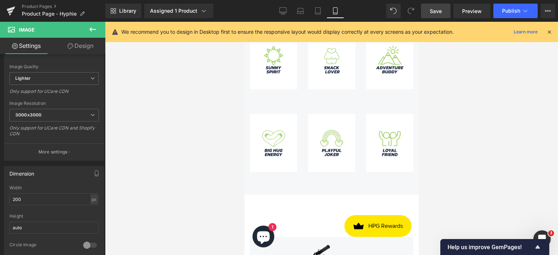
click at [429, 13] on link "Save" at bounding box center [435, 11] width 29 height 15
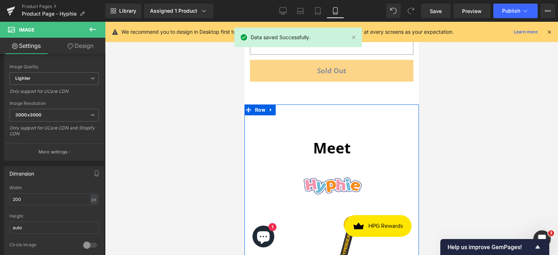
scroll to position [506, 0]
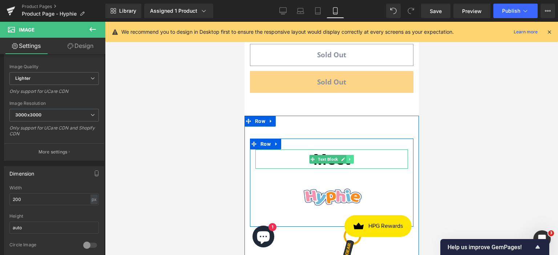
click at [349, 158] on icon at bounding box center [349, 159] width 1 height 3
click at [353, 155] on link at bounding box center [354, 159] width 8 height 9
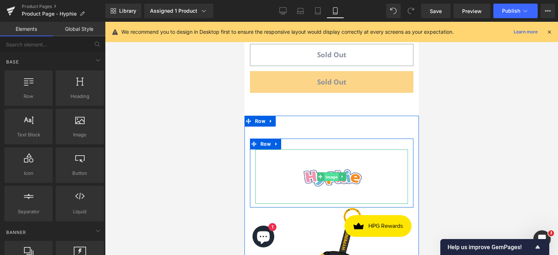
click at [327, 173] on span "Image" at bounding box center [331, 177] width 15 height 9
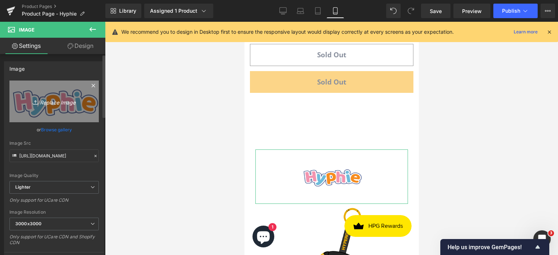
click at [54, 99] on icon "Replace Image" at bounding box center [54, 101] width 58 height 9
type input "C:\fakepath\MEET.png"
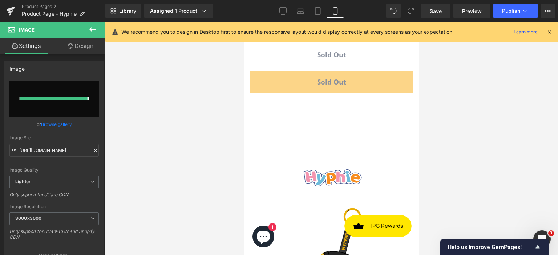
type input "[URL][DOMAIN_NAME]"
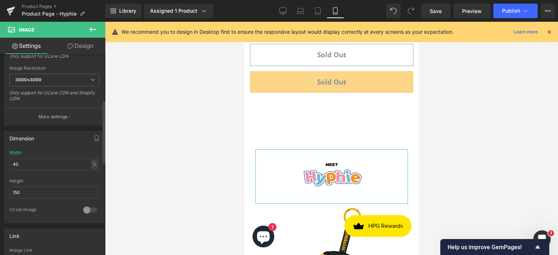
scroll to position [145, 0]
drag, startPoint x: 32, startPoint y: 163, endPoint x: 4, endPoint y: 163, distance: 27.6
click at [4, 163] on div "40% Width 40 % % px 150px Height 150 0 Circle Image" at bounding box center [54, 185] width 100 height 73
click at [4, 162] on div "50% Width 50 % % px 150px Height 150 0 Circle Image" at bounding box center [54, 185] width 100 height 73
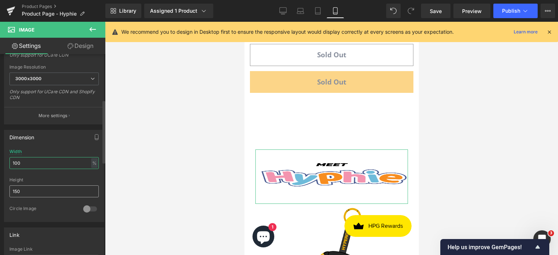
type input "100"
drag, startPoint x: 27, startPoint y: 192, endPoint x: 9, endPoint y: 192, distance: 18.5
click at [9, 192] on div "100% Width 100 % % px 150px Height 150 0 Circle Image" at bounding box center [54, 185] width 100 height 73
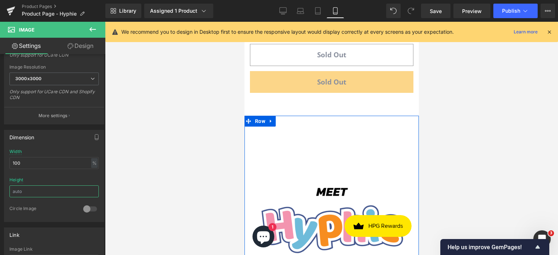
scroll to position [688, 0]
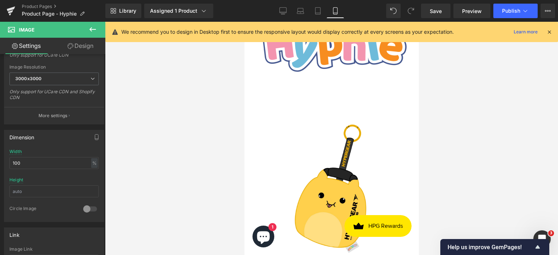
click at [484, 142] on div at bounding box center [331, 139] width 453 height 234
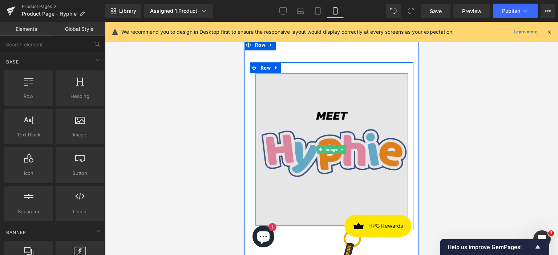
scroll to position [579, 0]
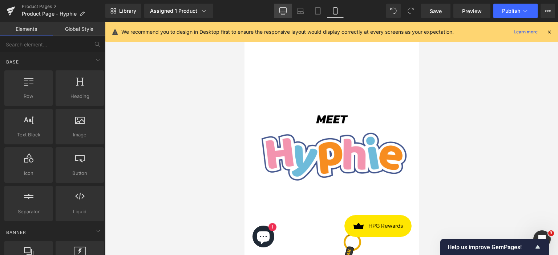
click at [282, 11] on icon at bounding box center [282, 10] width 7 height 7
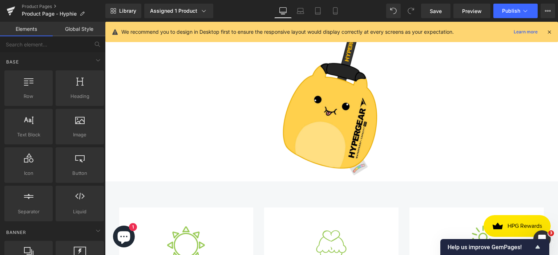
scroll to position [457, 0]
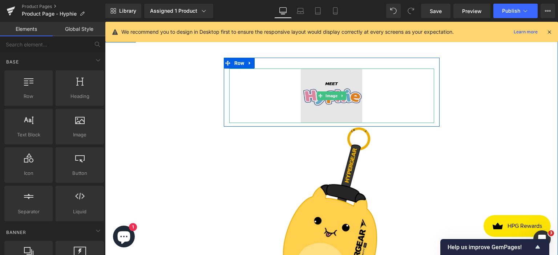
click at [326, 104] on img at bounding box center [331, 96] width 61 height 54
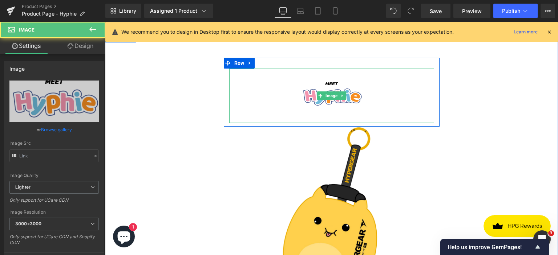
type input "[URL][DOMAIN_NAME]"
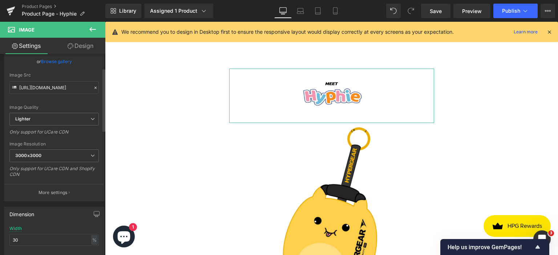
scroll to position [182, 0]
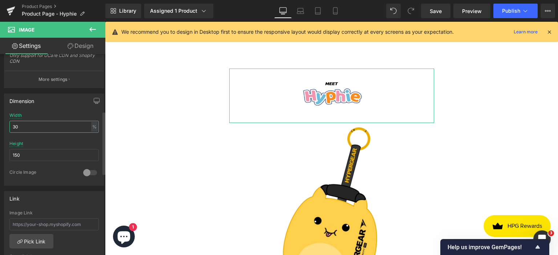
drag, startPoint x: 30, startPoint y: 126, endPoint x: 3, endPoint y: 125, distance: 26.9
click at [3, 125] on div "Dimension 30% Width 30 % % px 150px Height 150 0 Circle Image" at bounding box center [54, 137] width 109 height 98
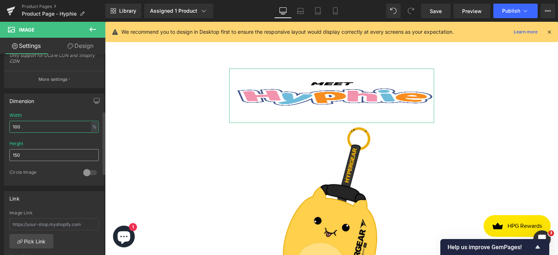
type input "100"
drag, startPoint x: 25, startPoint y: 151, endPoint x: 5, endPoint y: 151, distance: 20.0
click at [5, 151] on div "100% Width 100 % % px 150px Height 150 0 Circle Image" at bounding box center [54, 149] width 100 height 73
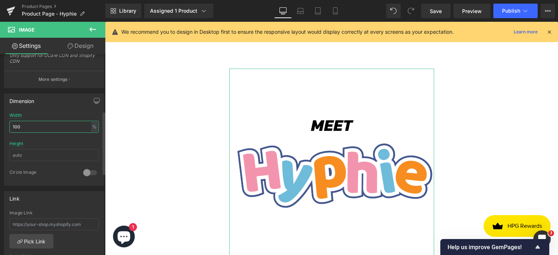
drag, startPoint x: 31, startPoint y: 123, endPoint x: 4, endPoint y: 122, distance: 26.9
click at [4, 122] on div "100% Width 100 % % px Height 0 Circle Image" at bounding box center [54, 149] width 100 height 73
type input "80"
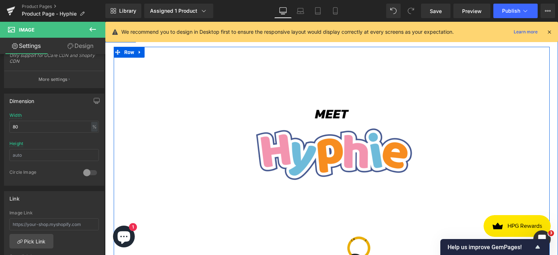
click at [502, 124] on div "Image Row Image Row" at bounding box center [332, 229] width 436 height 365
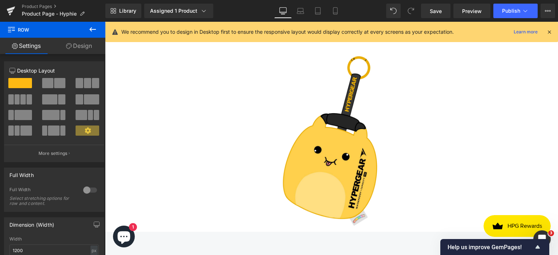
scroll to position [639, 0]
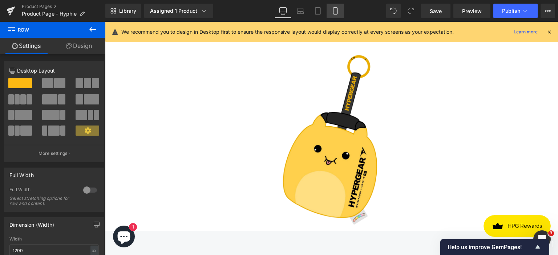
drag, startPoint x: 332, startPoint y: 8, endPoint x: 128, endPoint y: 37, distance: 206.5
click at [332, 8] on icon at bounding box center [335, 10] width 7 height 7
type input "100"
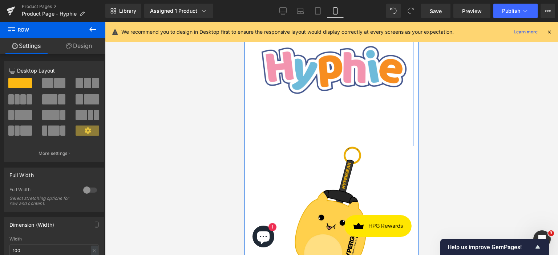
scroll to position [490, 0]
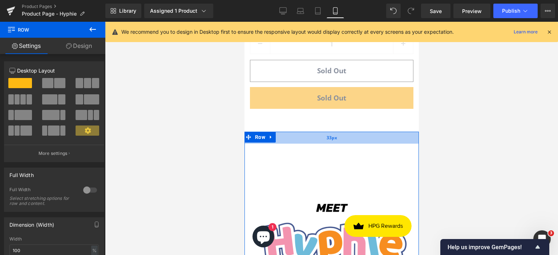
click at [345, 134] on div "33px" at bounding box center [331, 138] width 174 height 12
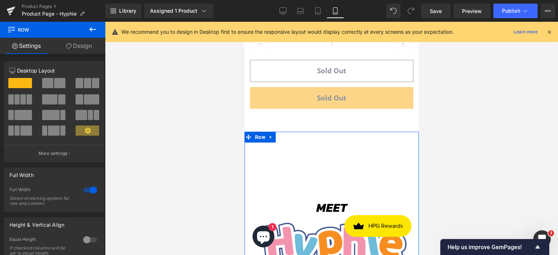
click at [79, 49] on link "Design" at bounding box center [79, 46] width 53 height 16
click at [0, 0] on div "Spacing" at bounding box center [0, 0] width 0 height 0
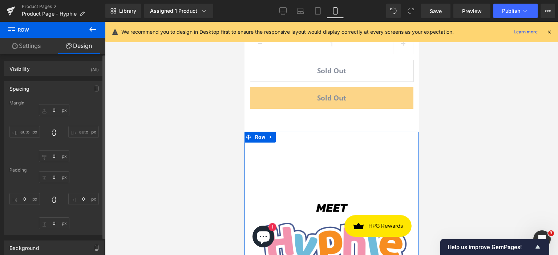
click at [41, 88] on div "Spacing" at bounding box center [54, 89] width 100 height 14
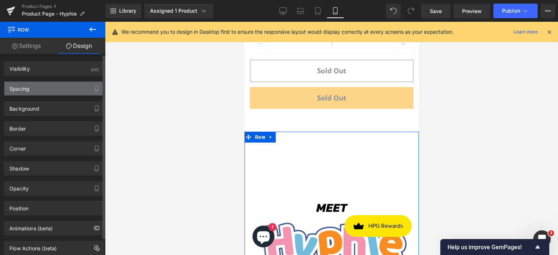
click at [45, 89] on div "Spacing" at bounding box center [54, 89] width 100 height 14
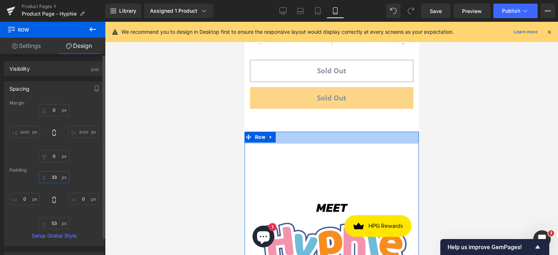
click at [55, 178] on input "33" at bounding box center [54, 177] width 31 height 12
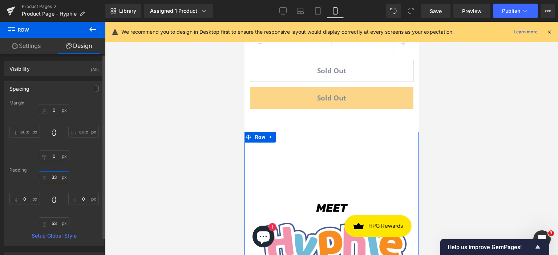
type input "3"
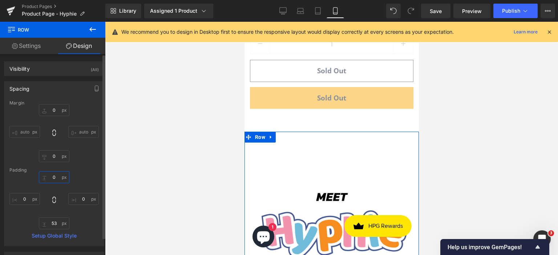
type input "0"
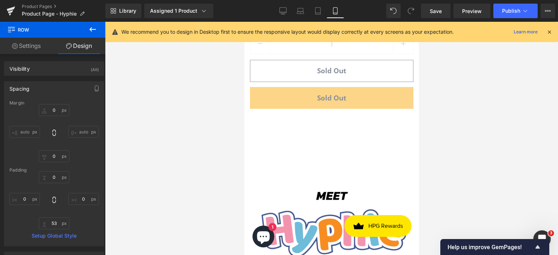
click at [436, 174] on div at bounding box center [331, 139] width 453 height 234
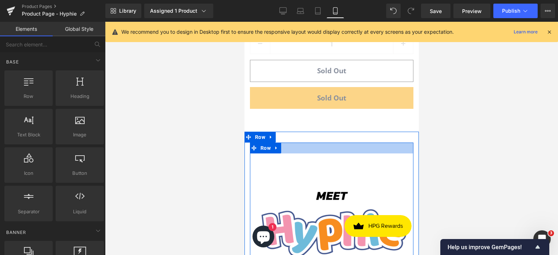
click at [315, 145] on div at bounding box center [331, 148] width 163 height 11
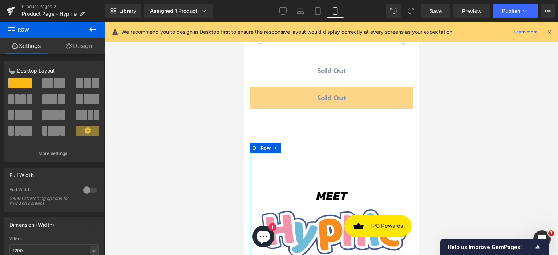
click at [77, 40] on link "Design" at bounding box center [79, 46] width 53 height 16
click at [0, 0] on div "Spacing" at bounding box center [0, 0] width 0 height 0
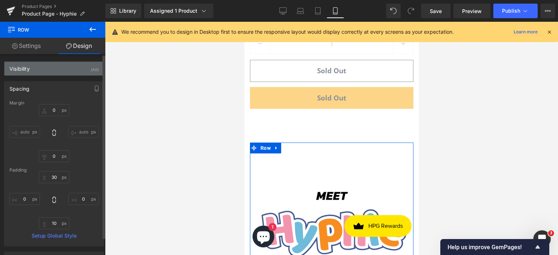
type input "0"
type input "30"
type input "0"
type input "10"
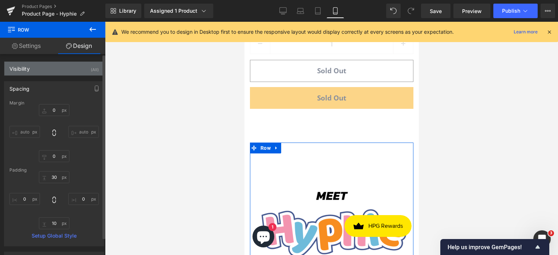
type input "0"
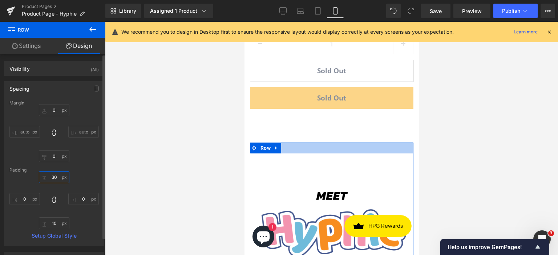
click at [55, 178] on input "30" at bounding box center [54, 177] width 31 height 12
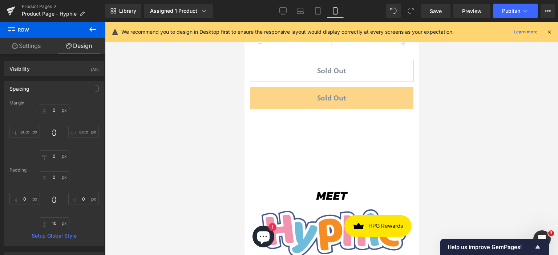
click at [492, 184] on div at bounding box center [331, 139] width 453 height 234
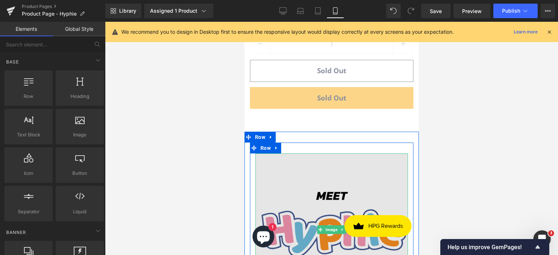
click at [326, 168] on img at bounding box center [331, 230] width 153 height 153
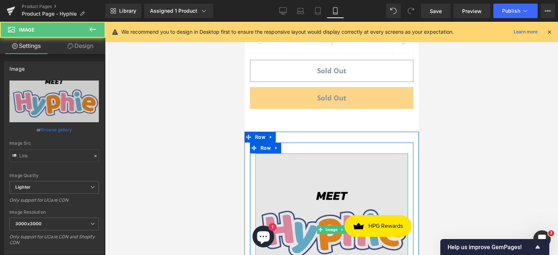
type input "[URL][DOMAIN_NAME]"
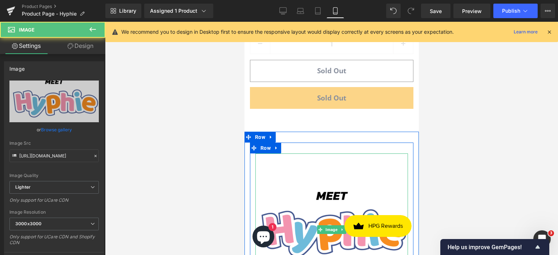
click at [506, 147] on div at bounding box center [331, 139] width 453 height 234
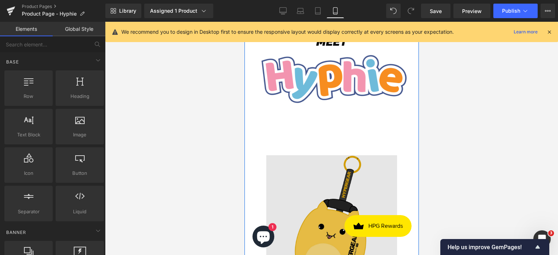
scroll to position [635, 0]
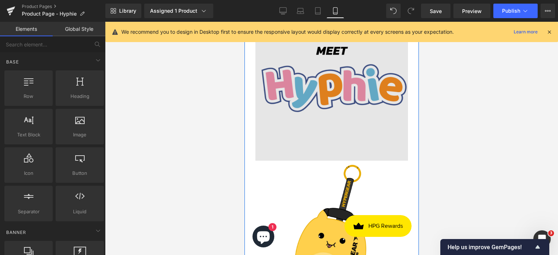
click at [347, 121] on img at bounding box center [331, 84] width 153 height 153
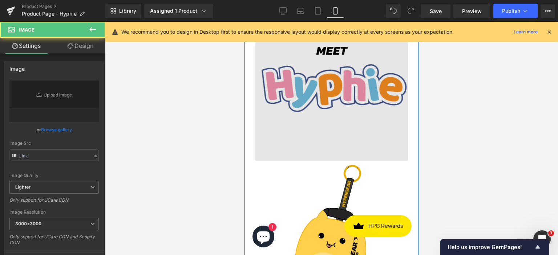
type input "[URL][DOMAIN_NAME]"
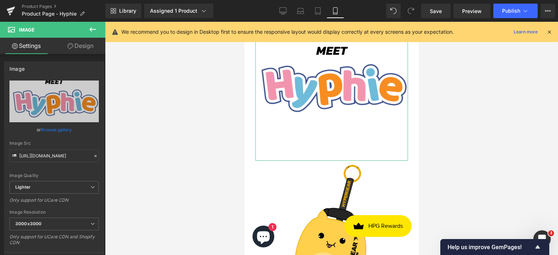
click at [83, 48] on link "Design" at bounding box center [80, 46] width 53 height 16
click at [0, 0] on div "Spacing" at bounding box center [0, 0] width 0 height 0
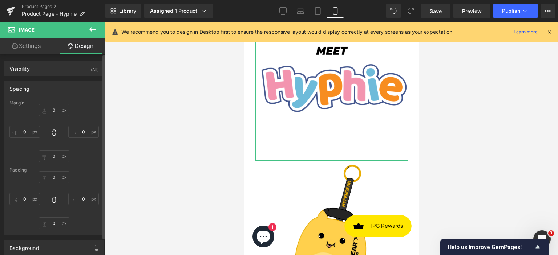
click at [50, 89] on div "Spacing" at bounding box center [54, 89] width 100 height 14
type input "0"
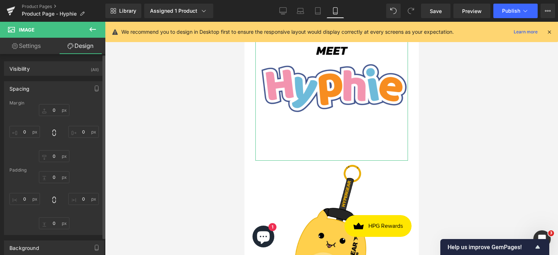
type input "0"
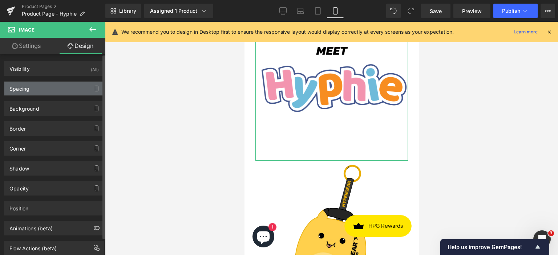
click at [50, 89] on div "Spacing" at bounding box center [54, 89] width 100 height 14
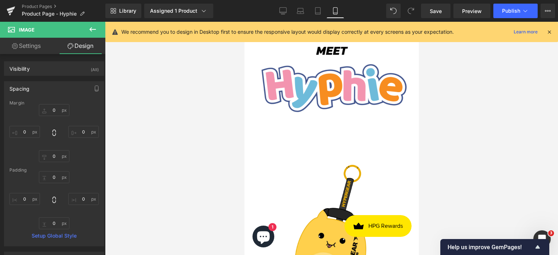
click at [491, 125] on div at bounding box center [331, 139] width 453 height 234
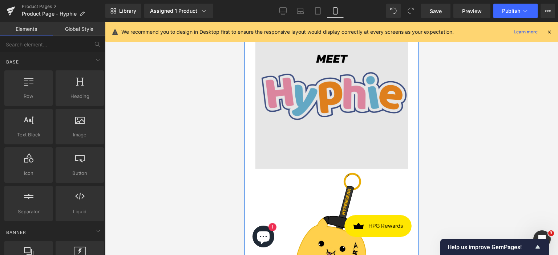
scroll to position [599, 0]
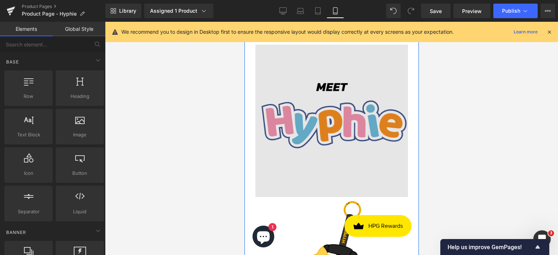
click at [343, 124] on img at bounding box center [331, 121] width 153 height 153
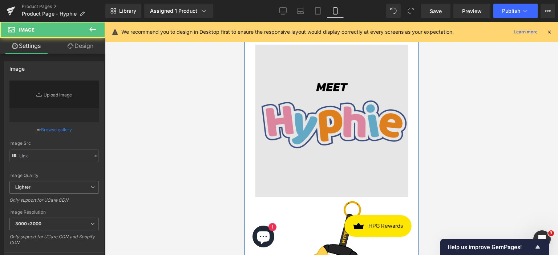
type input "[URL][DOMAIN_NAME]"
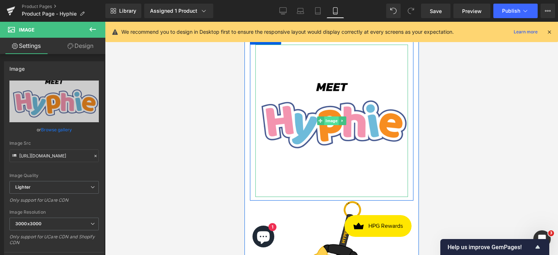
click at [325, 117] on span "Image" at bounding box center [331, 121] width 15 height 9
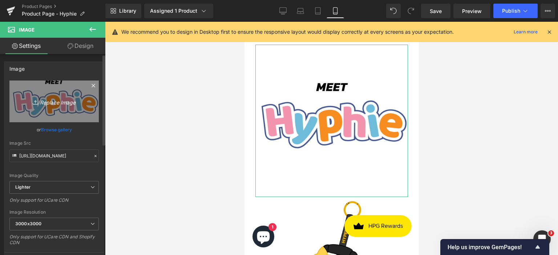
click at [41, 101] on icon "Replace Image" at bounding box center [54, 101] width 58 height 9
type input "C:\fakepath\MEET (1).png"
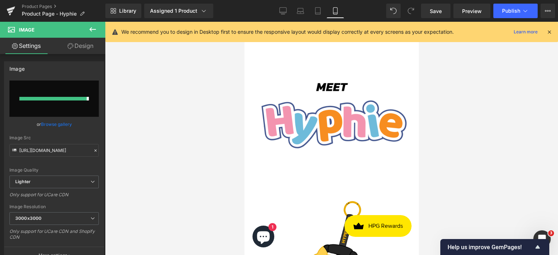
type input "[URL][DOMAIN_NAME]"
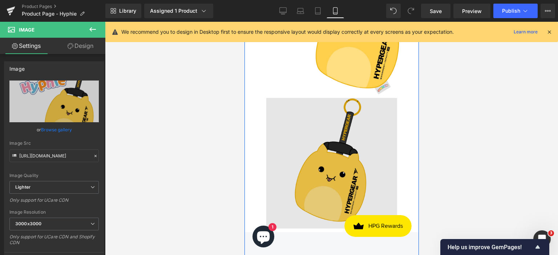
scroll to position [744, 0]
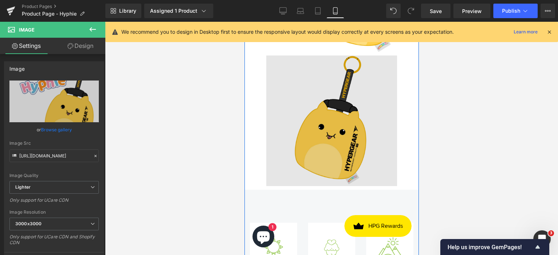
click at [363, 100] on img at bounding box center [331, 121] width 131 height 131
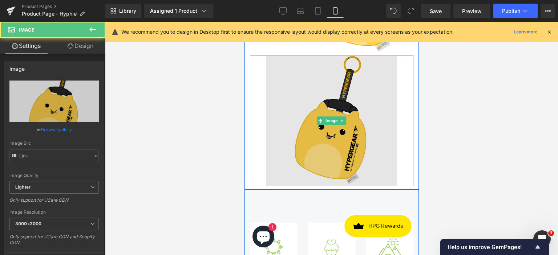
type input "[URL][DOMAIN_NAME]"
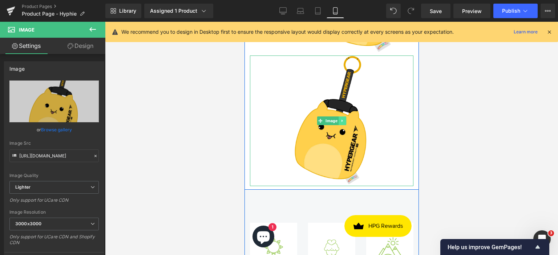
click at [340, 119] on icon at bounding box center [342, 121] width 4 height 4
click at [344, 119] on icon at bounding box center [346, 121] width 4 height 4
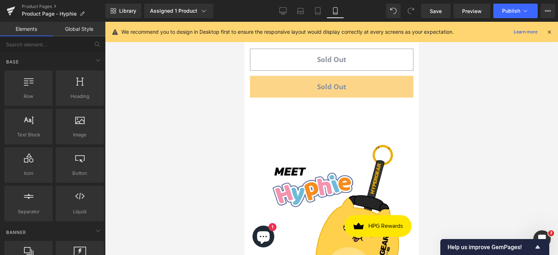
scroll to position [490, 0]
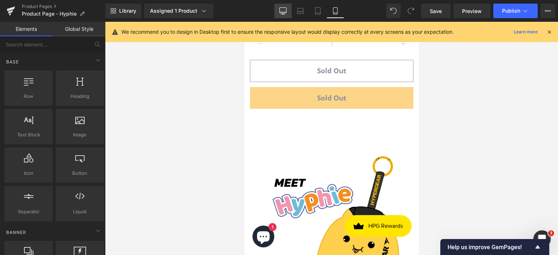
click at [283, 12] on icon at bounding box center [282, 10] width 7 height 7
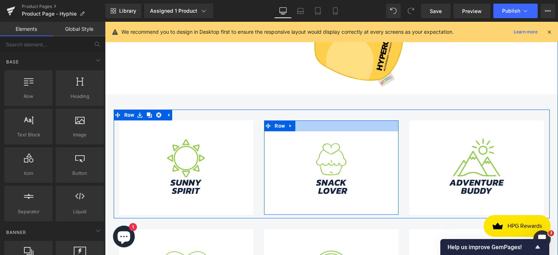
scroll to position [566, 0]
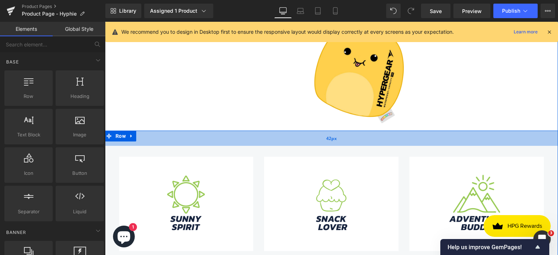
click at [174, 136] on div "42px" at bounding box center [331, 138] width 453 height 15
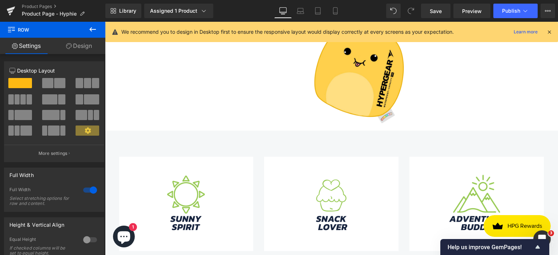
click at [92, 30] on icon at bounding box center [92, 29] width 9 height 9
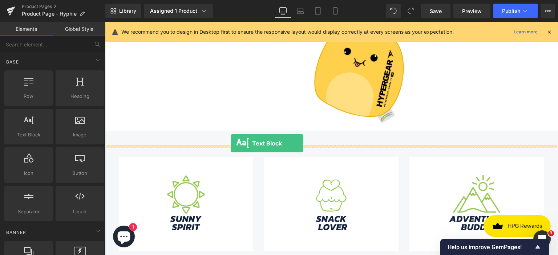
drag, startPoint x: 138, startPoint y: 152, endPoint x: 231, endPoint y: 143, distance: 92.7
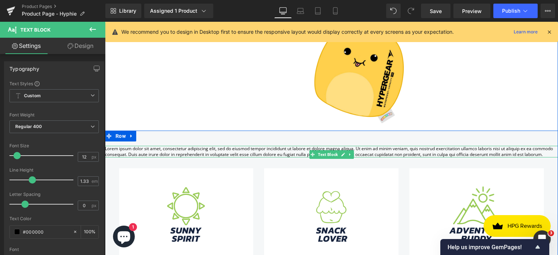
click at [138, 158] on p "Lorem ipsum dolor sit amet, consectetur adipiscing elit, sed do eiusmod tempor …" at bounding box center [331, 152] width 453 height 12
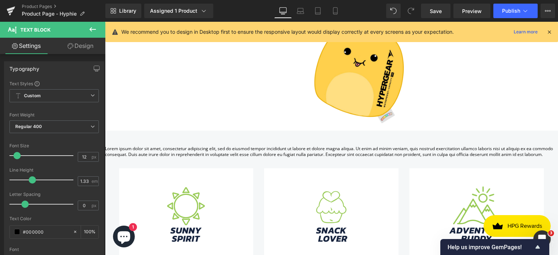
click at [76, 46] on link "Design" at bounding box center [80, 46] width 53 height 16
click at [0, 0] on div "Spacing" at bounding box center [0, 0] width 0 height 0
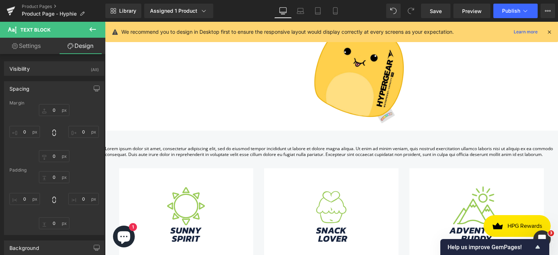
type input "0"
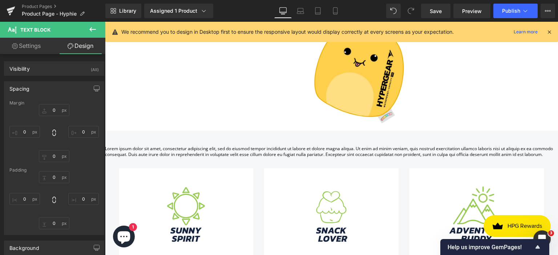
type input "0"
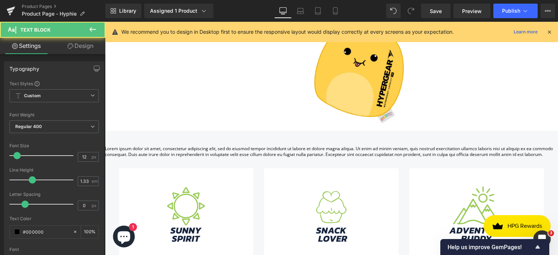
click at [169, 158] on p "Lorem ipsum dolor sit amet, consectetur adipiscing elit, sed do eiusmod tempor …" at bounding box center [331, 152] width 453 height 12
click at [131, 157] on p "Lorem ipsum dolor sit amet, consectetur adipiscing elit, sed do eiusmod tempor …" at bounding box center [331, 152] width 453 height 12
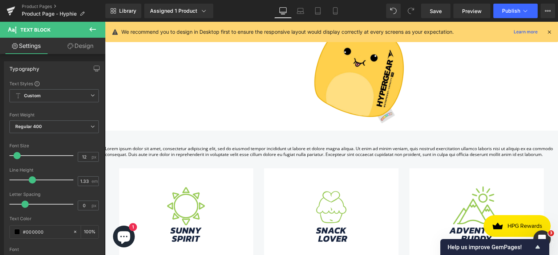
click at [74, 50] on link "Design" at bounding box center [80, 46] width 53 height 16
click at [0, 0] on div "Spacing" at bounding box center [0, 0] width 0 height 0
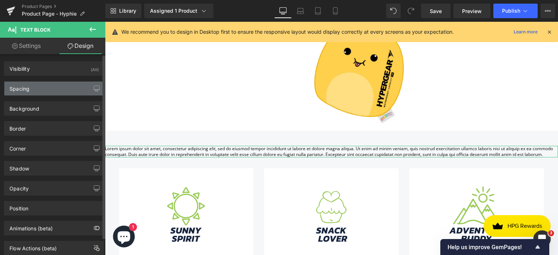
click at [35, 87] on div "Spacing" at bounding box center [54, 89] width 100 height 14
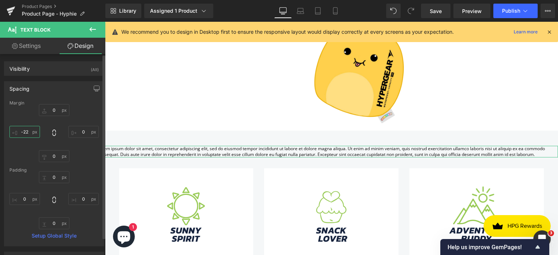
type input "-21"
drag, startPoint x: 30, startPoint y: 135, endPoint x: 22, endPoint y: 135, distance: 7.6
click at [22, 135] on input "-21" at bounding box center [24, 132] width 31 height 12
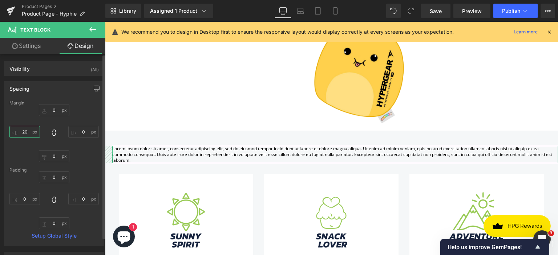
type input "20"
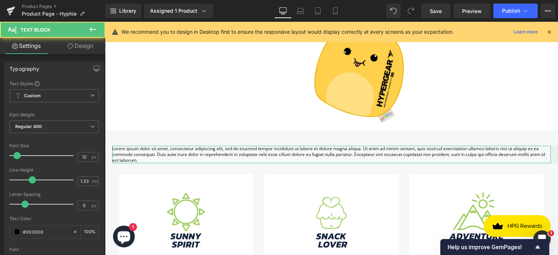
drag, startPoint x: 152, startPoint y: 158, endPoint x: 116, endPoint y: 153, distance: 36.7
click at [115, 149] on p "Lorem ipsum dolor sit amet, consectetur adipiscing elit, sed do eiusmod tempor …" at bounding box center [331, 154] width 438 height 17
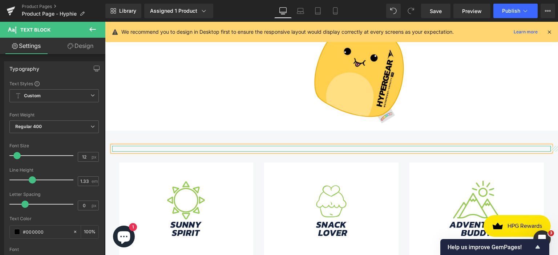
click at [235, 150] on div at bounding box center [331, 151] width 438 height 2
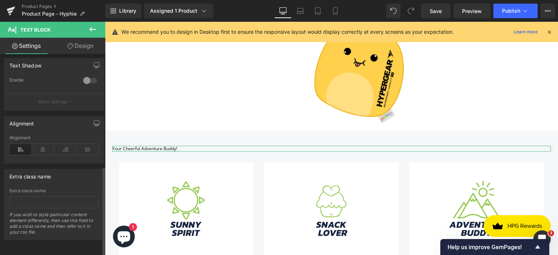
scroll to position [254, 0]
click at [46, 148] on icon at bounding box center [43, 149] width 23 height 11
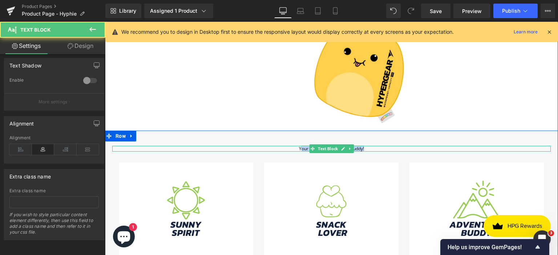
drag, startPoint x: 363, startPoint y: 147, endPoint x: 299, endPoint y: 147, distance: 63.9
click at [299, 147] on p "Your Cheerful Adventure Buddy!" at bounding box center [331, 149] width 438 height 6
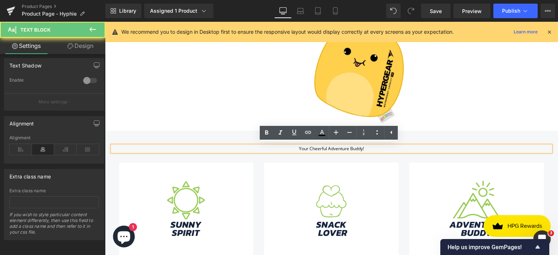
click at [291, 147] on p "Your Cheerful Adventure Buddy!" at bounding box center [331, 149] width 438 height 6
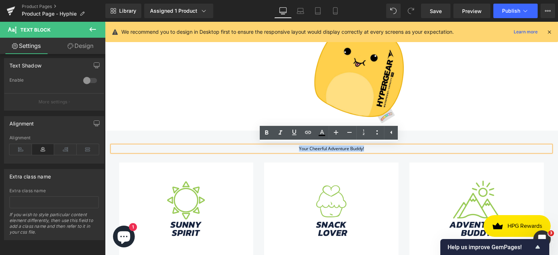
drag, startPoint x: 302, startPoint y: 148, endPoint x: 369, endPoint y: 148, distance: 66.5
click at [369, 148] on p "Your Cheerful Adventure Buddy!" at bounding box center [331, 149] width 438 height 6
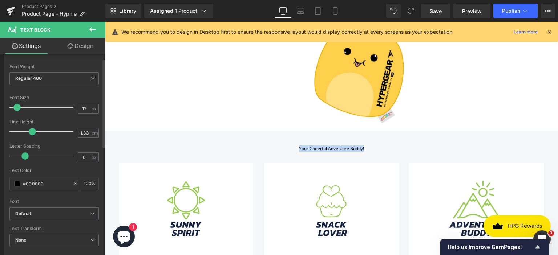
scroll to position [0, 0]
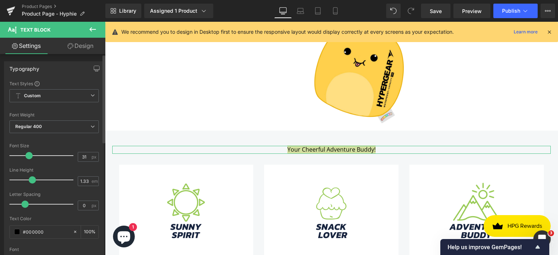
drag, startPoint x: 16, startPoint y: 155, endPoint x: 28, endPoint y: 156, distance: 11.6
click at [28, 156] on span at bounding box center [28, 155] width 7 height 7
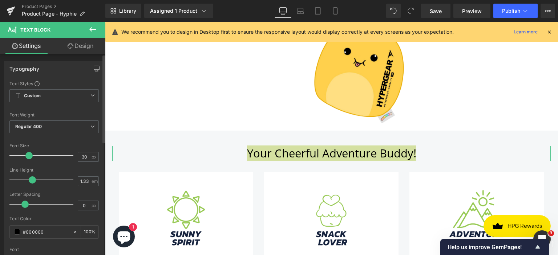
type input "29"
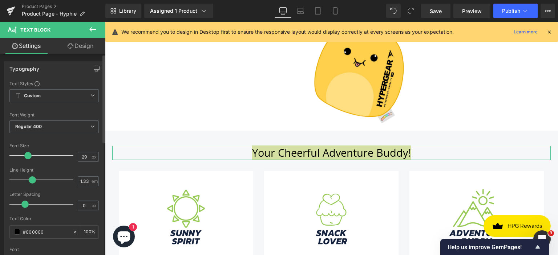
click at [26, 155] on span at bounding box center [27, 155] width 7 height 7
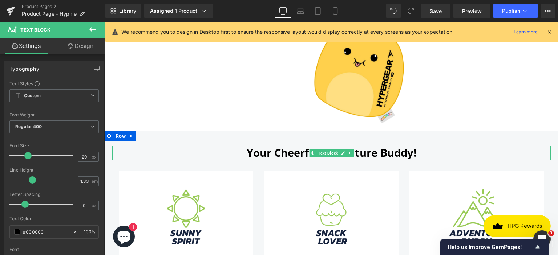
click at [426, 152] on p "Your Cheerful Adventure Buddy!" at bounding box center [331, 153] width 438 height 14
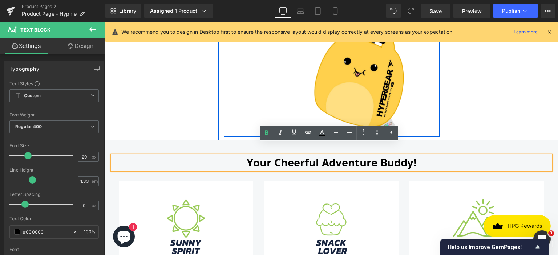
scroll to position [566, 0]
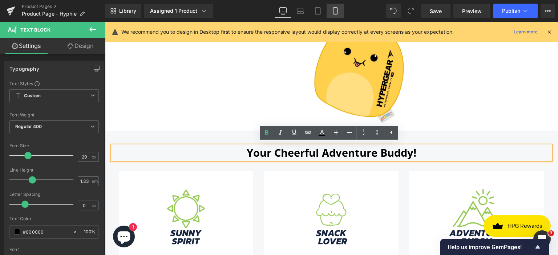
click at [332, 8] on icon at bounding box center [335, 10] width 7 height 7
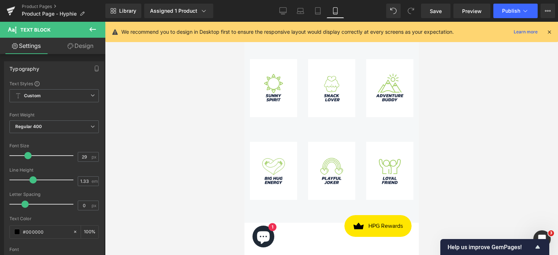
scroll to position [815, 0]
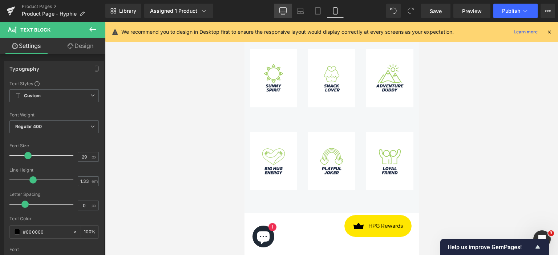
click at [285, 11] on icon at bounding box center [282, 10] width 7 height 7
type input "100"
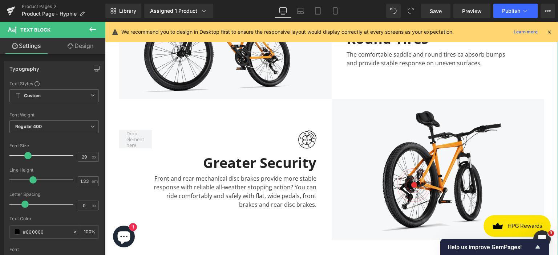
scroll to position [978, 0]
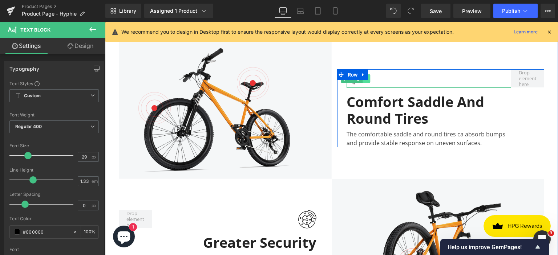
click at [364, 79] on icon at bounding box center [366, 79] width 4 height 4
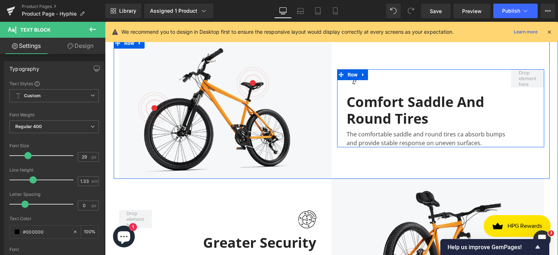
click at [366, 78] on div "Image" at bounding box center [429, 78] width 165 height 19
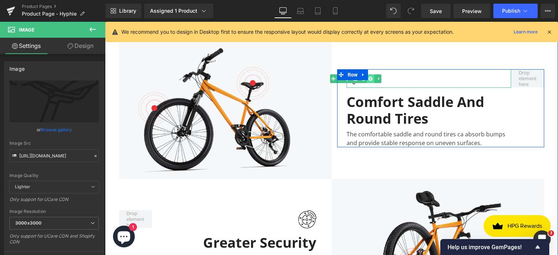
click at [368, 80] on link at bounding box center [371, 78] width 8 height 9
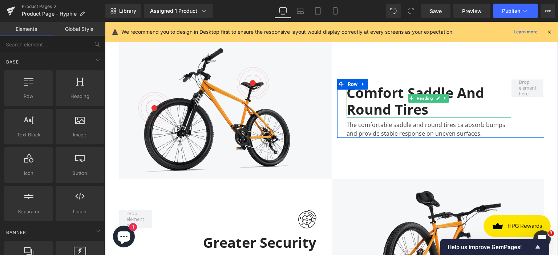
click at [428, 111] on div "Comfort Saddle And Round Tires" at bounding box center [429, 98] width 165 height 39
click at [417, 105] on div "Comfort Saddle And Round Tires" at bounding box center [429, 98] width 165 height 39
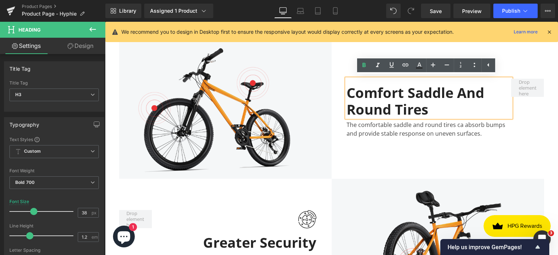
click at [386, 106] on div "Comfort Saddle And Round Tires" at bounding box center [429, 98] width 165 height 39
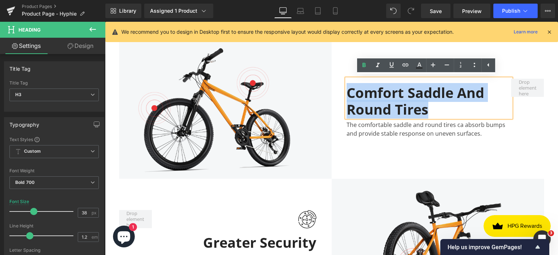
drag, startPoint x: 424, startPoint y: 109, endPoint x: 347, endPoint y: 94, distance: 78.4
click at [347, 94] on div "Comfort Saddle And Round Tires" at bounding box center [429, 98] width 165 height 39
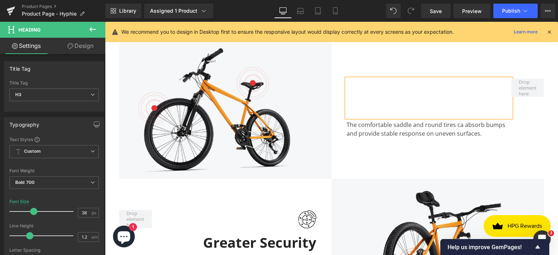
scroll to position [986, 0]
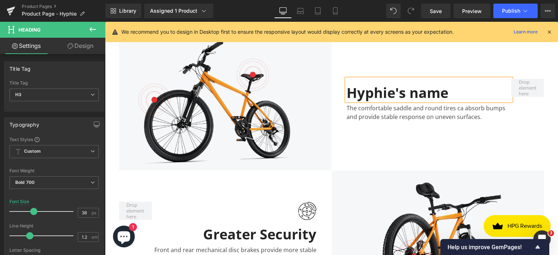
click at [381, 119] on div "The comfortable saddle and round tires ca absorb bumps and provide stable respo…" at bounding box center [429, 111] width 165 height 20
click at [380, 116] on div "The comfortable saddle and round tires ca absorb bumps and provide stable respo…" at bounding box center [429, 111] width 165 height 20
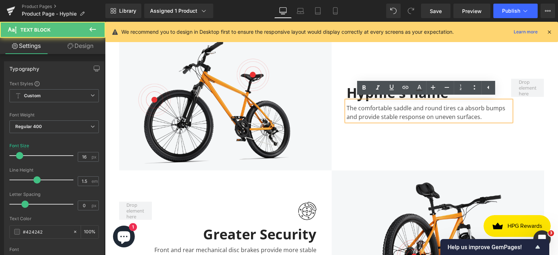
click at [360, 112] on div "The comfortable saddle and round tires ca absorb bumps and provide stable respo…" at bounding box center [429, 111] width 165 height 20
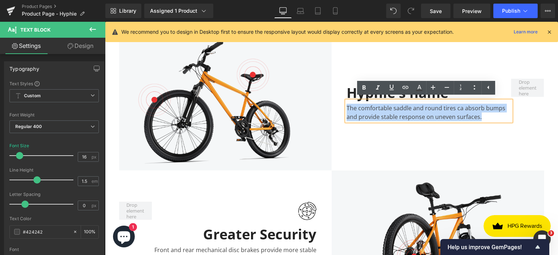
drag, startPoint x: 343, startPoint y: 105, endPoint x: 480, endPoint y: 117, distance: 136.8
click at [480, 117] on div "The comfortable saddle and round tires ca absorb bumps and provide stable respo…" at bounding box center [429, 111] width 165 height 20
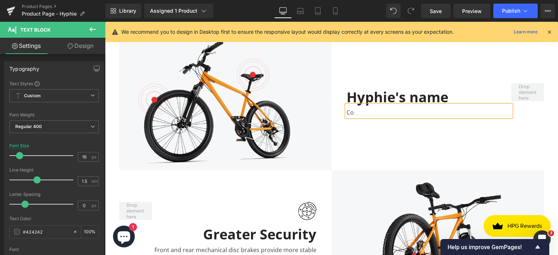
scroll to position [991, 0]
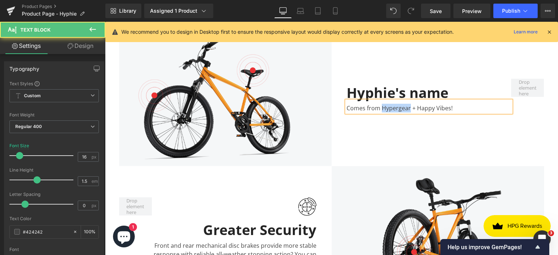
drag, startPoint x: 379, startPoint y: 108, endPoint x: 407, endPoint y: 107, distance: 27.6
click at [407, 107] on div "Comes from Hypergear + Happy Vibes!" at bounding box center [429, 107] width 165 height 12
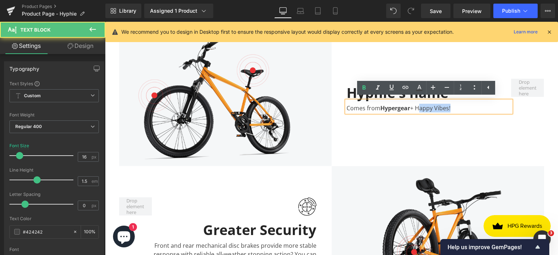
drag, startPoint x: 415, startPoint y: 107, endPoint x: 448, endPoint y: 106, distance: 32.7
click at [448, 106] on div "Comes from Hypergear + Happy Vibes!" at bounding box center [429, 107] width 165 height 12
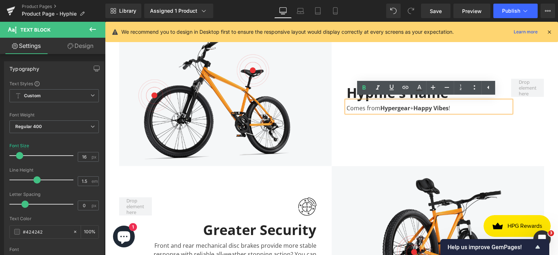
click at [520, 125] on div "[PERSON_NAME]'s name Heading Comes from Hypergear + Happy Vibes ! Text Block Row" at bounding box center [441, 95] width 218 height 141
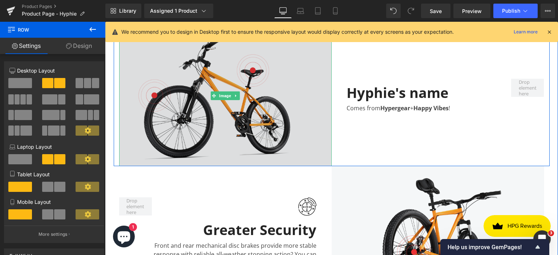
click at [229, 101] on img at bounding box center [225, 95] width 213 height 141
click at [223, 93] on span "Image" at bounding box center [225, 96] width 15 height 9
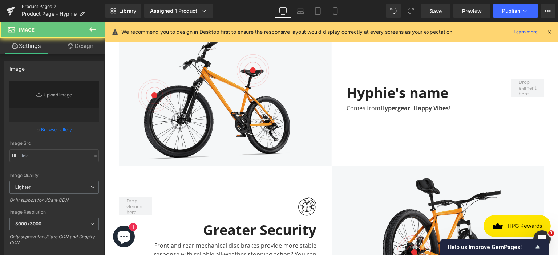
type input "[URL][DOMAIN_NAME]"
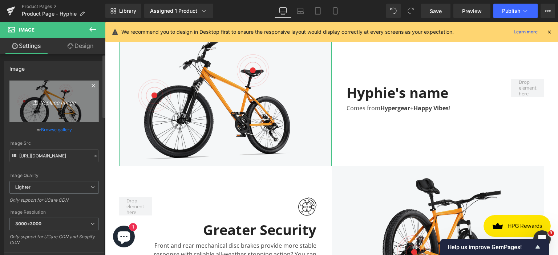
click at [57, 103] on icon "Replace Image" at bounding box center [54, 101] width 58 height 9
type input "C:\fakepath\MEET (2).png"
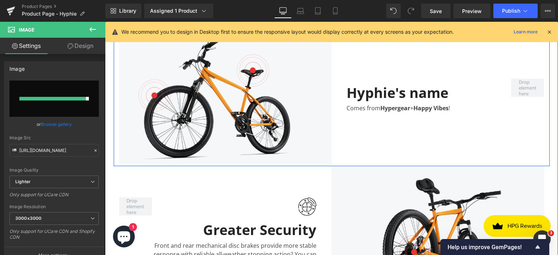
type input "[URL][DOMAIN_NAME]"
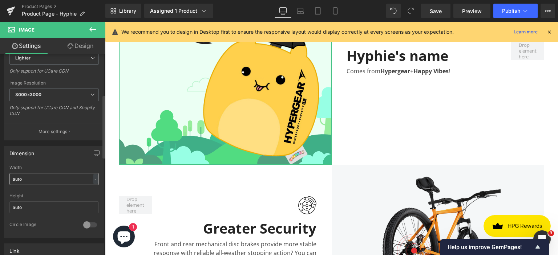
scroll to position [145, 0]
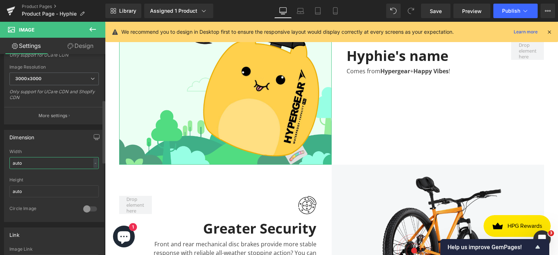
drag, startPoint x: 31, startPoint y: 162, endPoint x: 9, endPoint y: 162, distance: 22.2
click at [9, 162] on div "auto Width auto - % px auto Height auto 0 Circle Image" at bounding box center [54, 185] width 100 height 73
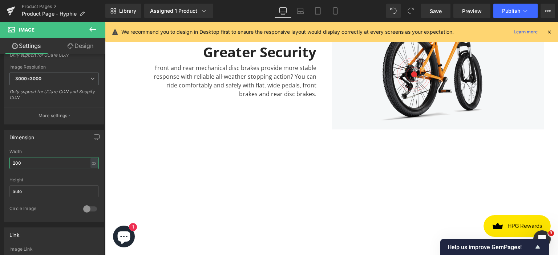
scroll to position [884, 0]
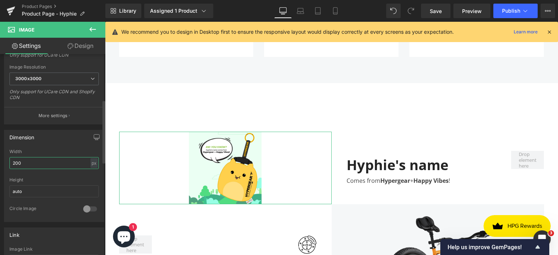
drag, startPoint x: 29, startPoint y: 160, endPoint x: 0, endPoint y: 160, distance: 28.7
click at [0, 160] on div "Dimension 200px Width 200 px % px auto Height auto 0 Circle Image" at bounding box center [54, 174] width 109 height 98
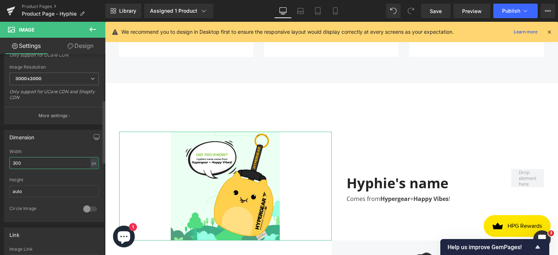
drag, startPoint x: 26, startPoint y: 162, endPoint x: 3, endPoint y: 162, distance: 22.9
click at [3, 162] on div "Dimension 300px Width 300 px % px auto Height auto 0 Circle Image" at bounding box center [54, 174] width 109 height 98
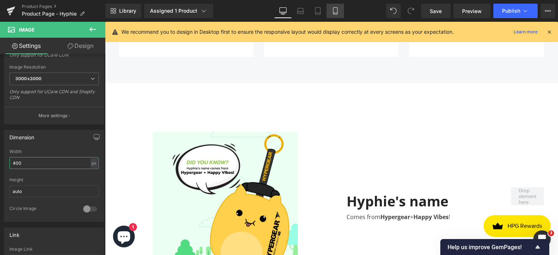
type input "400"
click at [338, 9] on icon at bounding box center [335, 10] width 7 height 7
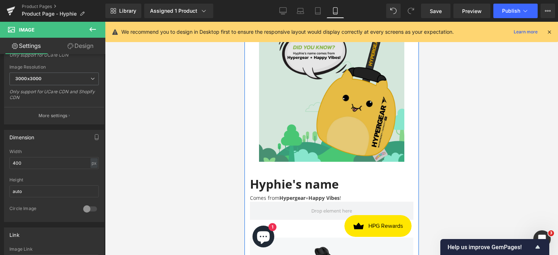
scroll to position [1093, 0]
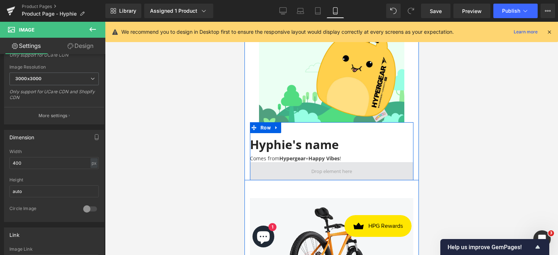
click at [365, 164] on span at bounding box center [331, 171] width 163 height 18
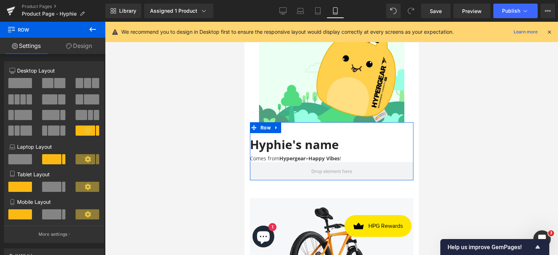
click at [73, 48] on link "Design" at bounding box center [79, 46] width 53 height 16
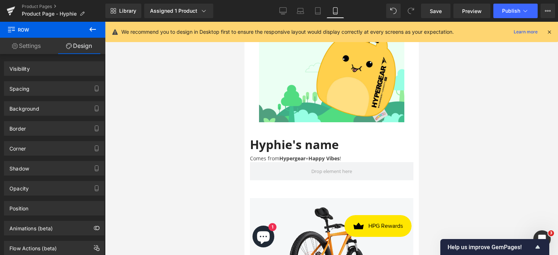
click at [272, 122] on div "[PERSON_NAME]'s name Heading Comes from Hypergear + Happy Vibes ! Text Block Row" at bounding box center [331, 151] width 163 height 58
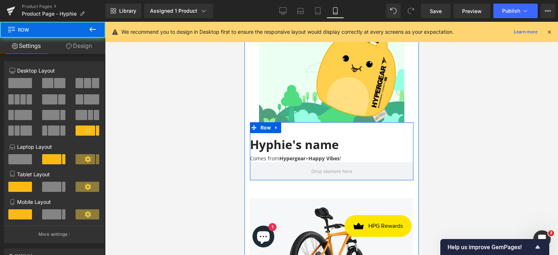
click at [325, 152] on div "Comes from Hypergear + Happy Vibes ! Text Block" at bounding box center [331, 157] width 163 height 10
click at [343, 152] on div "Comes from Hypergear + Happy Vibes !" at bounding box center [331, 157] width 163 height 10
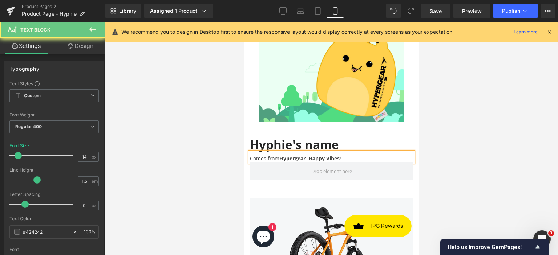
click at [487, 150] on div at bounding box center [331, 139] width 453 height 234
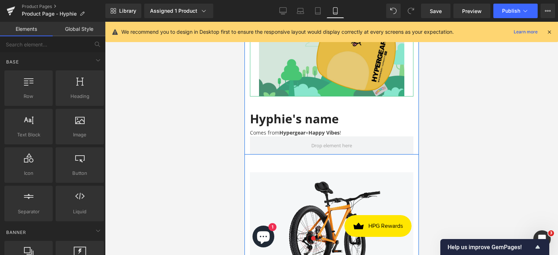
scroll to position [1130, 0]
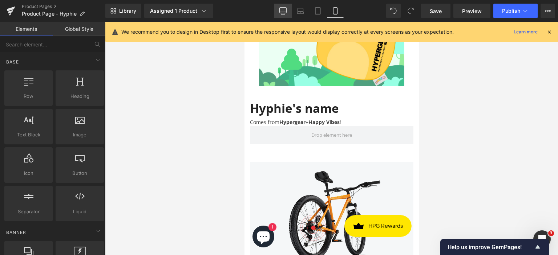
click at [284, 9] on icon at bounding box center [282, 10] width 7 height 7
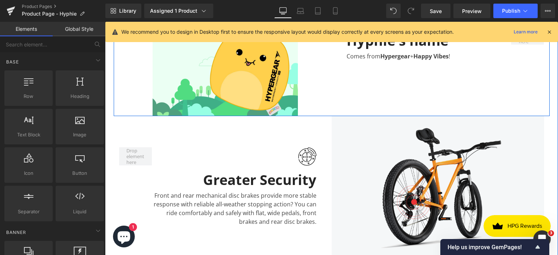
scroll to position [1087, 0]
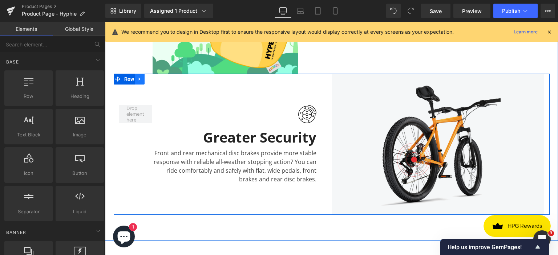
click at [139, 79] on icon at bounding box center [139, 78] width 5 height 5
click at [156, 80] on icon at bounding box center [158, 78] width 5 height 5
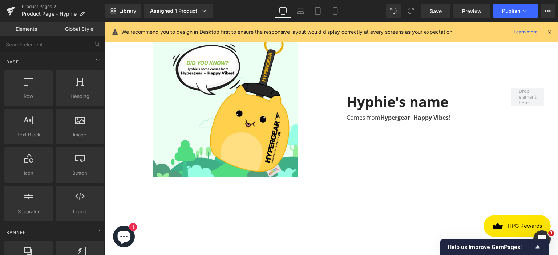
scroll to position [906, 0]
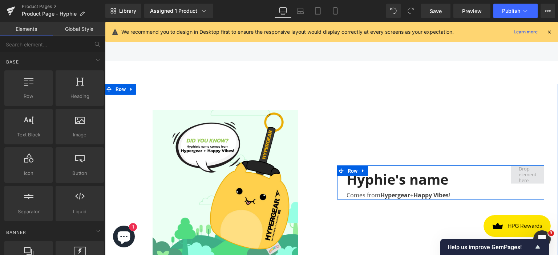
click at [517, 169] on span at bounding box center [527, 174] width 23 height 21
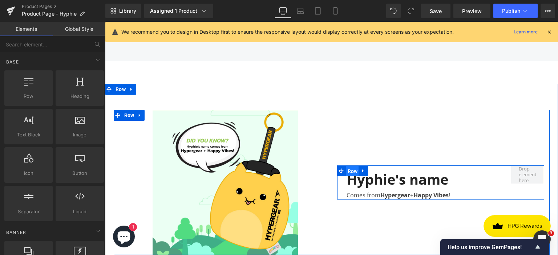
click at [346, 171] on span "Row" at bounding box center [353, 171] width 14 height 11
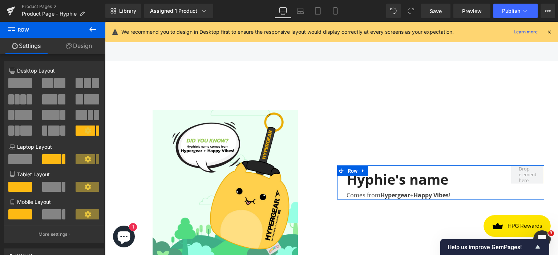
click at [20, 85] on span at bounding box center [20, 83] width 24 height 10
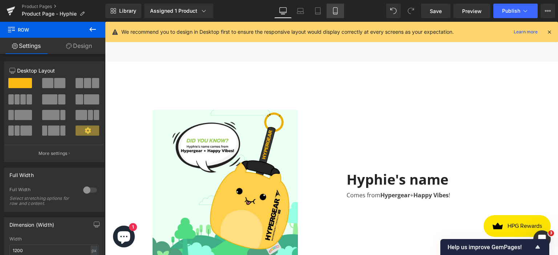
click at [339, 12] on link "Mobile" at bounding box center [335, 11] width 17 height 15
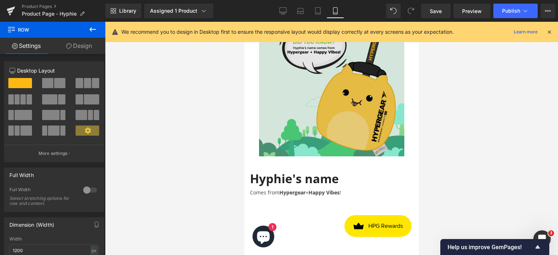
scroll to position [1060, 0]
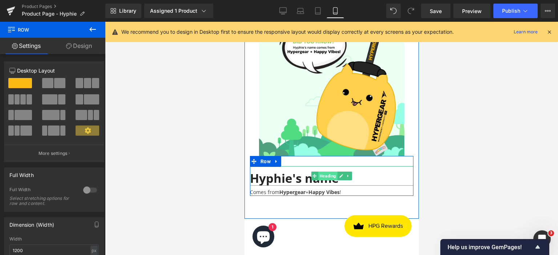
click at [323, 172] on span "Heading" at bounding box center [327, 176] width 19 height 9
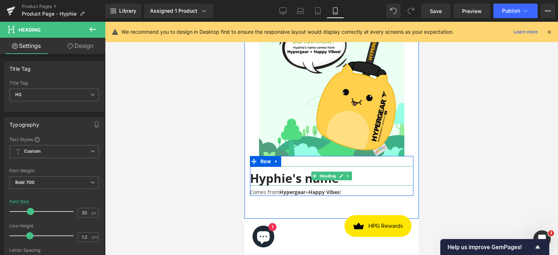
click at [361, 175] on div "Hyphie's name" at bounding box center [331, 176] width 163 height 20
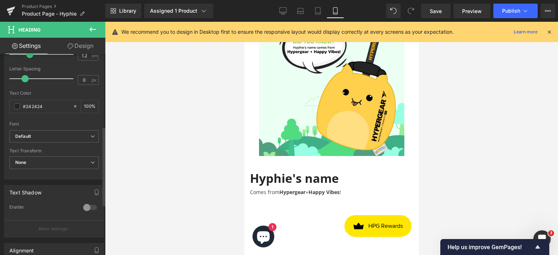
scroll to position [291, 0]
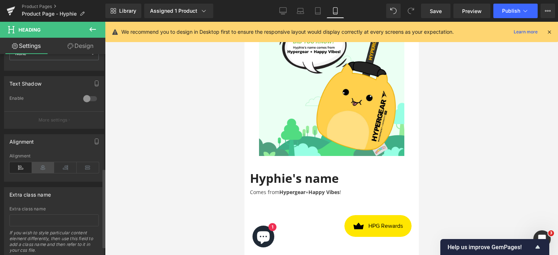
click at [42, 170] on icon at bounding box center [43, 167] width 23 height 11
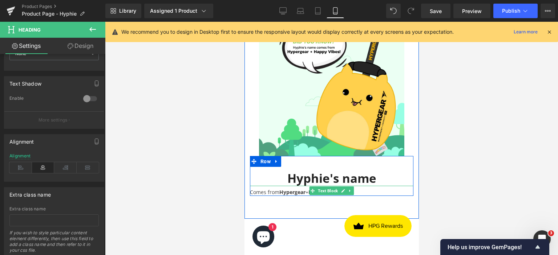
click at [363, 186] on div "Comes from Hypergear + Happy Vibes !" at bounding box center [331, 191] width 163 height 10
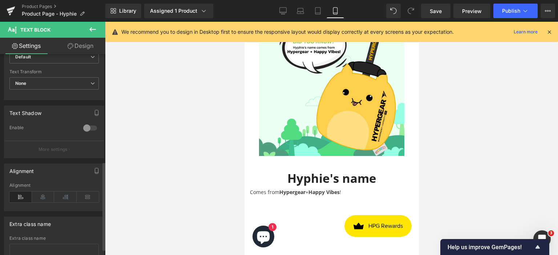
scroll to position [254, 0]
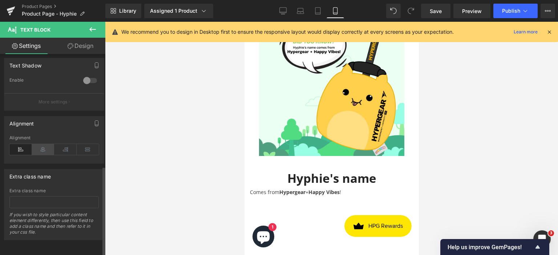
click at [41, 148] on icon at bounding box center [43, 149] width 23 height 11
click at [464, 142] on div at bounding box center [331, 139] width 453 height 234
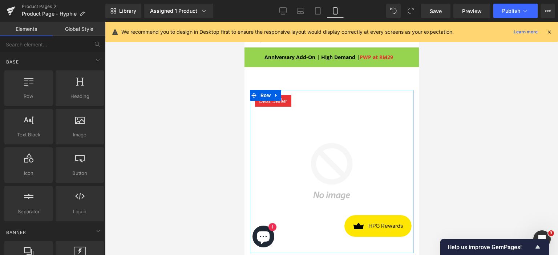
scroll to position [0, 0]
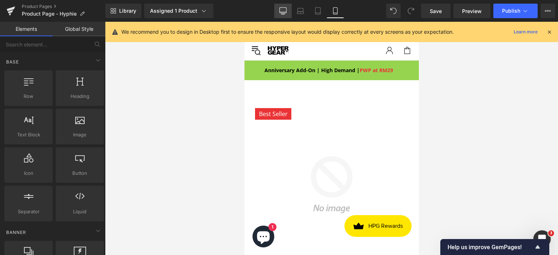
click at [279, 10] on link "Desktop" at bounding box center [282, 11] width 17 height 15
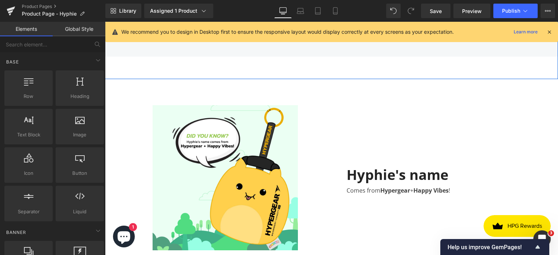
scroll to position [911, 0]
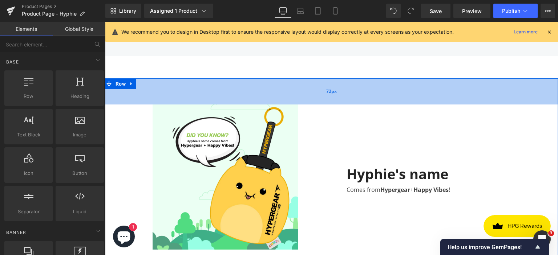
click at [325, 85] on div "72px" at bounding box center [331, 91] width 453 height 26
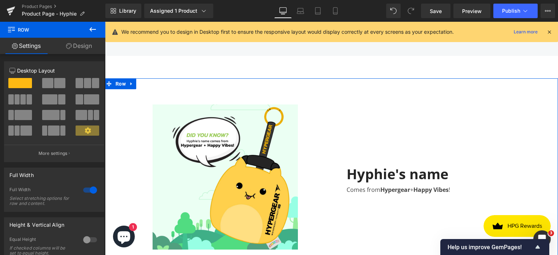
click at [70, 44] on icon at bounding box center [69, 46] width 6 height 6
click at [0, 0] on div "Spacing" at bounding box center [0, 0] width 0 height 0
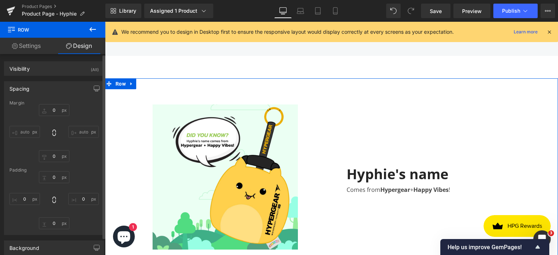
click at [46, 91] on div "Spacing" at bounding box center [54, 89] width 100 height 14
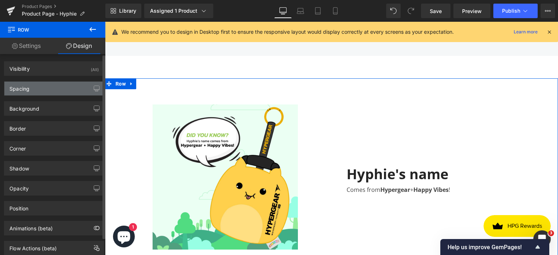
click at [40, 85] on div "Spacing" at bounding box center [54, 89] width 100 height 14
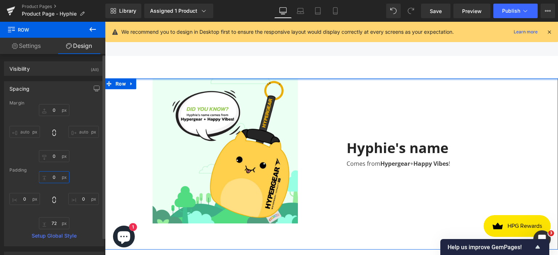
type input "0"
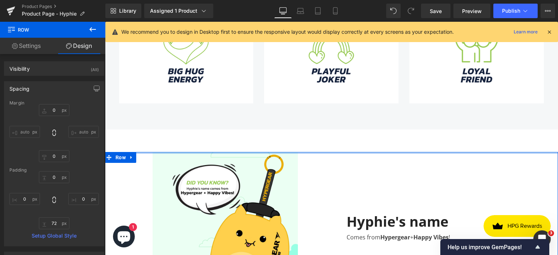
scroll to position [766, 0]
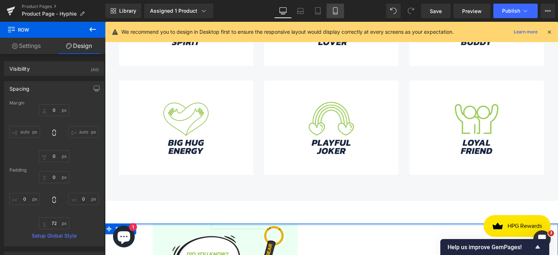
click at [337, 12] on icon at bounding box center [335, 10] width 7 height 7
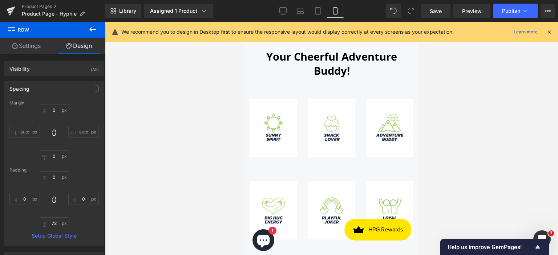
type input "0"
type input "63"
type input "0"
type input "63"
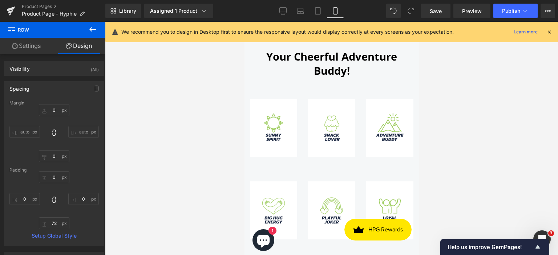
type input "0"
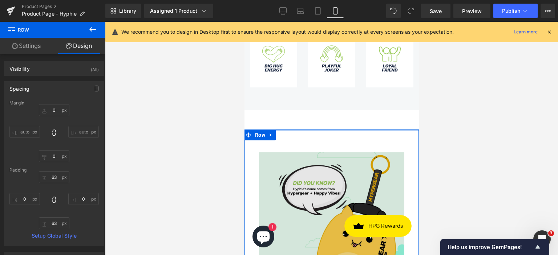
scroll to position [942, 0]
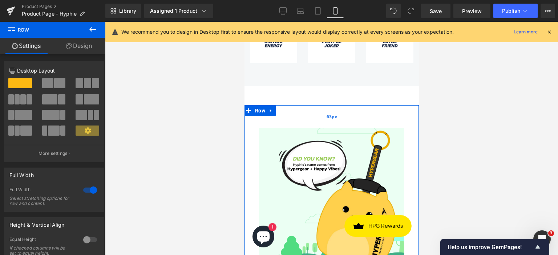
click at [343, 105] on div "63px" at bounding box center [331, 116] width 174 height 23
click at [88, 48] on link "Design" at bounding box center [79, 46] width 53 height 16
click at [0, 0] on div "Spacing" at bounding box center [0, 0] width 0 height 0
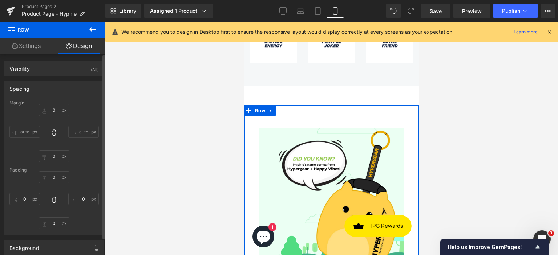
click at [26, 91] on div "Spacing" at bounding box center [19, 87] width 20 height 10
type input "0"
type input "63"
type input "0"
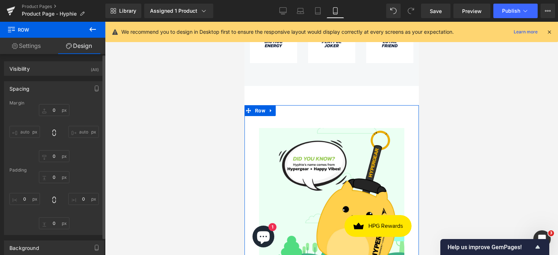
type input "63"
type input "0"
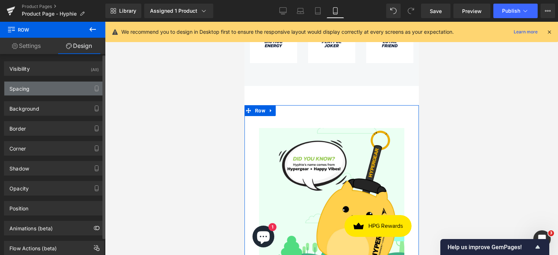
click at [26, 91] on div "Spacing" at bounding box center [19, 87] width 20 height 10
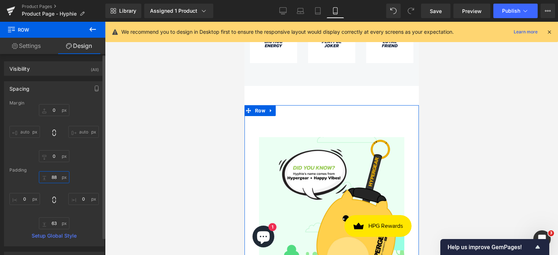
click at [55, 177] on input "88" at bounding box center [54, 177] width 31 height 12
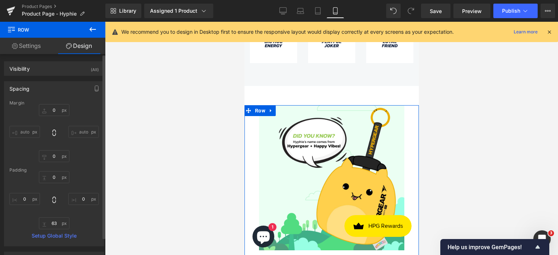
click at [84, 169] on div "Padding" at bounding box center [53, 170] width 89 height 5
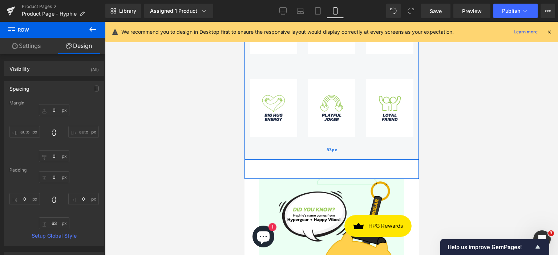
scroll to position [870, 0]
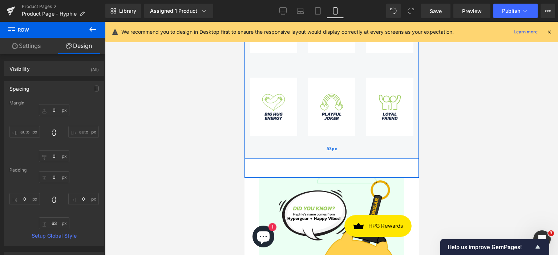
click at [341, 143] on div "53px" at bounding box center [331, 148] width 174 height 19
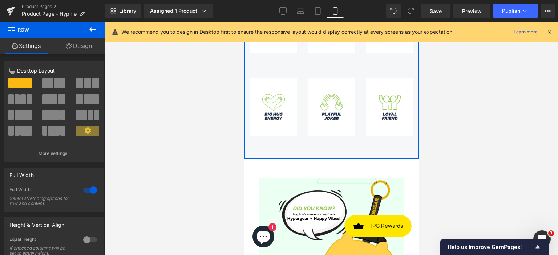
click at [87, 48] on link "Design" at bounding box center [79, 46] width 53 height 16
click at [0, 0] on div "Spacing" at bounding box center [0, 0] width 0 height 0
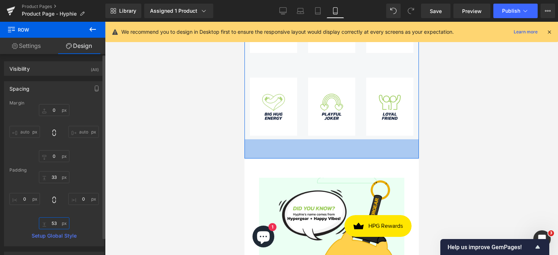
click at [55, 222] on input "53" at bounding box center [54, 224] width 31 height 12
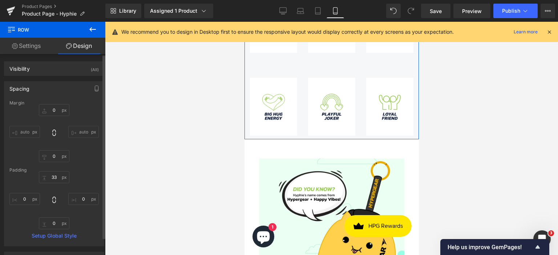
click at [91, 220] on div "33px 33 0px 0 0 0 0px 0" at bounding box center [53, 200] width 89 height 58
click at [57, 178] on input "33" at bounding box center [54, 177] width 31 height 12
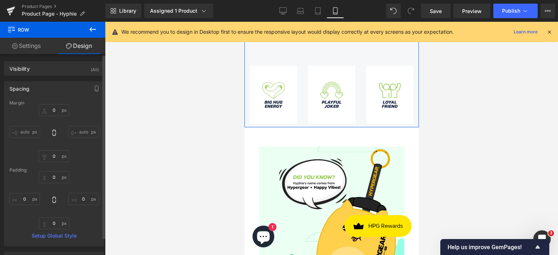
click at [89, 168] on div "Padding" at bounding box center [53, 170] width 89 height 5
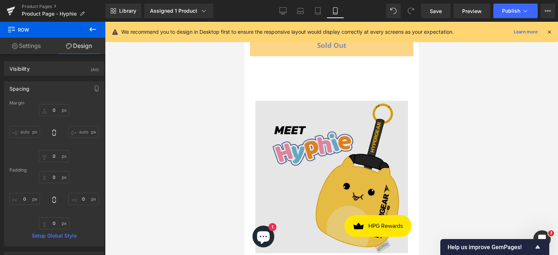
scroll to position [506, 0]
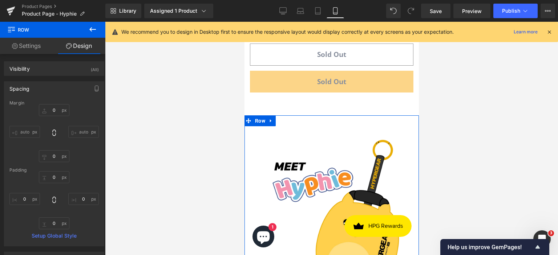
click at [359, 117] on div "Image Row NaNpx Row" at bounding box center [331, 207] width 174 height 182
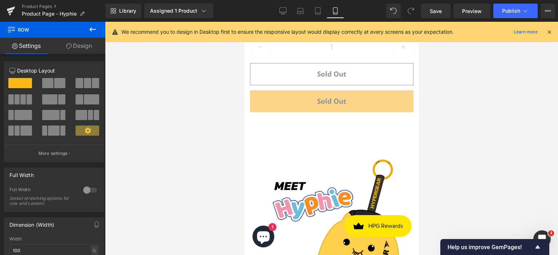
scroll to position [470, 0]
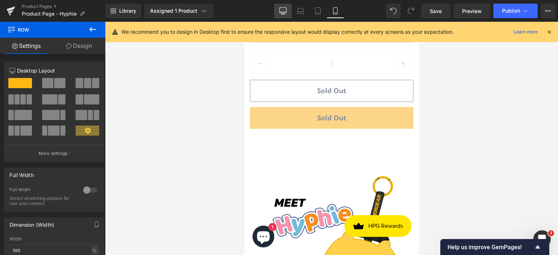
click at [282, 8] on icon at bounding box center [283, 10] width 7 height 5
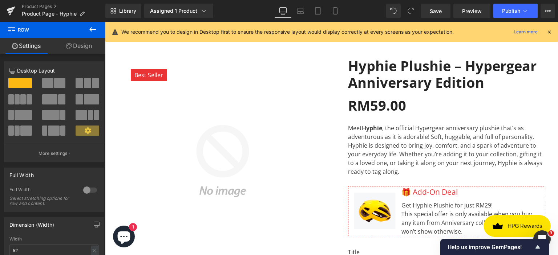
scroll to position [0, 0]
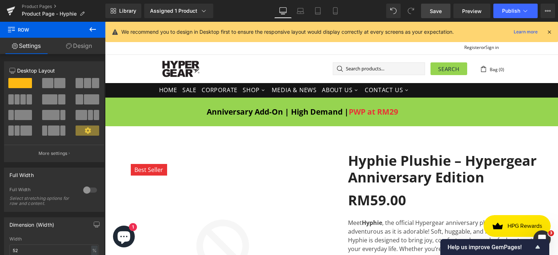
click at [439, 12] on span "Save" at bounding box center [436, 11] width 12 height 8
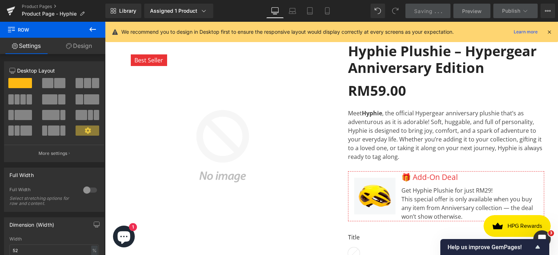
scroll to position [145, 0]
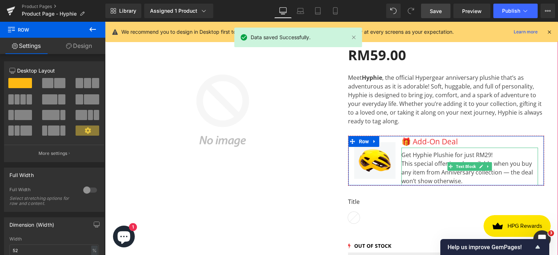
click at [485, 154] on div "Get Hyphie Plushie for just RM29! This special offer is only available when you…" at bounding box center [469, 167] width 137 height 38
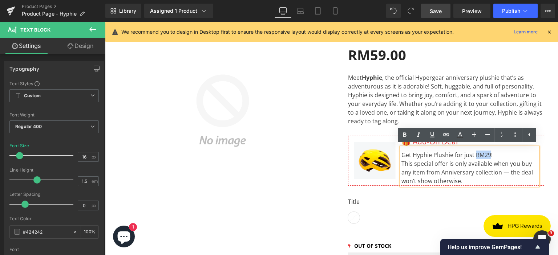
drag, startPoint x: 487, startPoint y: 155, endPoint x: 473, endPoint y: 153, distance: 13.9
click at [473, 153] on div "Get Hyphie Plushie for just RM29! This special offer is only available when you…" at bounding box center [469, 167] width 137 height 38
click at [547, 143] on div "Best Seller (P) Image Row Hyphie Plushie – Hypergear Anniversary Edition (P) Ti…" at bounding box center [331, 158] width 453 height 325
